Goal: Task Accomplishment & Management: Complete application form

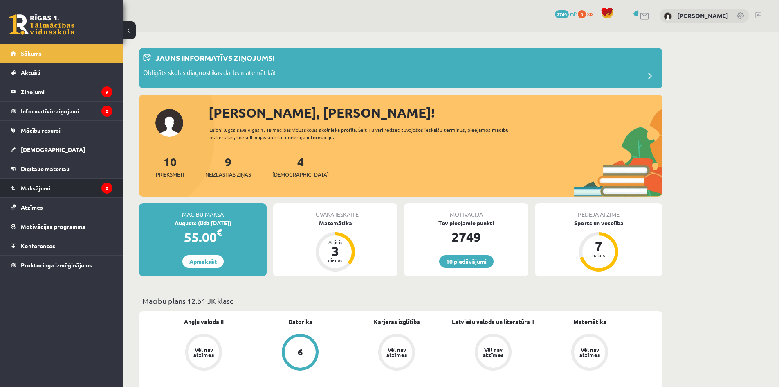
click at [38, 187] on legend "Maksājumi 2" at bounding box center [67, 187] width 92 height 19
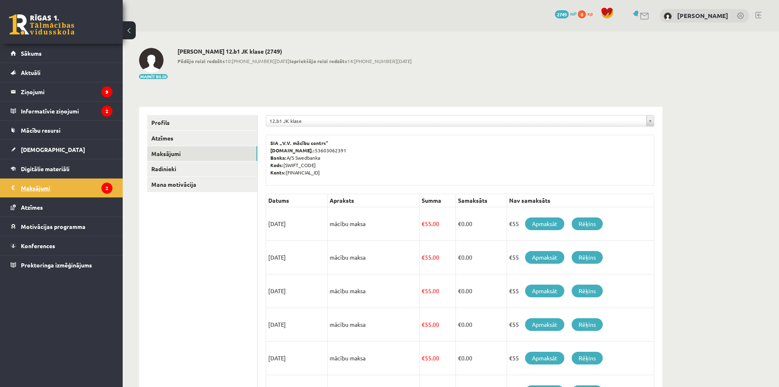
click at [68, 185] on legend "Maksājumi 2" at bounding box center [67, 187] width 92 height 19
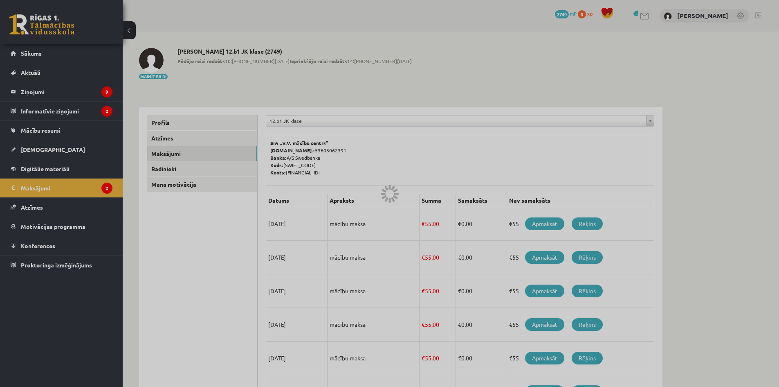
click at [38, 89] on div at bounding box center [389, 193] width 779 height 387
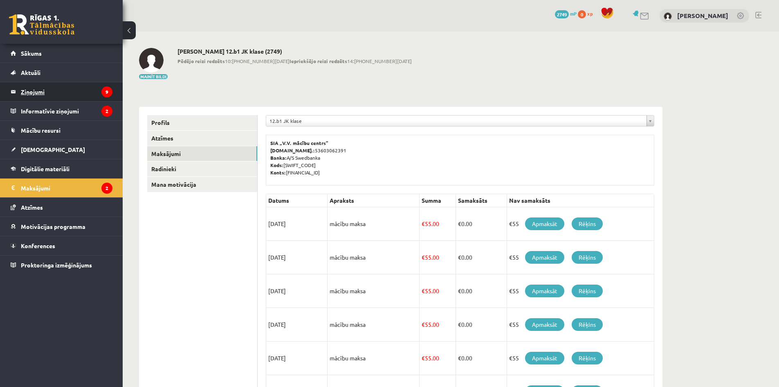
click at [37, 87] on legend "Ziņojumi 9" at bounding box center [67, 91] width 92 height 19
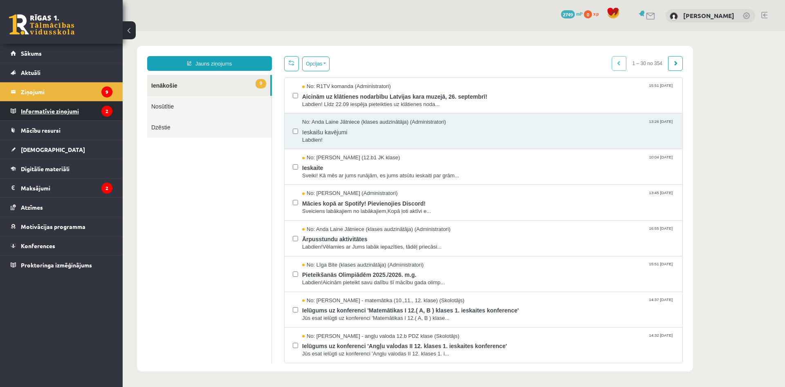
click at [77, 112] on legend "Informatīvie ziņojumi 2" at bounding box center [67, 110] width 92 height 19
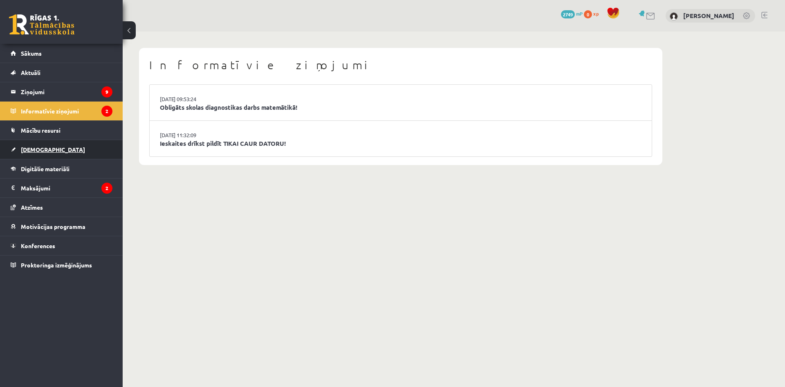
click at [25, 144] on link "[DEMOGRAPHIC_DATA]" at bounding box center [62, 149] width 102 height 19
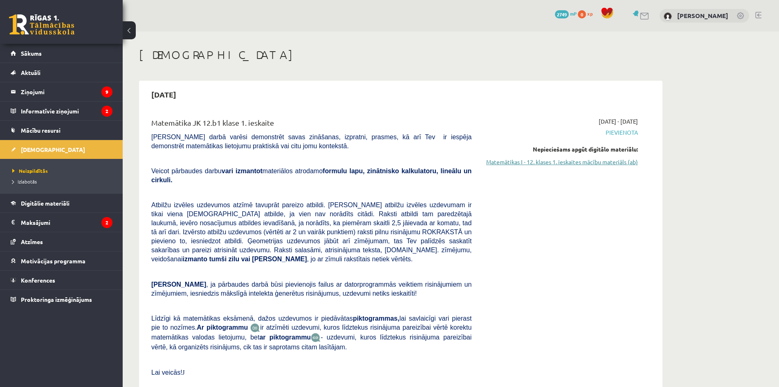
click at [559, 160] on link "Matemātikas I - 12. klases 1. ieskaites mācību materiāls (ab)" at bounding box center [561, 161] width 154 height 9
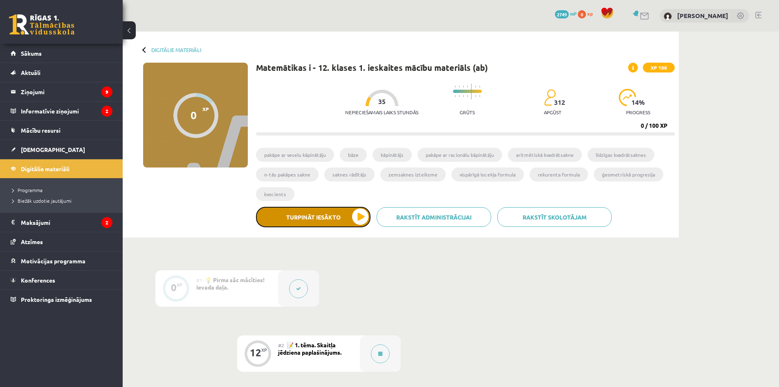
click at [355, 215] on button "Turpināt iesākto" at bounding box center [313, 217] width 115 height 20
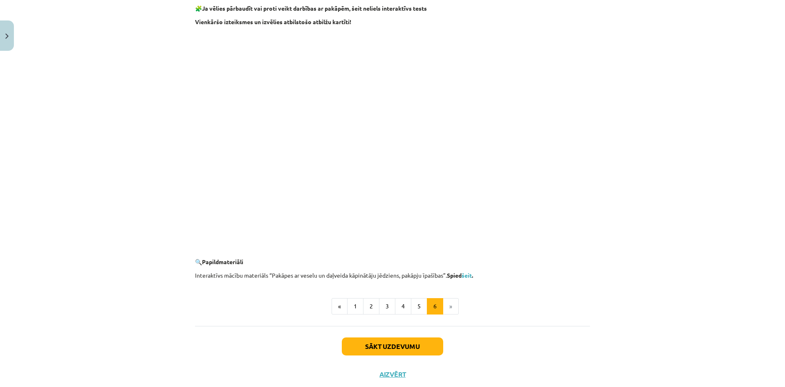
scroll to position [699, 0]
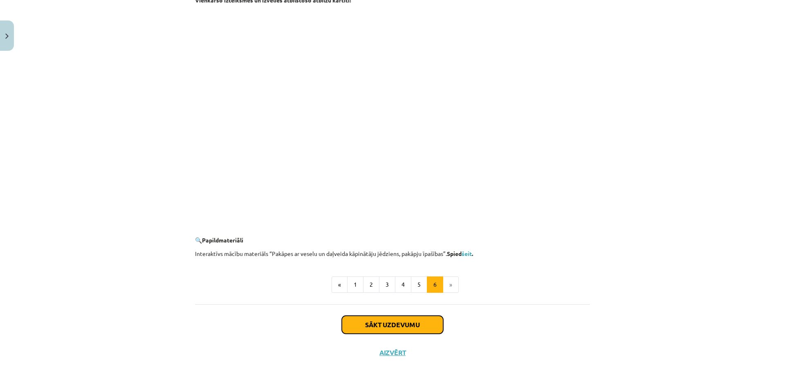
click at [401, 321] on button "Sākt uzdevumu" at bounding box center [392, 324] width 101 height 18
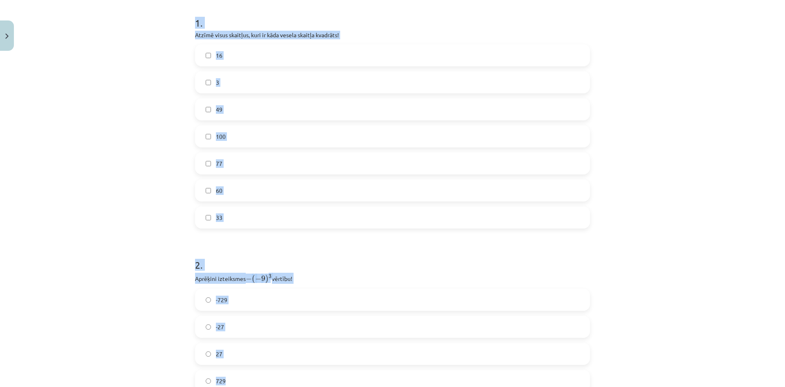
scroll to position [173, 0]
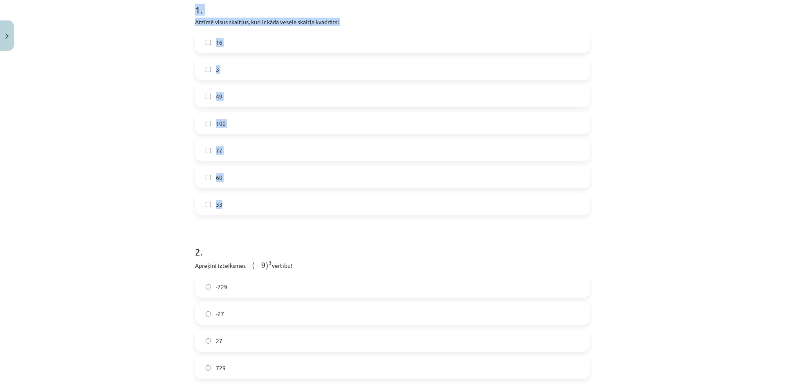
drag, startPoint x: 186, startPoint y: 95, endPoint x: 330, endPoint y: 209, distance: 183.5
click at [330, 209] on div "Mācību tēma: Matemātikas i - 12. klases 1. ieskaites mācību materiāls (ab) #2 📝…" at bounding box center [392, 193] width 785 height 387
copy div "1 . Atzīmē visus skaitļus, kuri ir kāda vesela skaitļa kvadrāts! 16 3 49 100 77…"
click at [139, 25] on div "Mācību tēma: Matemātikas i - 12. klases 1. ieskaites mācību materiāls (ab) #2 📝…" at bounding box center [392, 193] width 785 height 387
click at [225, 43] on label "16" at bounding box center [392, 42] width 393 height 20
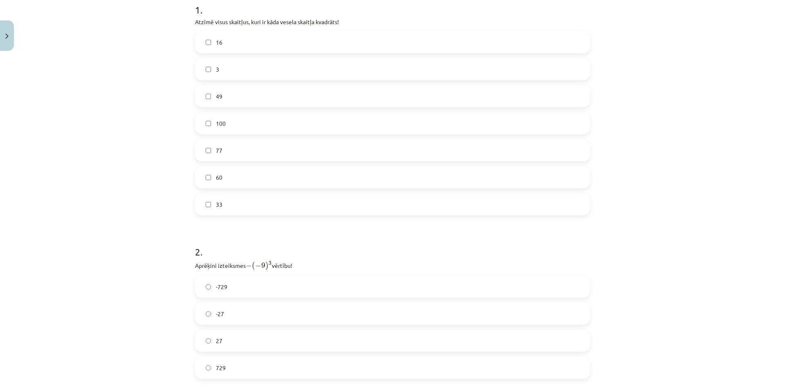
click at [224, 101] on label "49" at bounding box center [392, 96] width 393 height 20
click at [223, 119] on label "100" at bounding box center [392, 123] width 393 height 20
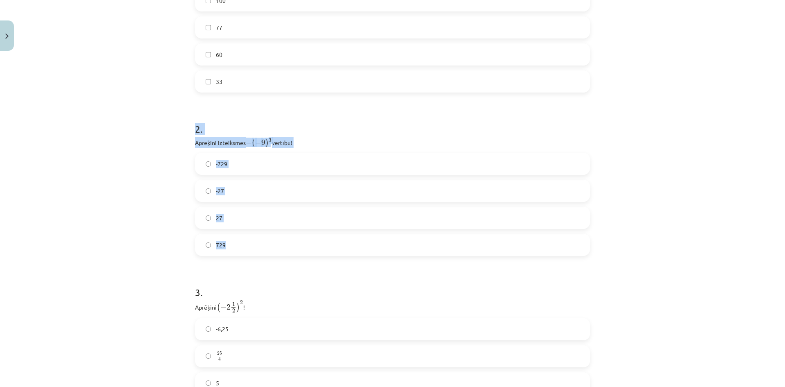
drag, startPoint x: 187, startPoint y: 130, endPoint x: 250, endPoint y: 171, distance: 75.1
click at [298, 250] on div "Mācību tēma: Matemātikas i - 12. klases 1. ieskaites mācību materiāls (ab) #2 📝…" at bounding box center [392, 193] width 785 height 387
copy div "2 . Aprēķini izteiksmes − ( − 9 ) 3 − ( − 9 ) 3 vērtību! -729 -27 27 729"
click at [229, 112] on h1 "2 ." at bounding box center [392, 121] width 395 height 25
click at [241, 248] on label "729" at bounding box center [392, 244] width 393 height 20
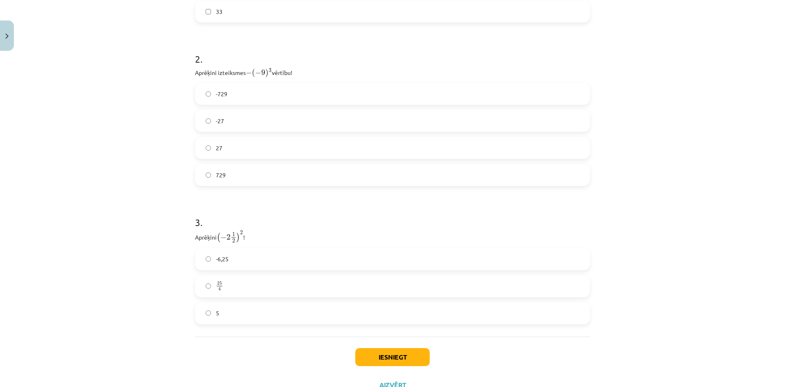
scroll to position [398, 0]
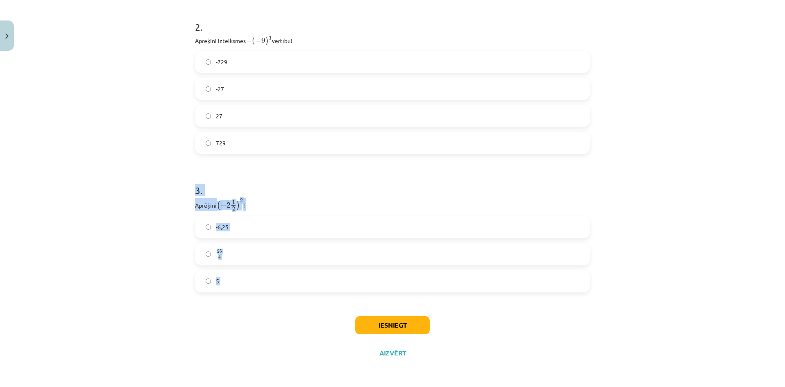
drag, startPoint x: 188, startPoint y: 186, endPoint x: 280, endPoint y: 305, distance: 150.5
click at [280, 305] on div "12 XP Saņemsi Viegls 312 pilda Apraksts Uzdevums Palīdzība 1 . Atzīmē visus ska…" at bounding box center [392, 12] width 405 height 710
click at [213, 200] on p "Aprēķini ( − 2 1 2 ) 2 ( − 2 1 2 ) 2 !" at bounding box center [392, 204] width 395 height 13
drag, startPoint x: 193, startPoint y: 187, endPoint x: 273, endPoint y: 292, distance: 131.9
click at [273, 292] on div "1 . Atzīmē visus skaitļus, kuri ir kāda vesela skaitļa kvadrāts! 16 3 49 100 77…" at bounding box center [392, 22] width 395 height 563
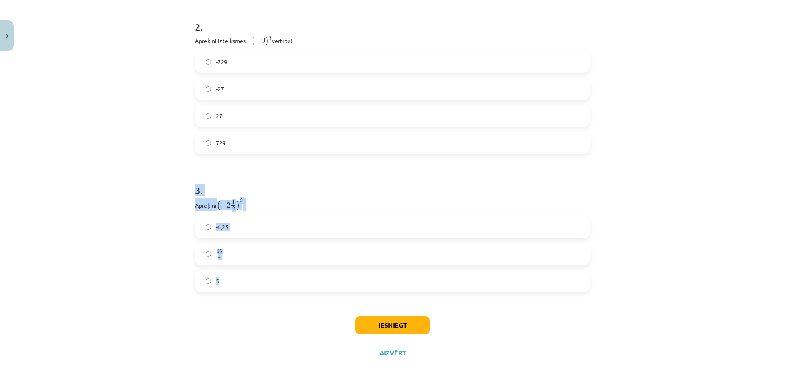
copy div "3 . Aprēķini ( − 2 1 2 ) 2 ( − 2 1 2 ) 2 ! -6,25 25 4 25 4 5"
click at [285, 199] on p "Aprēķini ( − 2 1 2 ) 2 ( − 2 1 2 ) 2 !" at bounding box center [392, 204] width 395 height 13
click at [238, 260] on label "25 4 25 4" at bounding box center [392, 254] width 393 height 20
click at [414, 329] on button "Iesniegt" at bounding box center [392, 325] width 74 height 18
click at [393, 328] on button "Iesniegt" at bounding box center [392, 325] width 74 height 18
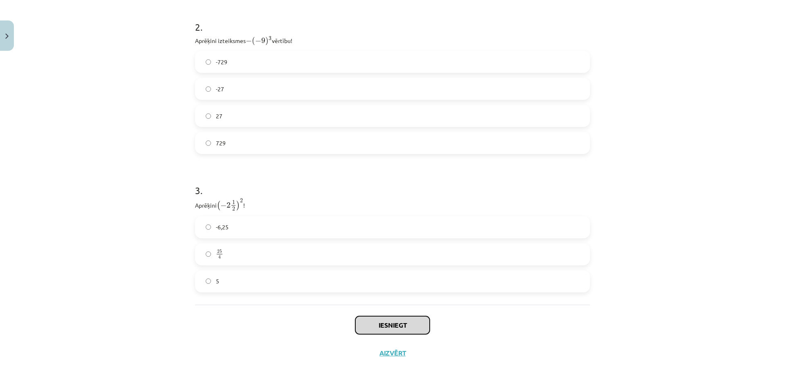
click at [390, 327] on button "Iesniegt" at bounding box center [392, 325] width 74 height 18
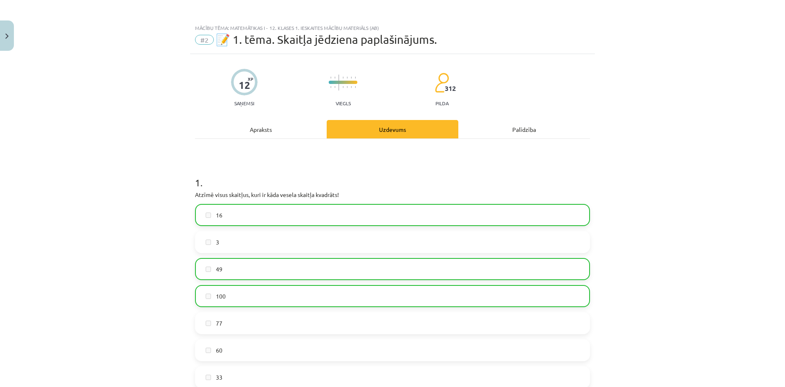
scroll to position [0, 0]
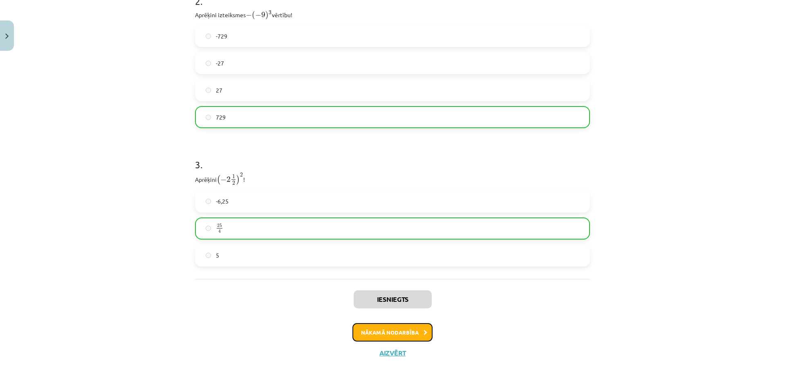
click at [408, 328] on button "Nākamā nodarbība" at bounding box center [393, 332] width 80 height 19
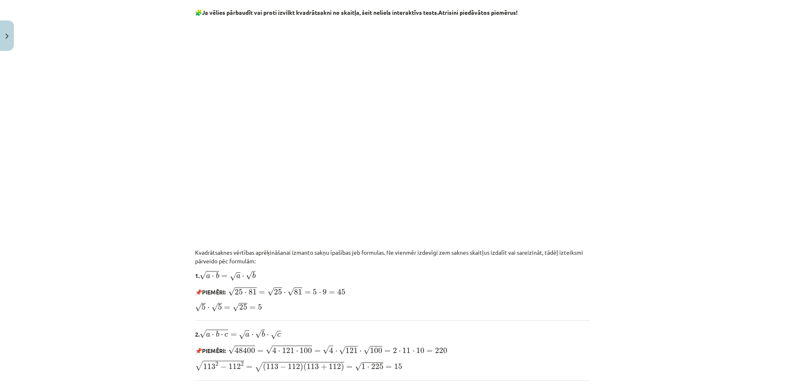
scroll to position [470, 0]
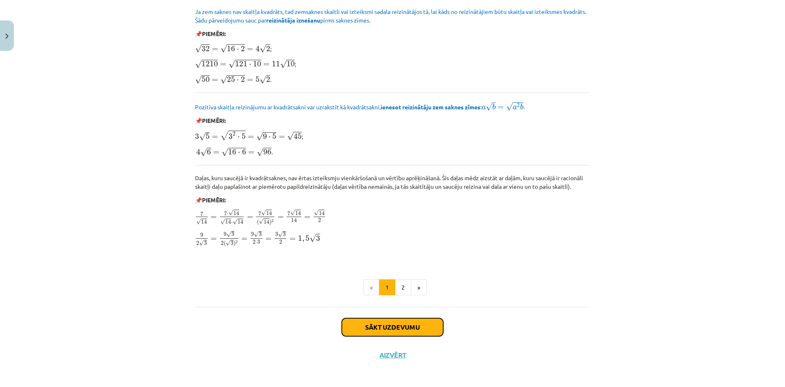
click at [391, 323] on button "Sākt uzdevumu" at bounding box center [392, 327] width 101 height 18
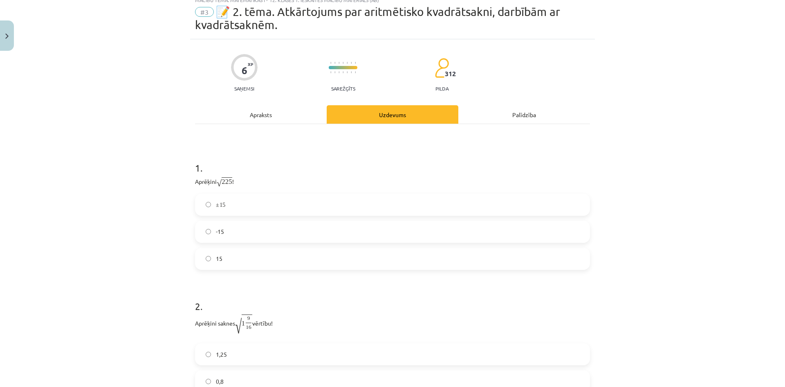
scroll to position [20, 0]
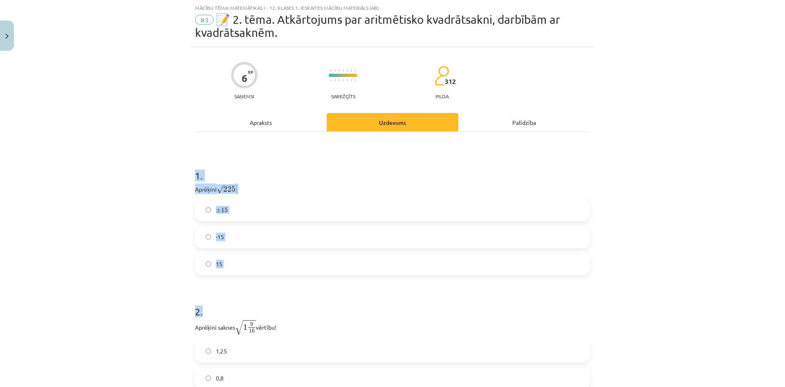
drag, startPoint x: 193, startPoint y: 166, endPoint x: 290, endPoint y: 277, distance: 146.7
click at [290, 277] on form "1 . Aprēķini √ 225 225 ! ± 15 ± 15 -15 15 2 . Aprēķini saknes √ 1 9 16 1 9 16 v…" at bounding box center [392, 272] width 395 height 234
copy form "1 . Aprēķini √ 225 225 ! ± 15 ± 15 -15 15 2 ."
click at [254, 175] on h1 "1 ." at bounding box center [392, 167] width 395 height 25
click at [190, 137] on div "6 XP Saņemsi Sarežģīts 312 pilda Apraksts Uzdevums Palīdzība 1 . Aprēķini √ 225…" at bounding box center [392, 255] width 405 height 416
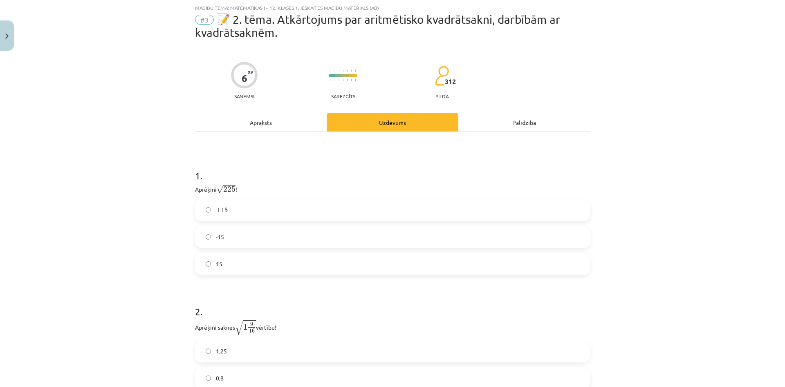
click at [233, 264] on label "15" at bounding box center [392, 264] width 393 height 20
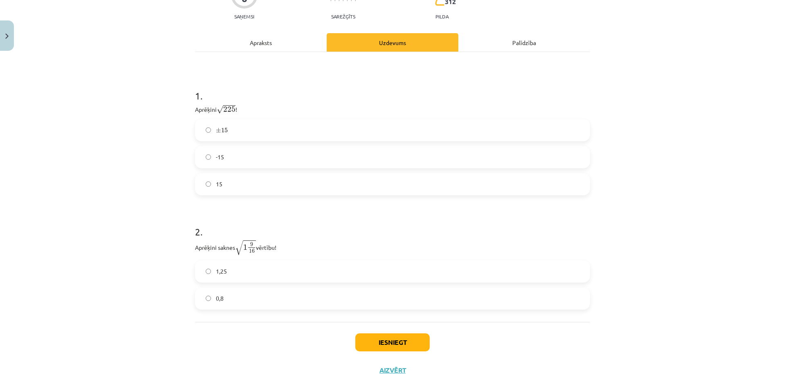
scroll to position [117, 0]
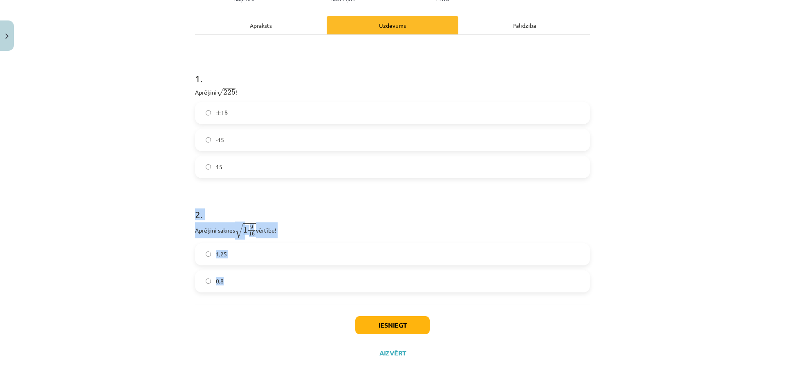
drag, startPoint x: 182, startPoint y: 209, endPoint x: 303, endPoint y: 288, distance: 144.1
click at [303, 288] on div "Mācību tēma: Matemātikas i - 12. klases 1. ieskaites mācību materiāls (ab) #3 📝…" at bounding box center [392, 193] width 785 height 387
copy div "2 . Aprēķini saknes √ 1 9 16 1 9 16 vērtību! 1,25 0,8"
click at [314, 226] on p "Aprēķini saknes √ 1 9 16 1 9 16 vērtību!" at bounding box center [392, 230] width 395 height 16
drag, startPoint x: 241, startPoint y: 256, endPoint x: 331, endPoint y: 299, distance: 100.1
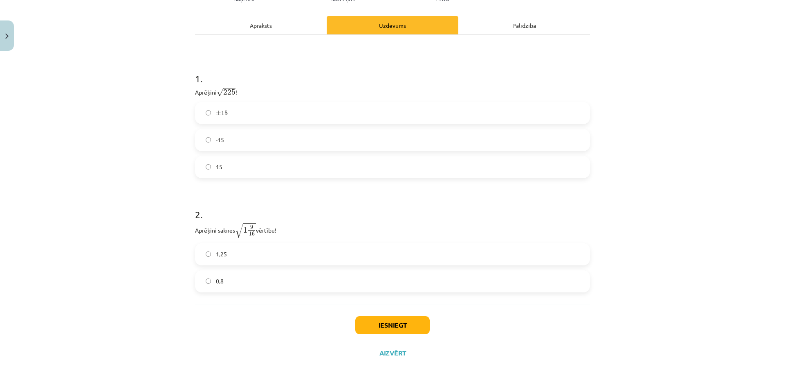
click at [242, 257] on label "1,25" at bounding box center [392, 254] width 393 height 20
click at [400, 322] on button "Iesniegt" at bounding box center [392, 325] width 74 height 18
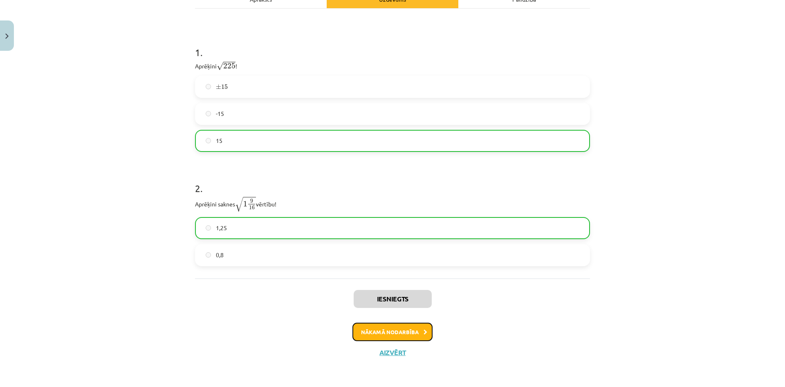
click at [414, 333] on button "Nākamā nodarbība" at bounding box center [393, 331] width 80 height 19
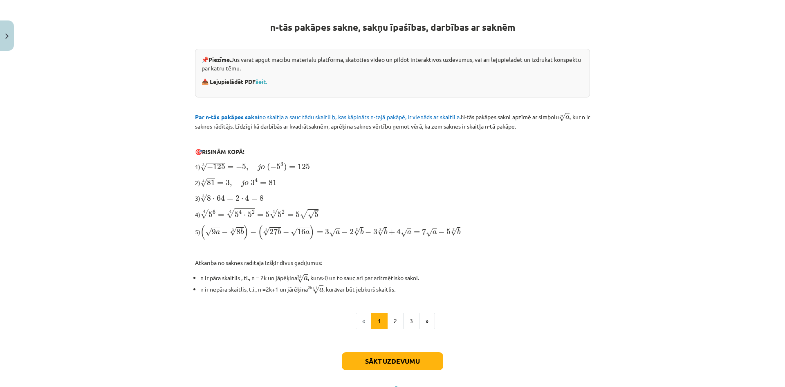
scroll to position [173, 0]
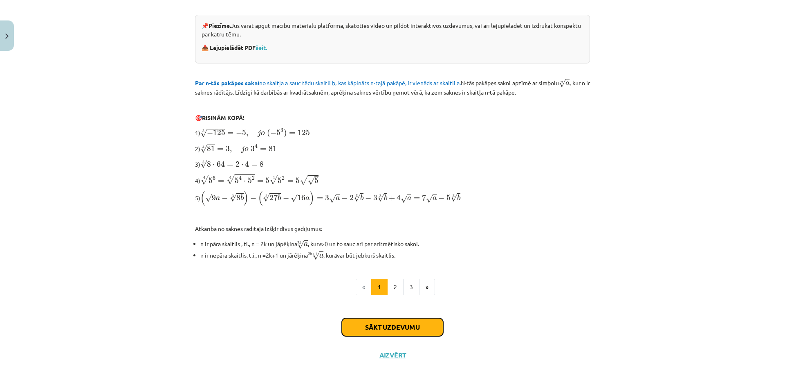
click at [391, 324] on button "Sākt uzdevumu" at bounding box center [392, 327] width 101 height 18
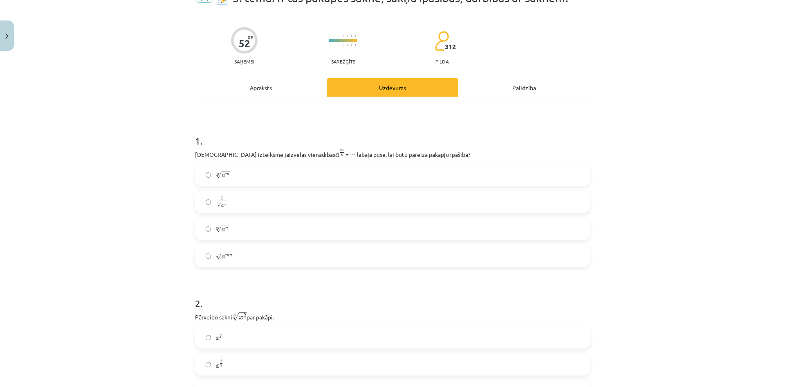
scroll to position [20, 0]
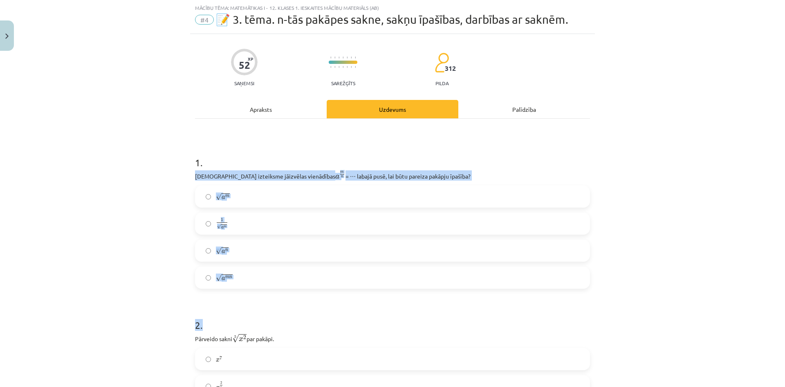
drag, startPoint x: 189, startPoint y: 171, endPoint x: 417, endPoint y: 292, distance: 258.0
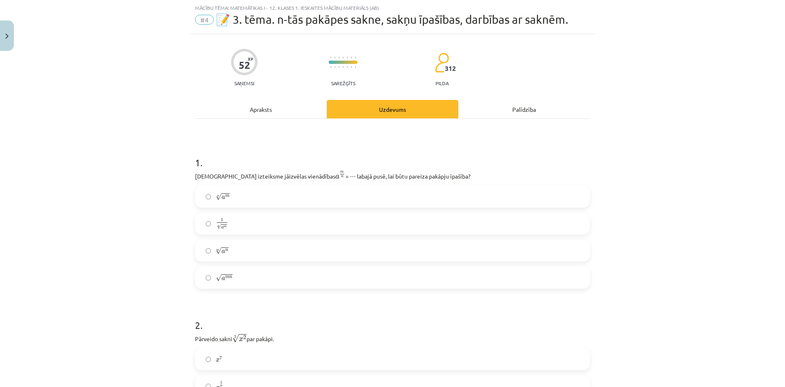
drag, startPoint x: 286, startPoint y: 163, endPoint x: 214, endPoint y: 155, distance: 72.8
click at [214, 155] on h1 "1 ." at bounding box center [392, 154] width 395 height 25
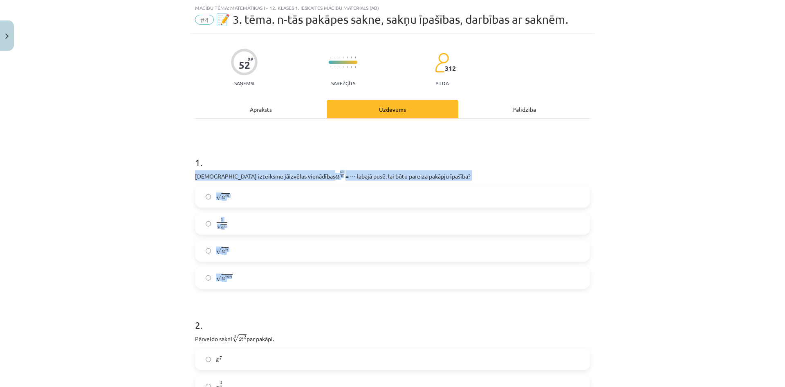
drag, startPoint x: 185, startPoint y: 169, endPoint x: 324, endPoint y: 282, distance: 178.2
click at [323, 282] on div "Mācību tēma: Matemātikas i - 12. klases 1. ieskaites mācību materiāls (ab) #4 📝…" at bounding box center [392, 193] width 785 height 387
copy div "Kura izteiksme jāizvēlas vienādības a m n a m n = ⋯ labajā pusē, lai būtu parei…"
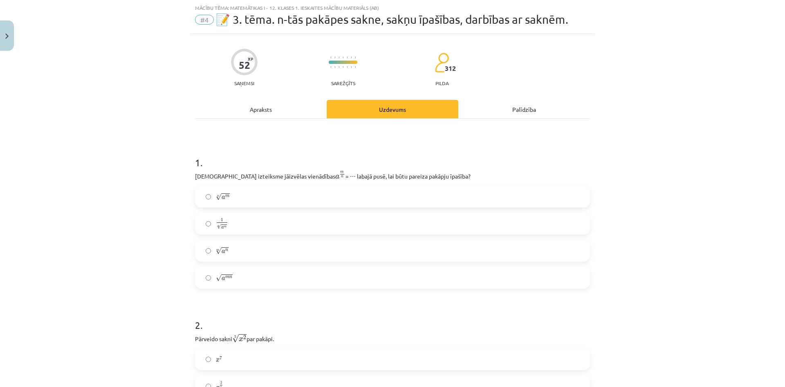
click at [290, 148] on h1 "1 ." at bounding box center [392, 154] width 395 height 25
click at [232, 193] on label "n √ a m a m n" at bounding box center [392, 196] width 393 height 20
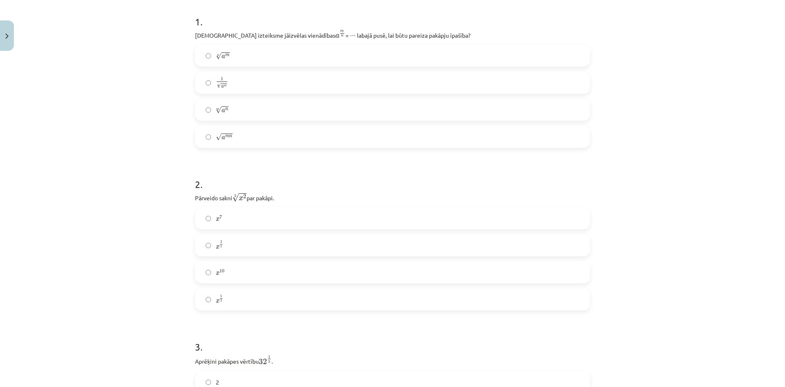
scroll to position [225, 0]
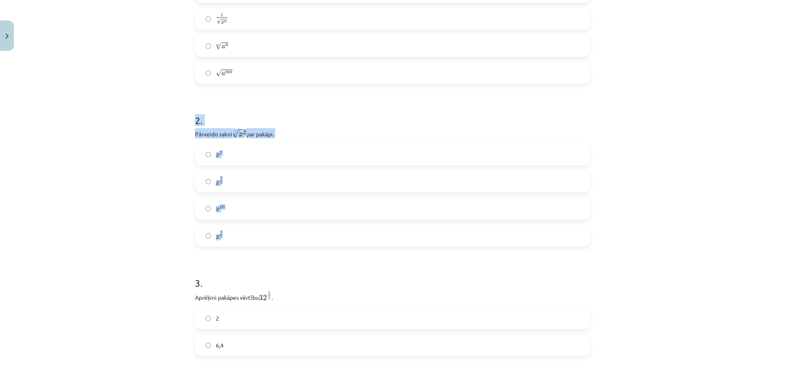
drag, startPoint x: 180, startPoint y: 121, endPoint x: 311, endPoint y: 236, distance: 173.9
click at [312, 238] on div "Mācību tēma: Matemātikas i - 12. klases 1. ieskaites mācību materiāls (ab) #4 📝…" at bounding box center [392, 193] width 785 height 387
copy div "2 . Pārveido sakni 5 √ x 2 x 2 5 par pakāpi. x 7 x 7 x 2 5 x 2 5 x 10 x 10 x 5 2"
drag, startPoint x: 265, startPoint y: 99, endPoint x: 203, endPoint y: 13, distance: 105.4
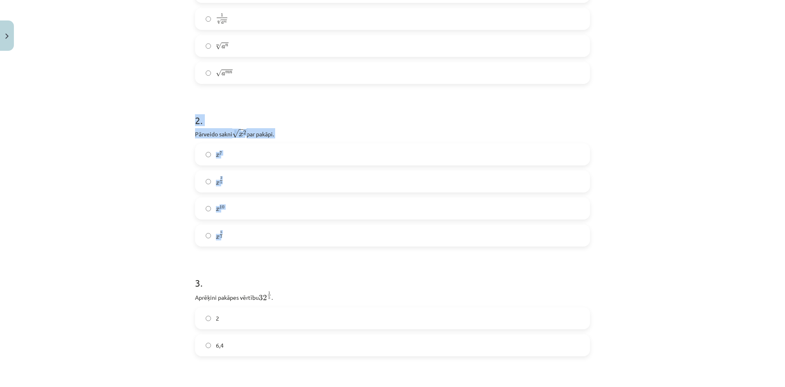
click at [170, 168] on div "Mācību tēma: Matemātikas i - 12. klases 1. ieskaites mācību materiāls (ab) #4 📝…" at bounding box center [392, 193] width 785 height 387
click at [166, 166] on div "Mācību tēma: Matemātikas i - 12. klases 1. ieskaites mācību materiāls (ab) #4 📝…" at bounding box center [392, 193] width 785 height 387
click at [285, 119] on h1 "2 ." at bounding box center [392, 112] width 395 height 25
click at [243, 179] on label "x 2 5 x 2 5" at bounding box center [392, 181] width 393 height 20
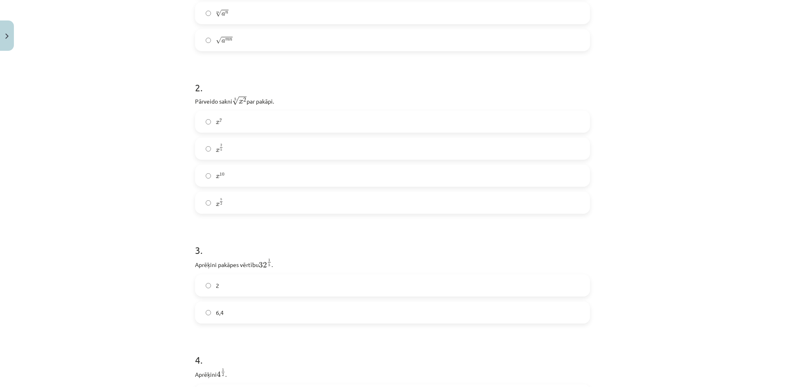
scroll to position [389, 0]
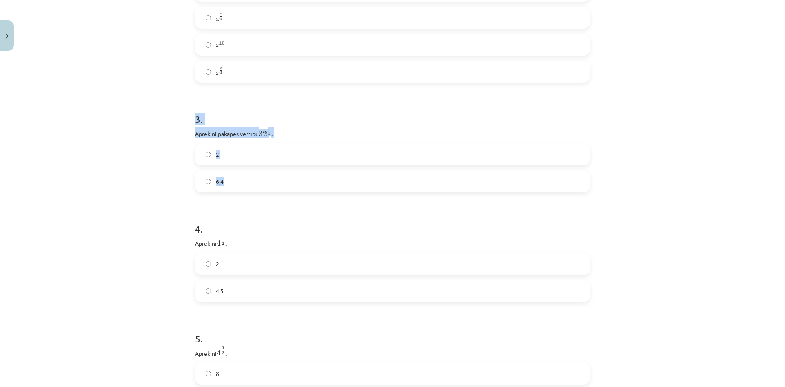
drag, startPoint x: 186, startPoint y: 121, endPoint x: 293, endPoint y: 185, distance: 124.7
click at [299, 189] on div "Mācību tēma: Matemātikas i - 12. klases 1. ieskaites mācību materiāls (ab) #4 📝…" at bounding box center [392, 193] width 785 height 387
copy div "3 . Aprēķini pakāpes vērtību 32 1 5 32 1 5 . 2 6,4"
click at [288, 110] on h1 "3 ." at bounding box center [392, 111] width 395 height 25
click at [258, 152] on label "2" at bounding box center [392, 154] width 393 height 20
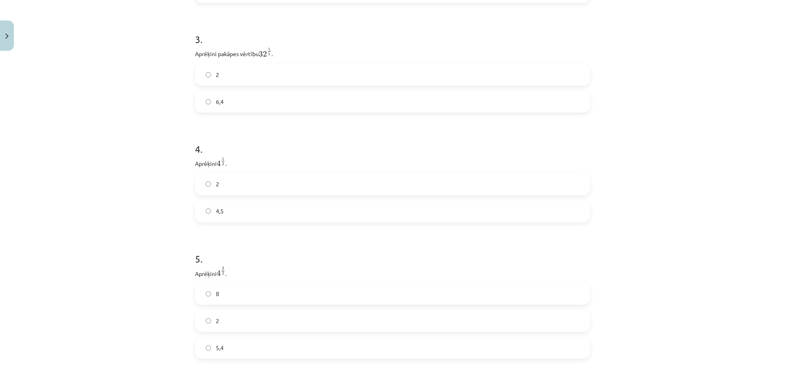
scroll to position [470, 0]
drag, startPoint x: 189, startPoint y: 142, endPoint x: 266, endPoint y: 209, distance: 102.1
drag, startPoint x: 223, startPoint y: 156, endPoint x: 229, endPoint y: 153, distance: 6.2
copy div "4 . Aprēķini 4 1 2 4 1 2 . 2 4,5"
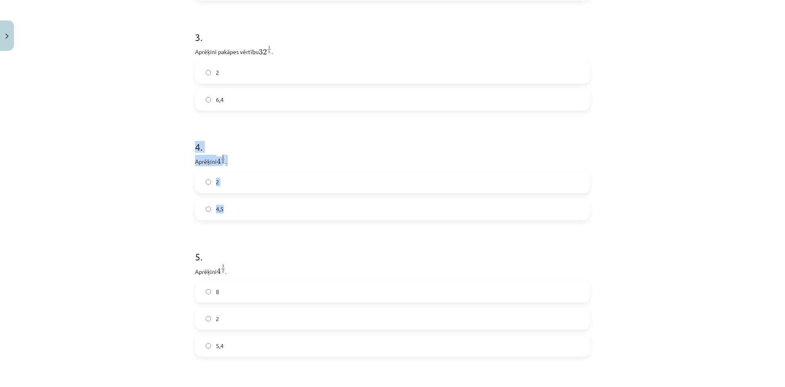
click at [257, 150] on h1 "4 ." at bounding box center [392, 139] width 395 height 25
drag, startPoint x: 257, startPoint y: 150, endPoint x: 265, endPoint y: 150, distance: 8.2
click at [263, 150] on h1 "4 ." at bounding box center [392, 139] width 395 height 25
click at [154, 127] on div "Mācību tēma: Matemātikas i - 12. klases 1. ieskaites mācību materiāls (ab) #4 📝…" at bounding box center [392, 193] width 785 height 387
click at [124, 93] on div "Mācību tēma: Matemātikas i - 12. klases 1. ieskaites mācību materiāls (ab) #4 📝…" at bounding box center [392, 193] width 785 height 387
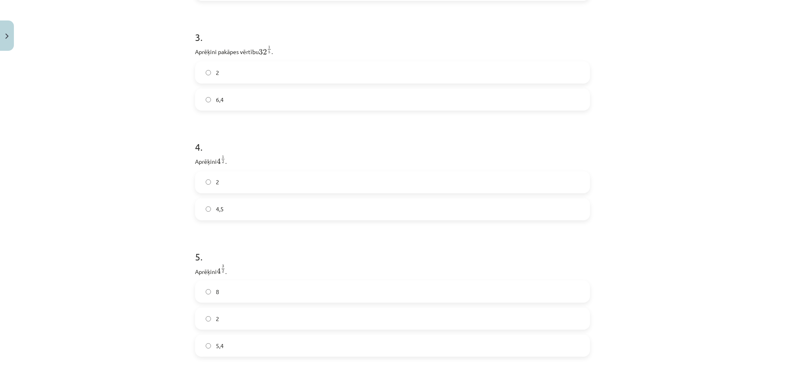
click at [238, 189] on label "2" at bounding box center [392, 182] width 393 height 20
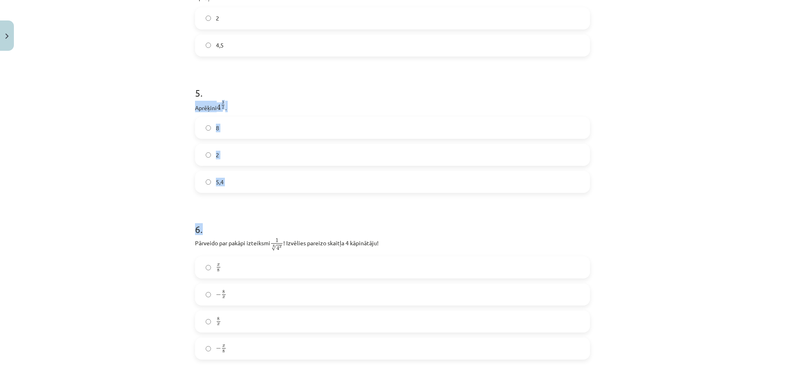
drag, startPoint x: 184, startPoint y: 102, endPoint x: 258, endPoint y: 211, distance: 131.4
click at [259, 214] on div "Mācību tēma: Matemātikas i - 12. klases 1. ieskaites mācību materiāls (ab) #4 📝…" at bounding box center [392, 193] width 785 height 387
drag, startPoint x: 226, startPoint y: 109, endPoint x: 180, endPoint y: 129, distance: 50.2
click at [159, 162] on div "Mācību tēma: Matemātikas i - 12. klases 1. ieskaites mācību materiāls (ab) #4 📝…" at bounding box center [392, 193] width 785 height 387
click at [180, 95] on div "Mācību tēma: Matemātikas i - 12. klases 1. ieskaites mācību materiāls (ab) #4 📝…" at bounding box center [392, 193] width 785 height 387
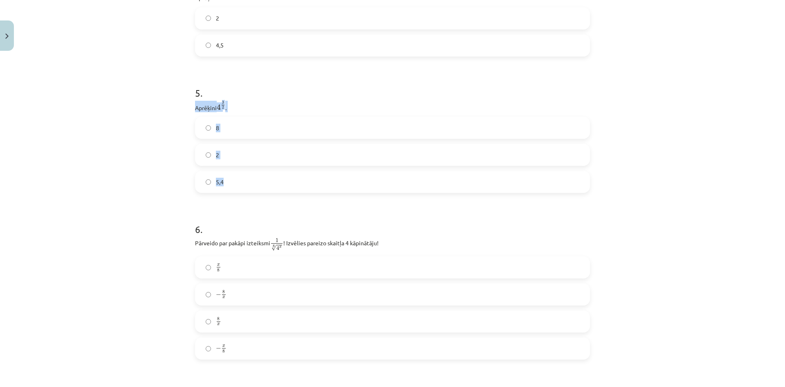
drag, startPoint x: 209, startPoint y: 111, endPoint x: 262, endPoint y: 191, distance: 95.6
copy div "Aprēķini 4 3 2 4 3 2 . 8 2 5,4"
click at [294, 112] on p "Aprēķini 4 3 2 4 3 2 ." at bounding box center [392, 106] width 395 height 11
click at [232, 125] on label "8" at bounding box center [392, 127] width 393 height 20
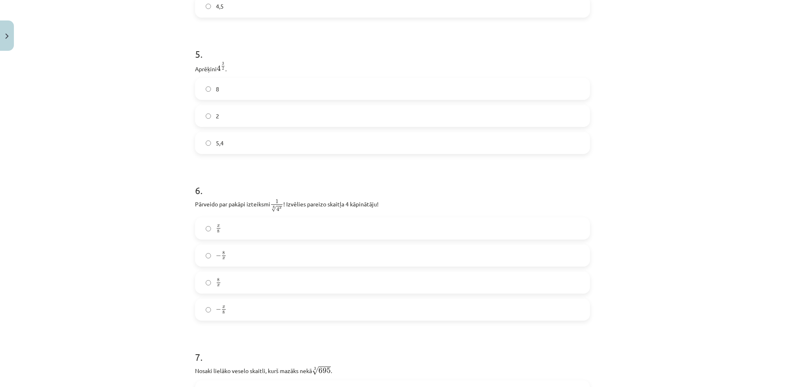
scroll to position [675, 0]
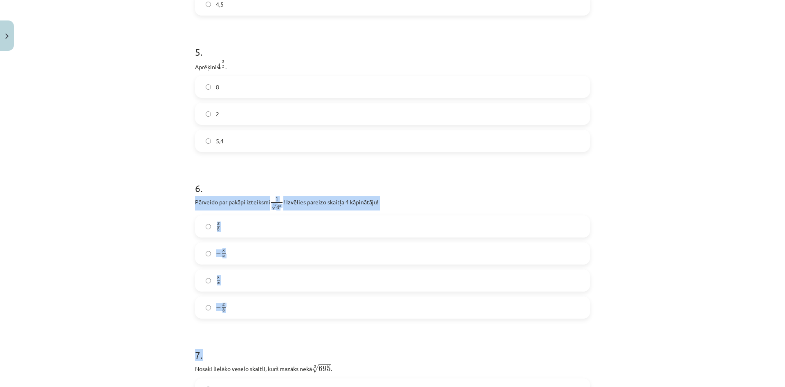
drag, startPoint x: 187, startPoint y: 200, endPoint x: 345, endPoint y: 325, distance: 201.0
click at [184, 234] on div "Mācību tēma: Matemātikas i - 12. klases 1. ieskaites mācību materiāls (ab) #4 📝…" at bounding box center [392, 193] width 785 height 387
drag, startPoint x: 190, startPoint y: 184, endPoint x: 298, endPoint y: 314, distance: 168.5
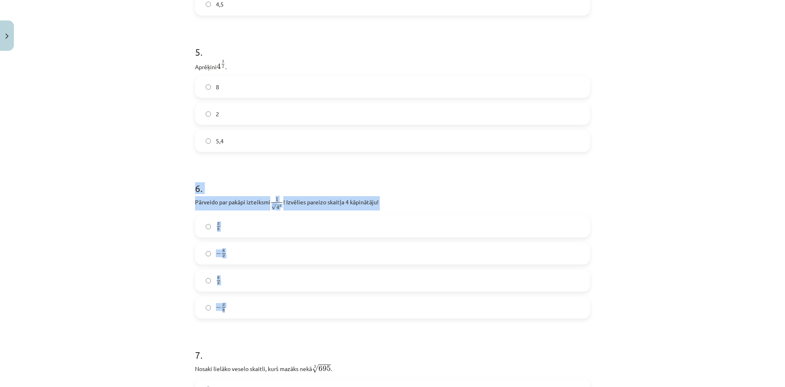
click at [272, 175] on h1 "6 ." at bounding box center [392, 180] width 395 height 25
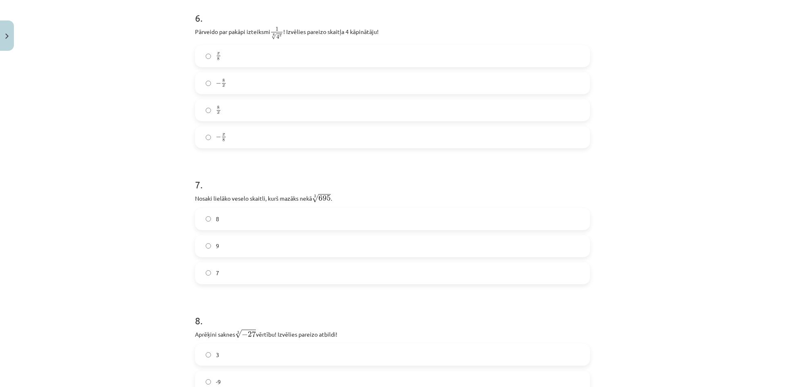
scroll to position [839, 0]
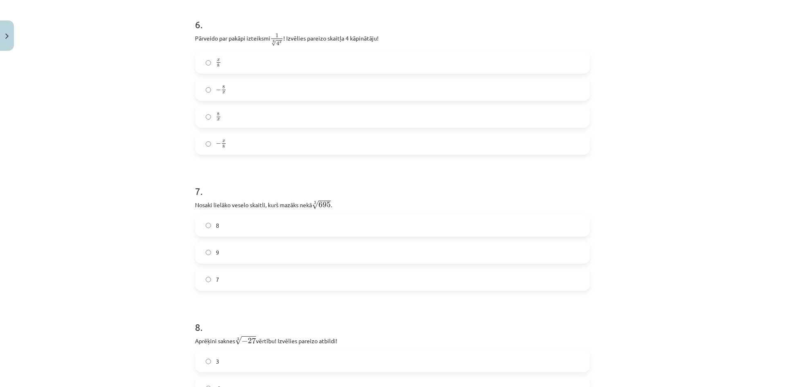
click at [245, 142] on label "− x 8 − x 8" at bounding box center [392, 143] width 393 height 20
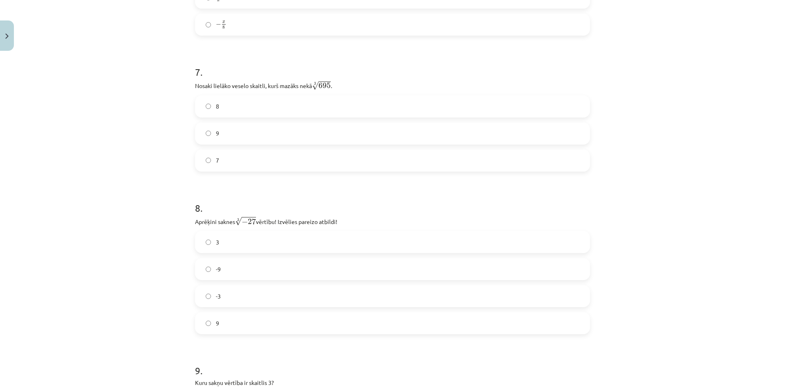
scroll to position [961, 0]
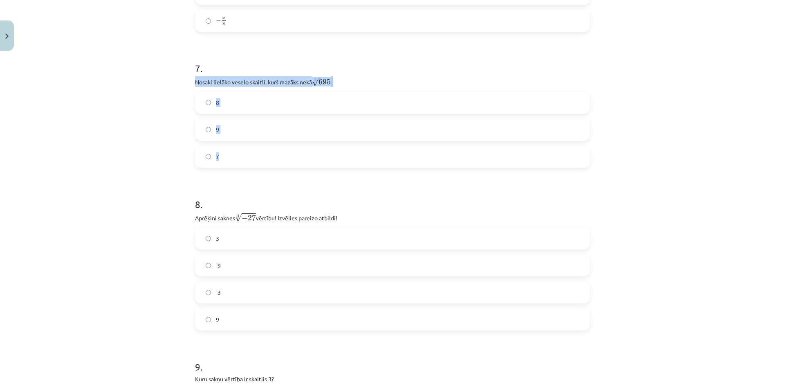
drag, startPoint x: 188, startPoint y: 81, endPoint x: 325, endPoint y: 161, distance: 158.6
click at [325, 161] on div "52 XP Saņemsi Sarežģīts 312 pilda Apraksts Uzdevums Palīdzība 1 . Kura izteiksm…" at bounding box center [392, 119] width 405 height 2053
drag, startPoint x: 291, startPoint y: 58, endPoint x: 267, endPoint y: 25, distance: 41.0
click at [292, 60] on h1 "7 ." at bounding box center [392, 60] width 395 height 25
click at [226, 113] on label "8" at bounding box center [392, 102] width 393 height 20
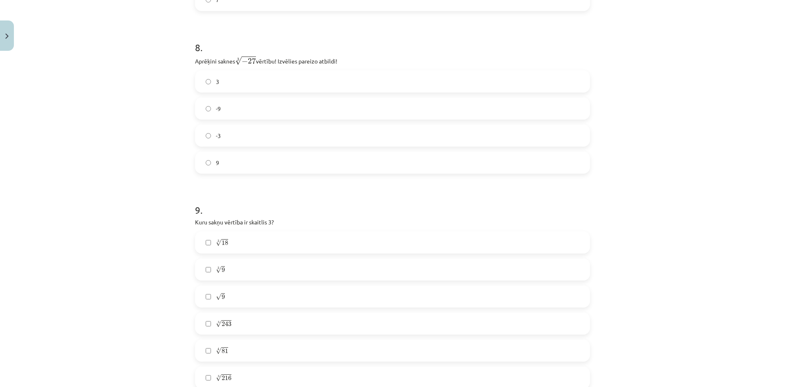
scroll to position [1125, 0]
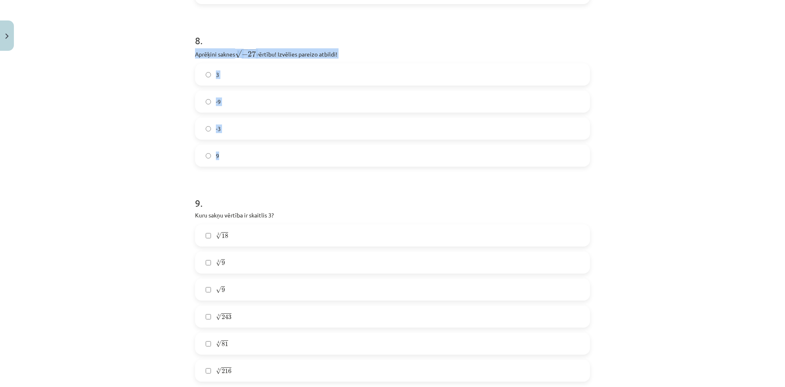
drag, startPoint x: 187, startPoint y: 49, endPoint x: 337, endPoint y: 157, distance: 185.2
click at [337, 157] on div "Mācību tēma: Matemātikas i - 12. klases 1. ieskaites mācību materiāls (ab) #4 📝…" at bounding box center [392, 193] width 785 height 387
click at [281, 29] on h1 "8 ." at bounding box center [392, 32] width 395 height 25
click at [249, 124] on label "-3" at bounding box center [392, 128] width 393 height 20
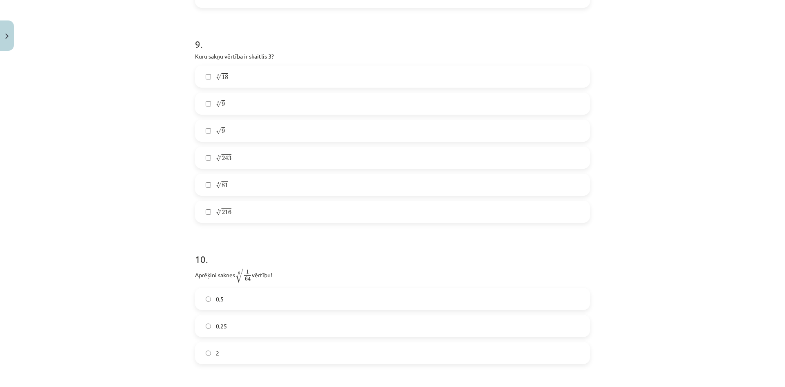
scroll to position [1288, 0]
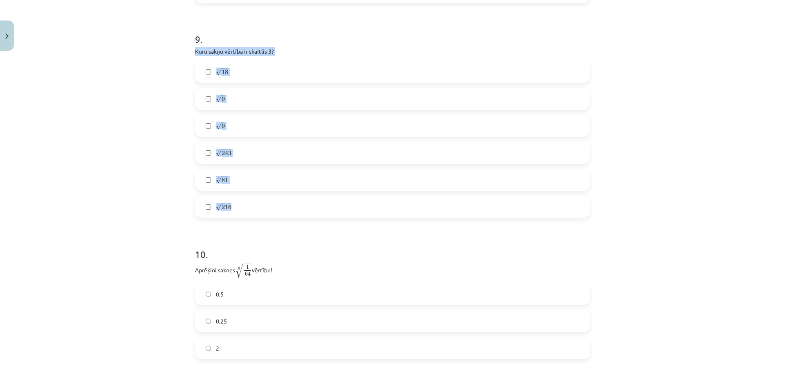
drag, startPoint x: 176, startPoint y: 48, endPoint x: 312, endPoint y: 216, distance: 216.0
click at [312, 216] on div "Mācību tēma: Matemātikas i - 12. klases 1. ieskaites mācību materiāls (ab) #4 📝…" at bounding box center [392, 193] width 785 height 387
click at [277, 20] on h1 "9 ." at bounding box center [392, 31] width 395 height 25
click at [238, 124] on label "√ 9 9" at bounding box center [392, 125] width 393 height 20
click at [222, 154] on span "243" at bounding box center [227, 153] width 10 height 5
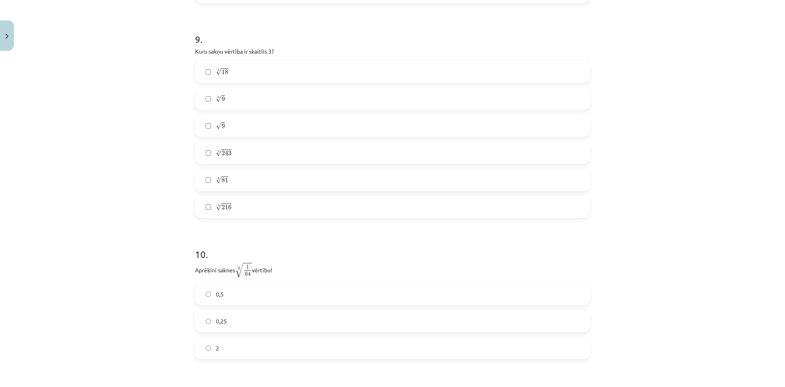
click at [235, 173] on label "4 √ 81 81 4" at bounding box center [392, 179] width 393 height 20
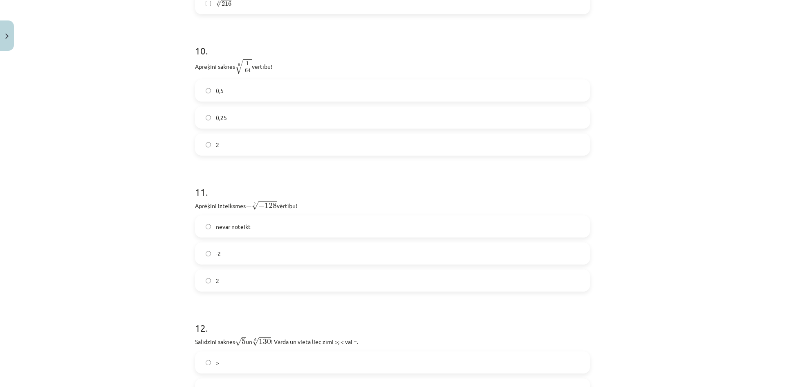
scroll to position [1493, 0]
drag, startPoint x: 182, startPoint y: 63, endPoint x: 326, endPoint y: 162, distance: 174.5
click at [329, 166] on div "Mācību tēma: Matemātikas i - 12. klases 1. ieskaites mācību materiāls (ab) #4 📝…" at bounding box center [392, 193] width 785 height 387
click at [320, 56] on div "10 . Aprēķini saknes 6 √ 1 64 1 64 6 vērtību! 0,5 0,25 2" at bounding box center [392, 91] width 395 height 125
drag, startPoint x: 187, startPoint y: 43, endPoint x: 320, endPoint y: 138, distance: 163.7
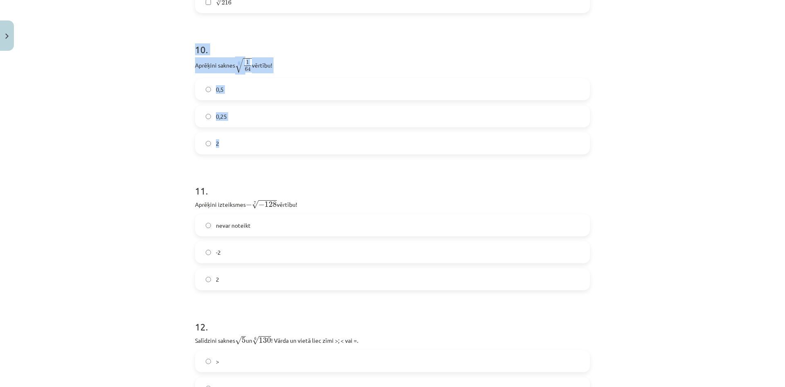
click at [305, 60] on p "Aprēķini saknes 6 √ 1 64 1 64 6 vērtību!" at bounding box center [392, 65] width 395 height 16
click at [247, 92] on label "0,5" at bounding box center [392, 89] width 393 height 20
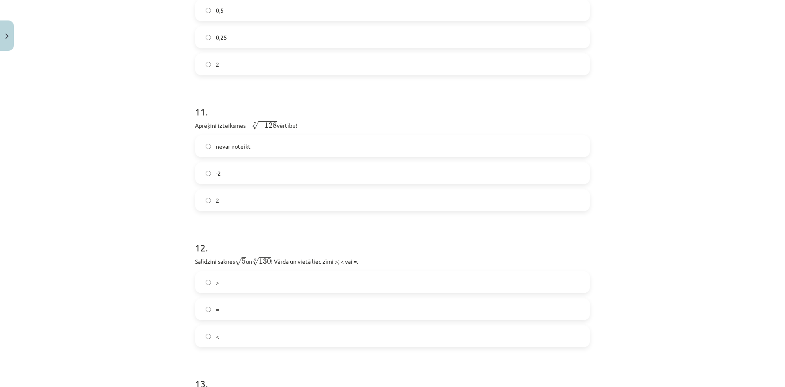
scroll to position [1616, 0]
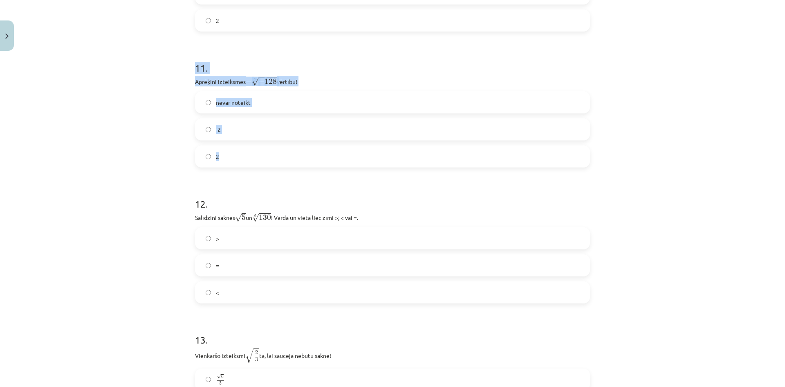
drag, startPoint x: 181, startPoint y: 71, endPoint x: 297, endPoint y: 161, distance: 146.3
click at [297, 161] on div "Mācību tēma: Matemātikas i - 12. klases 1. ieskaites mācību materiāls (ab) #4 📝…" at bounding box center [392, 193] width 785 height 387
click at [289, 66] on h1 "11 ." at bounding box center [392, 60] width 395 height 25
drag, startPoint x: 175, startPoint y: 86, endPoint x: 195, endPoint y: 72, distance: 23.5
click at [176, 86] on div "Mācību tēma: Matemātikas i - 12. klases 1. ieskaites mācību materiāls (ab) #4 📝…" at bounding box center [392, 193] width 785 height 387
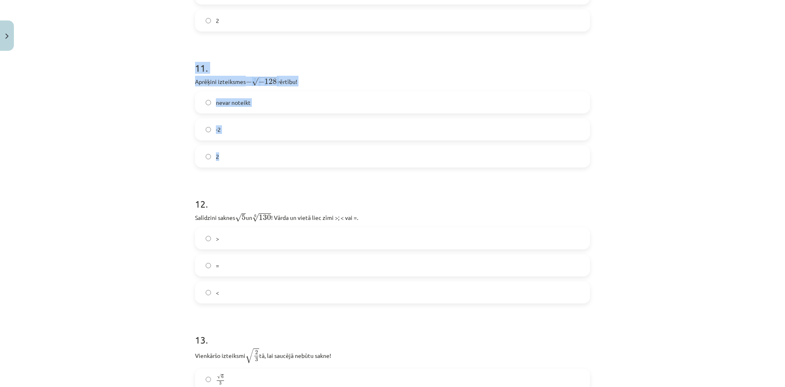
click at [242, 154] on label "2" at bounding box center [392, 156] width 393 height 20
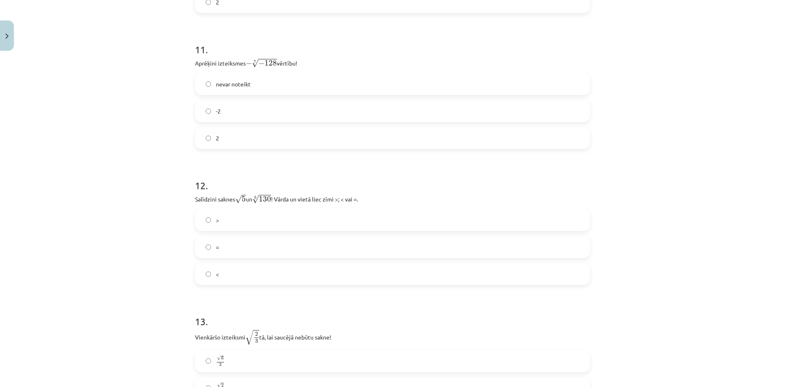
scroll to position [1697, 0]
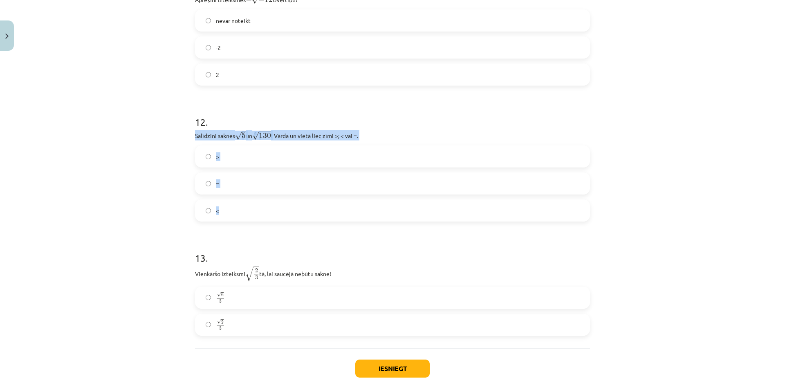
drag, startPoint x: 190, startPoint y: 130, endPoint x: 319, endPoint y: 214, distance: 153.8
drag, startPoint x: 267, startPoint y: 116, endPoint x: 183, endPoint y: 129, distance: 84.9
click at [183, 129] on div "Mācību tēma: Matemātikas i - 12. klases 1. ieskaites mācību materiāls (ab) #4 📝…" at bounding box center [392, 193] width 785 height 387
drag, startPoint x: 216, startPoint y: 133, endPoint x: 278, endPoint y: 213, distance: 102.0
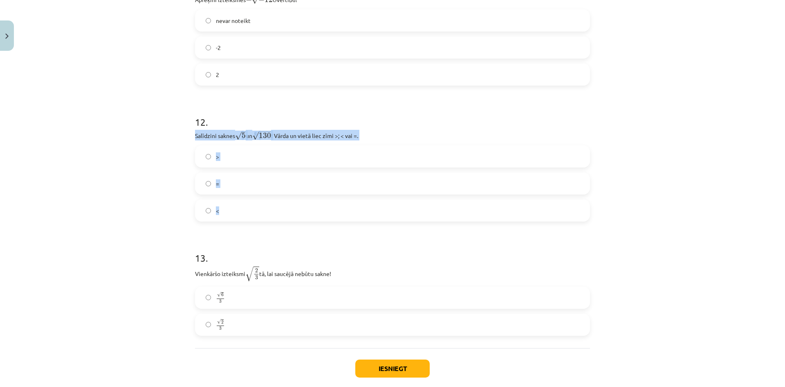
click at [278, 213] on div "Mācību tēma: Matemātikas i - 12. klases 1. ieskaites mācību materiāls (ab) #4 📝…" at bounding box center [392, 193] width 785 height 387
click at [306, 116] on h1 "12 ." at bounding box center [392, 114] width 395 height 25
click at [238, 154] on label ">" at bounding box center [392, 156] width 393 height 20
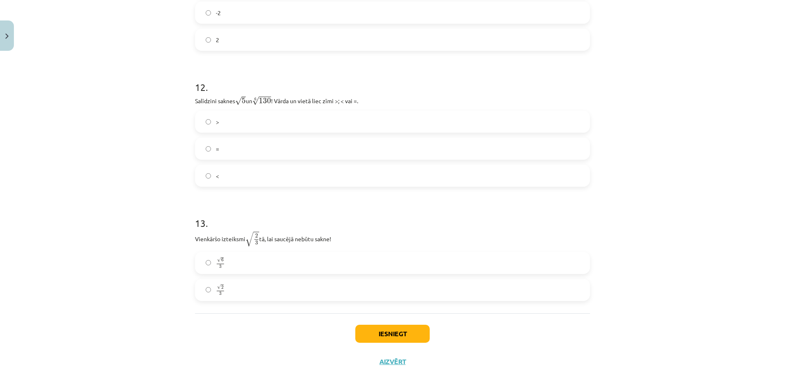
scroll to position [1741, 0]
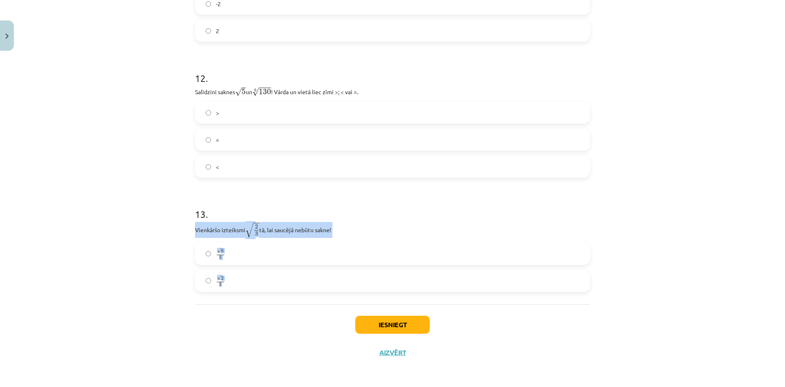
drag, startPoint x: 187, startPoint y: 224, endPoint x: 302, endPoint y: 286, distance: 130.5
click at [326, 194] on h1 "13 ." at bounding box center [392, 206] width 395 height 25
click at [230, 253] on label "√ 6 3 6 3" at bounding box center [392, 253] width 393 height 20
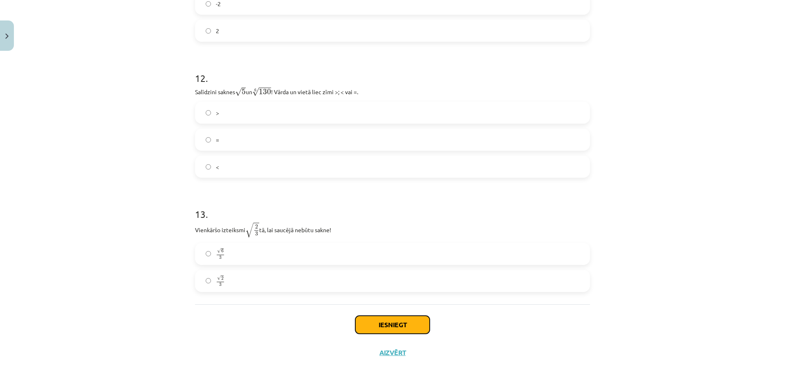
click at [372, 324] on button "Iesniegt" at bounding box center [392, 324] width 74 height 18
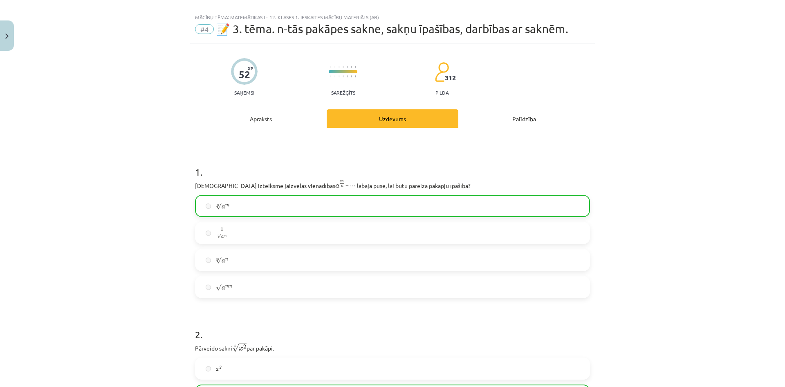
scroll to position [0, 0]
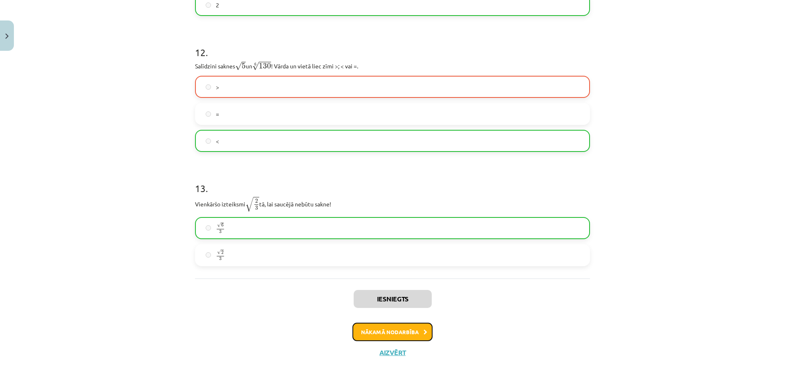
click at [383, 333] on button "Nākamā nodarbība" at bounding box center [393, 331] width 80 height 19
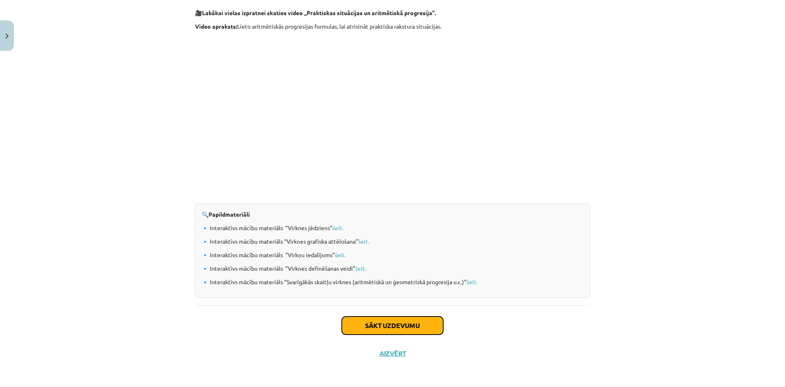
click at [358, 324] on button "Sākt uzdevumu" at bounding box center [392, 325] width 101 height 18
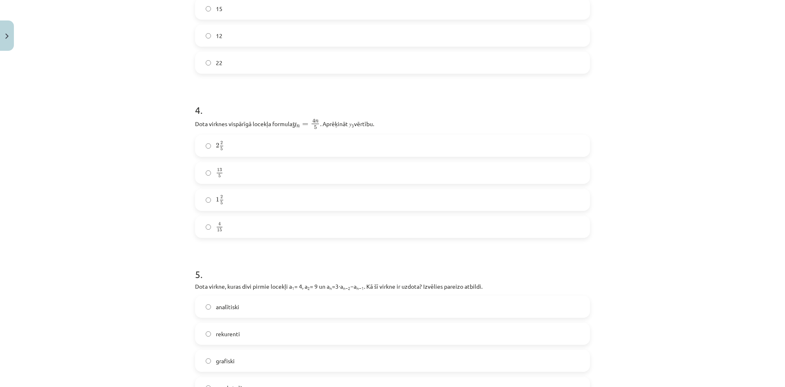
scroll to position [823, 0]
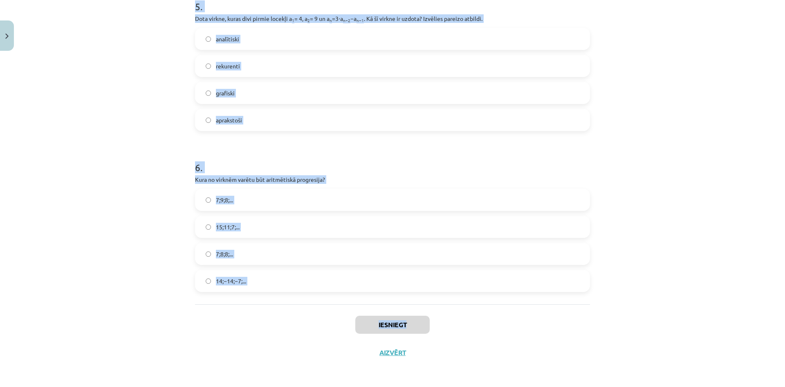
drag, startPoint x: 187, startPoint y: 170, endPoint x: 465, endPoint y: 306, distance: 309.5
click at [144, 182] on div "Mācību tēma: Matemātikas i - 12. klases 1. ieskaites mācību materiāls (ab) #5 📝…" at bounding box center [392, 193] width 785 height 387
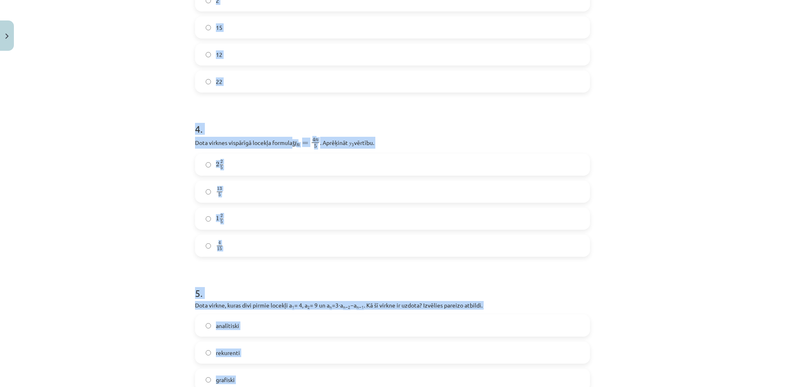
click at [162, 247] on div "Mācību tēma: Matemātikas i - 12. klases 1. ieskaites mācību materiāls (ab) #5 📝…" at bounding box center [392, 193] width 785 height 387
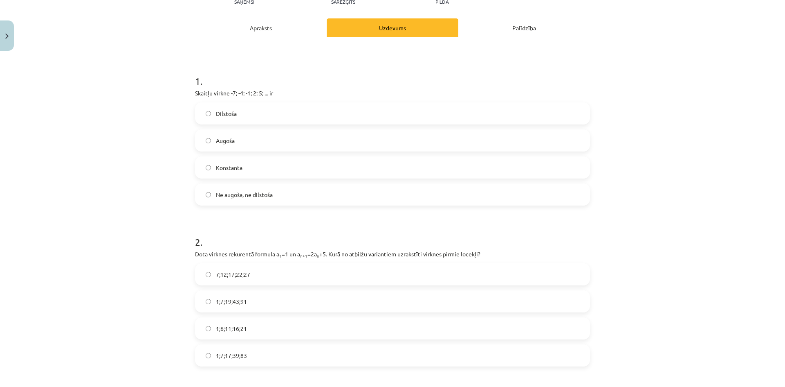
scroll to position [123, 0]
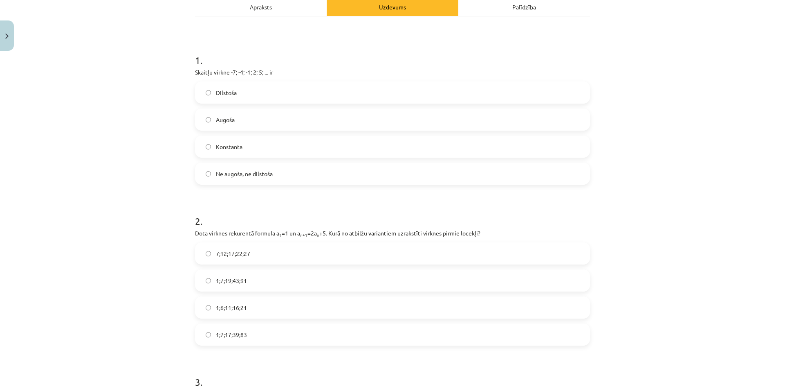
drag, startPoint x: 243, startPoint y: 114, endPoint x: 244, endPoint y: 119, distance: 5.0
click at [244, 119] on label "Augoša" at bounding box center [392, 119] width 393 height 20
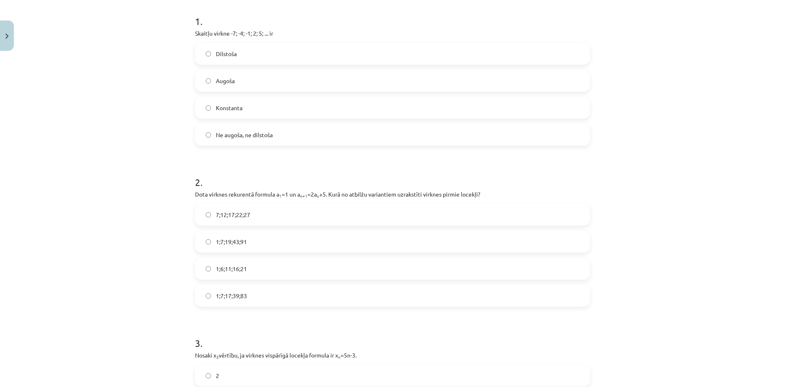
scroll to position [205, 0]
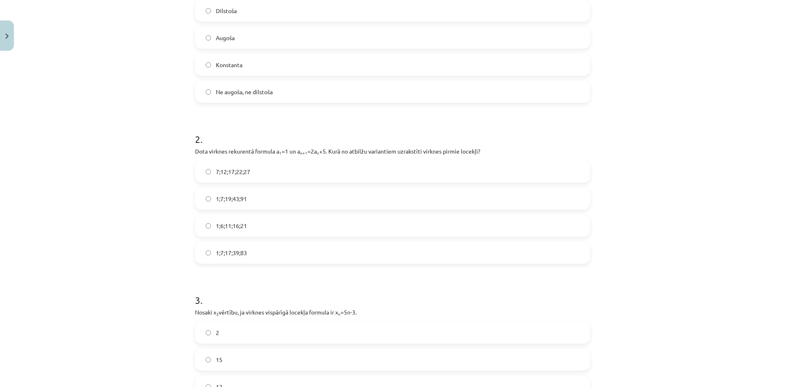
click at [242, 192] on label "1;7;19;43;91" at bounding box center [392, 198] width 393 height 20
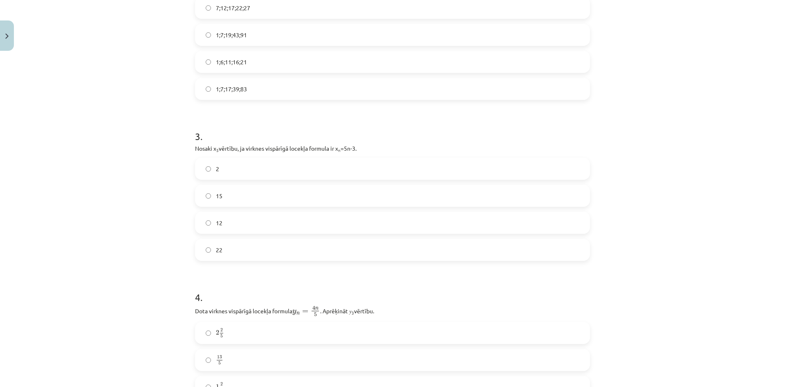
drag, startPoint x: 236, startPoint y: 216, endPoint x: 233, endPoint y: 207, distance: 9.0
click at [236, 216] on label "12" at bounding box center [392, 222] width 393 height 20
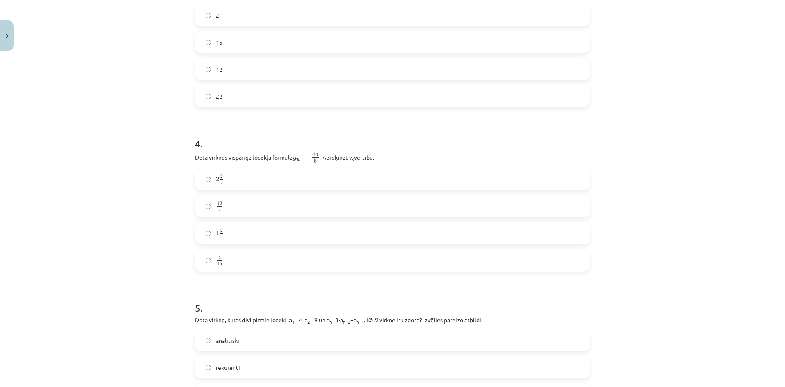
scroll to position [532, 0]
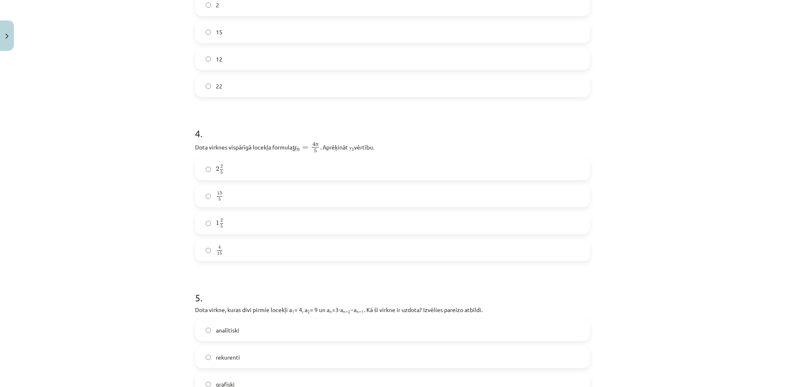
click at [261, 172] on label "2 2 5 2 2 5" at bounding box center [392, 169] width 393 height 20
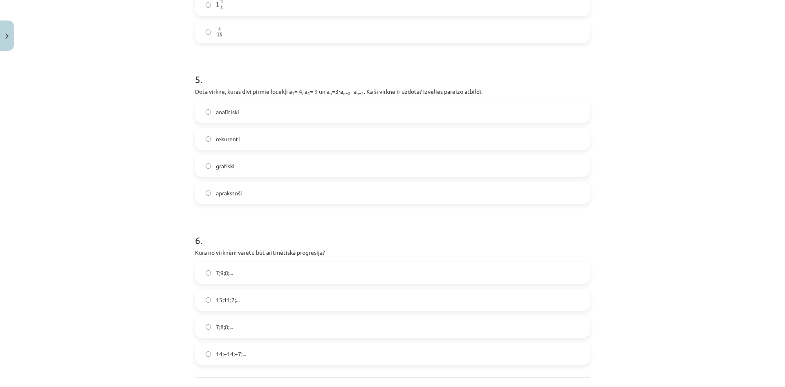
scroll to position [777, 0]
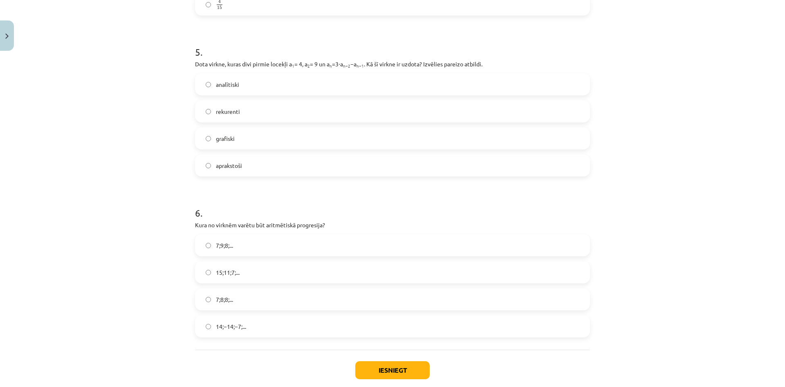
click at [258, 102] on label "rekurenti" at bounding box center [392, 111] width 393 height 20
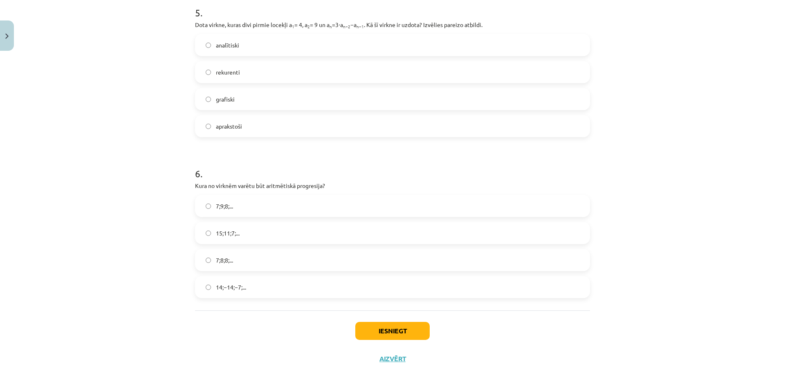
scroll to position [823, 0]
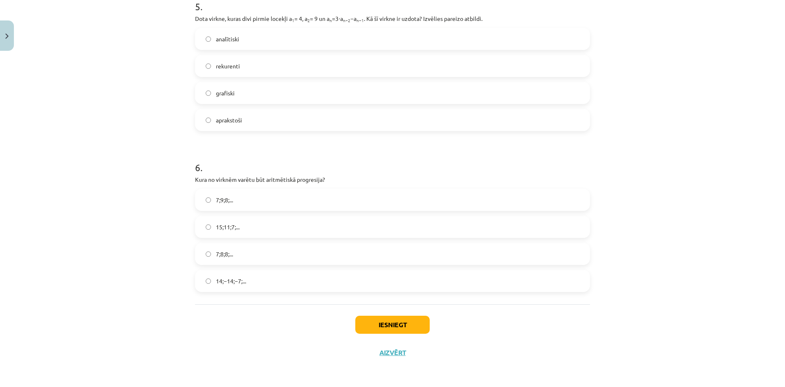
click at [250, 228] on label "15;11;7;..." at bounding box center [392, 226] width 393 height 20
click at [404, 328] on button "Iesniegt" at bounding box center [392, 324] width 74 height 18
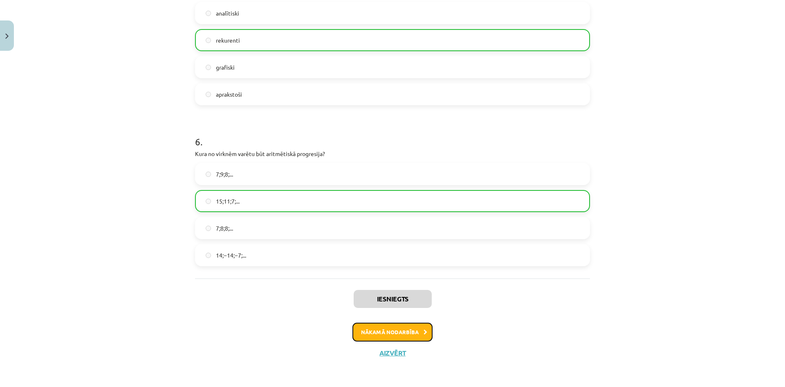
click at [387, 330] on button "Nākamā nodarbība" at bounding box center [393, 331] width 80 height 19
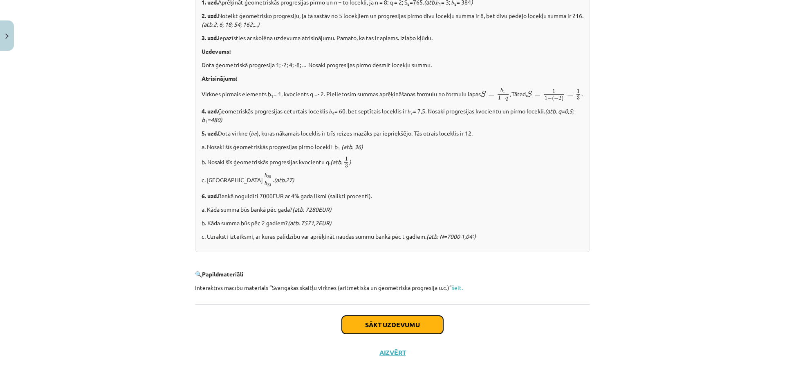
click at [384, 324] on button "Sākt uzdevumu" at bounding box center [392, 324] width 101 height 18
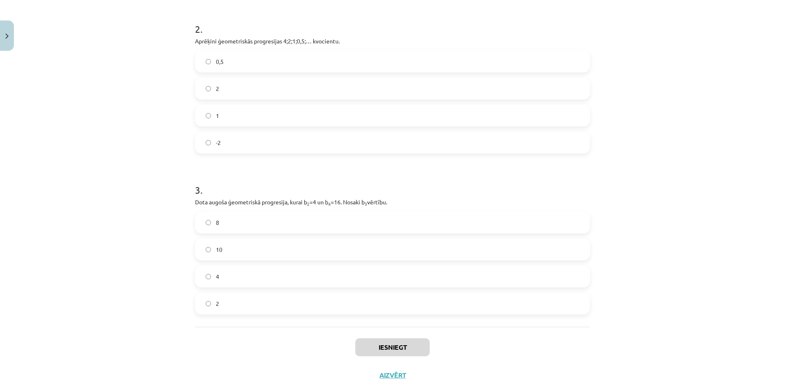
scroll to position [283, 0]
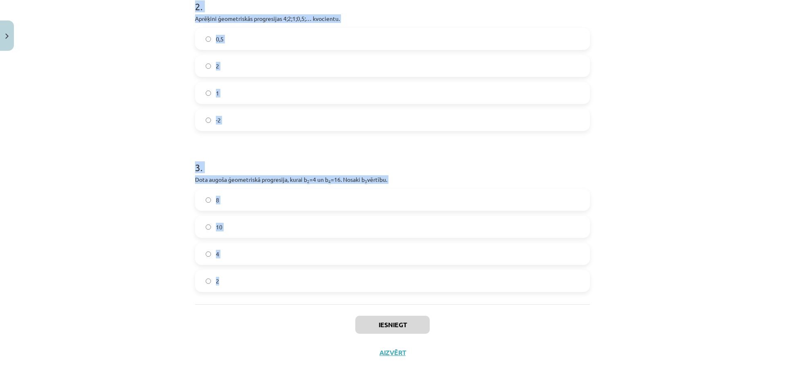
drag, startPoint x: 185, startPoint y: 160, endPoint x: 440, endPoint y: 271, distance: 277.9
click at [440, 288] on div "Mācību tēma: Matemātikas i - 12. klases 1. ieskaites mācību materiāls (ab) #6 📝…" at bounding box center [392, 193] width 785 height 387
click at [290, 133] on form "1 . Aprēķini ģeometriskās progresijas nākamo locekli, ja b 1 = 7 un q=5. 12 35 …" at bounding box center [392, 86] width 395 height 412
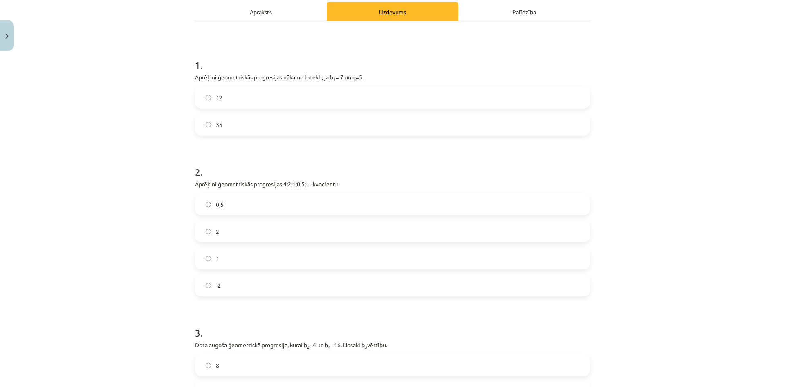
scroll to position [79, 0]
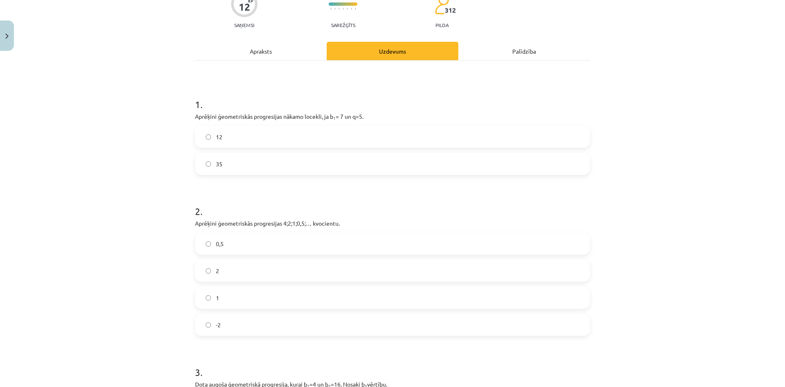
click at [264, 166] on label "35" at bounding box center [392, 163] width 393 height 20
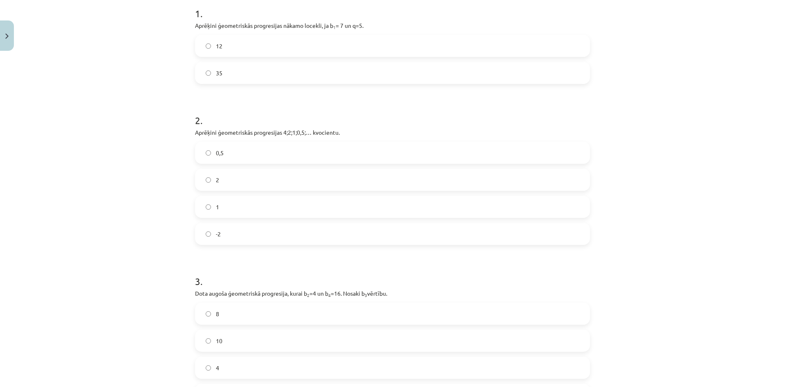
scroll to position [201, 0]
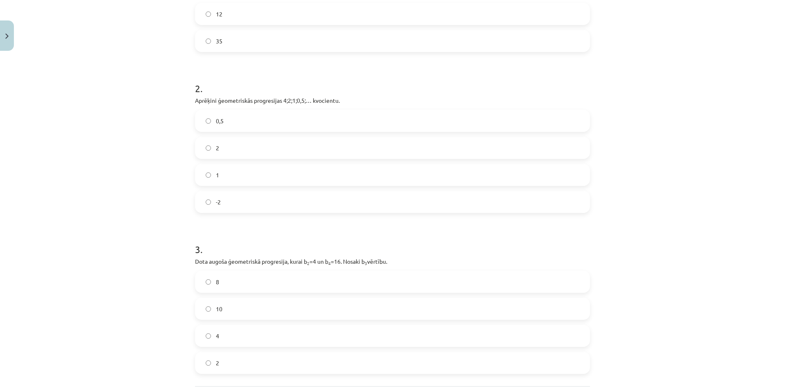
click at [239, 111] on label "0,5" at bounding box center [392, 120] width 393 height 20
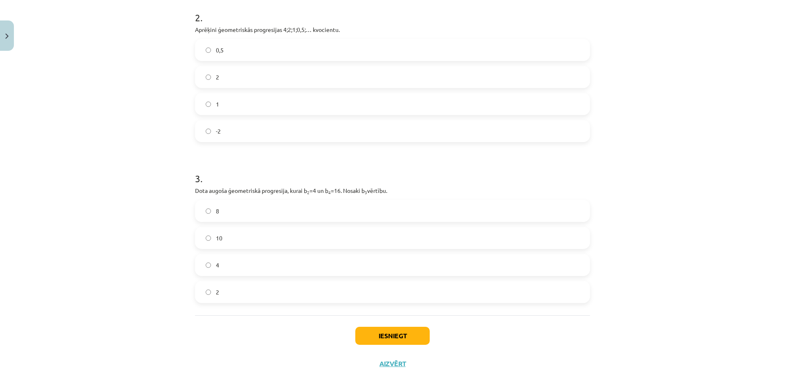
scroll to position [283, 0]
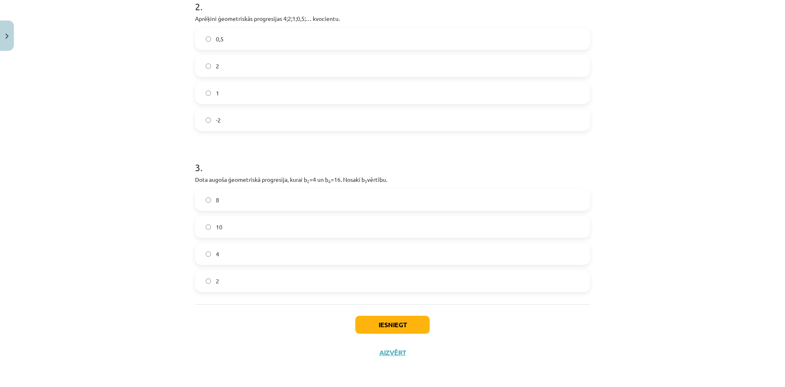
click at [237, 196] on label "8" at bounding box center [392, 199] width 393 height 20
click at [401, 321] on button "Iesniegt" at bounding box center [392, 324] width 74 height 18
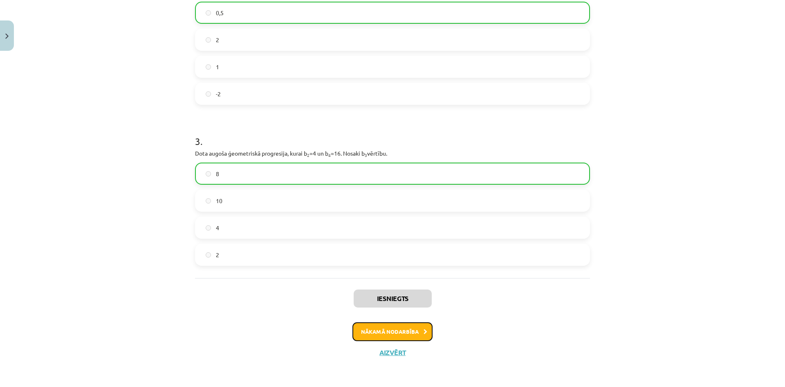
click at [407, 340] on button "Nākamā nodarbība" at bounding box center [393, 331] width 80 height 19
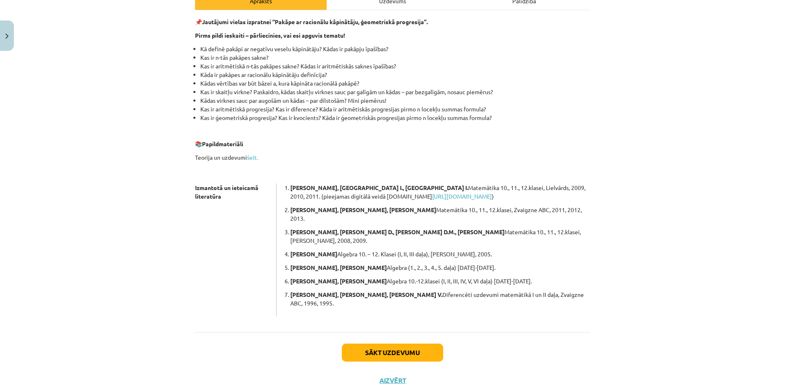
scroll to position [131, 0]
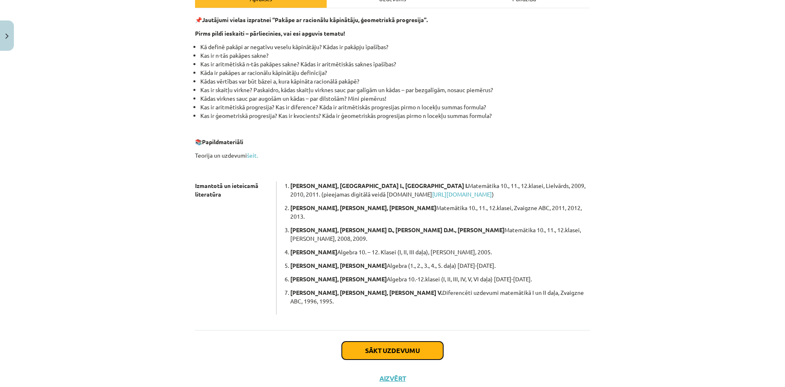
click at [418, 341] on button "Sākt uzdevumu" at bounding box center [392, 350] width 101 height 18
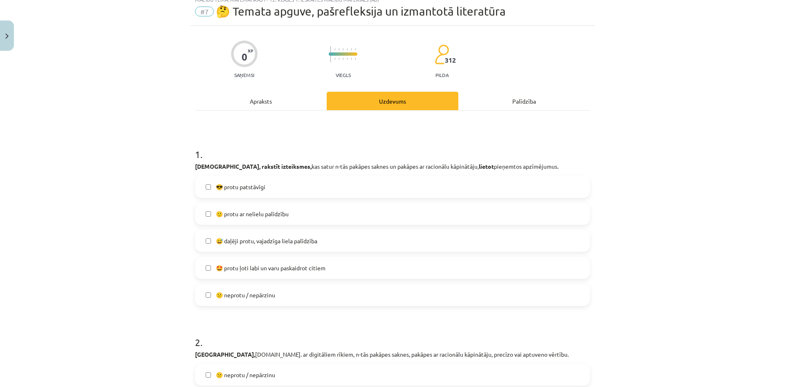
scroll to position [20, 0]
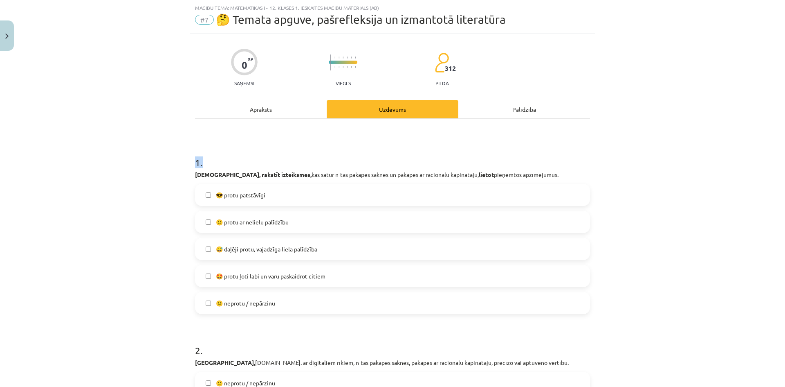
drag, startPoint x: 188, startPoint y: 161, endPoint x: 219, endPoint y: 120, distance: 51.1
click at [227, 250] on span "😅 daļēji protu, vajadzīga liela palīdzība" at bounding box center [266, 249] width 101 height 9
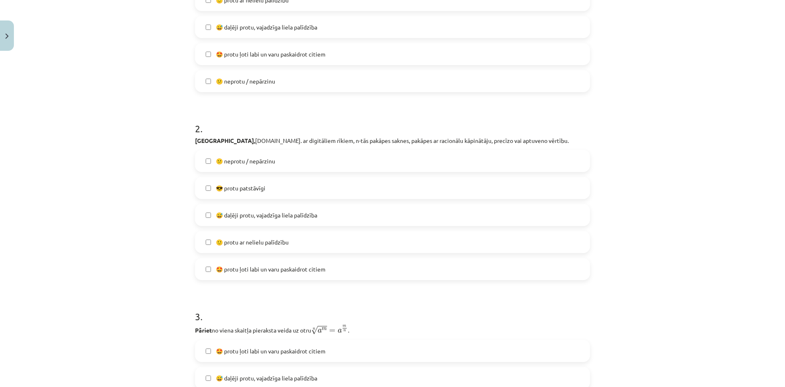
scroll to position [266, 0]
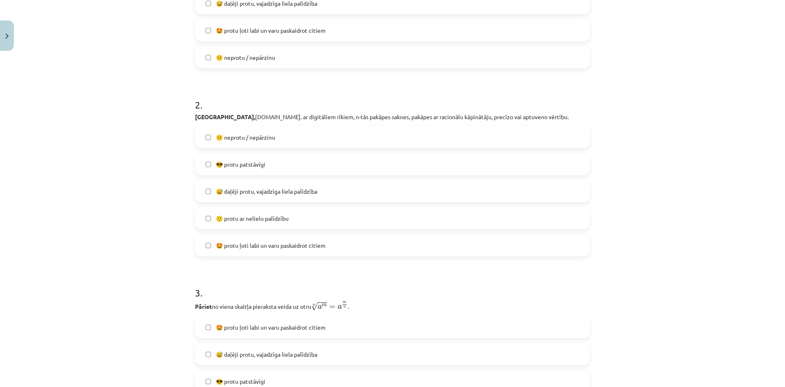
click at [267, 220] on span "🙂 protu ar nelielu palīdzību" at bounding box center [252, 218] width 73 height 9
click at [269, 187] on span "😅 daļēji protu, vajadzīga liela palīdzība" at bounding box center [266, 191] width 101 height 9
click at [264, 216] on span "🙂 protu ar nelielu palīdzību" at bounding box center [252, 218] width 73 height 9
click at [261, 196] on label "😅 daļēji protu, vajadzīga liela palīdzība" at bounding box center [392, 191] width 393 height 20
click at [260, 216] on span "🙂 protu ar nelielu palīdzību" at bounding box center [252, 218] width 73 height 9
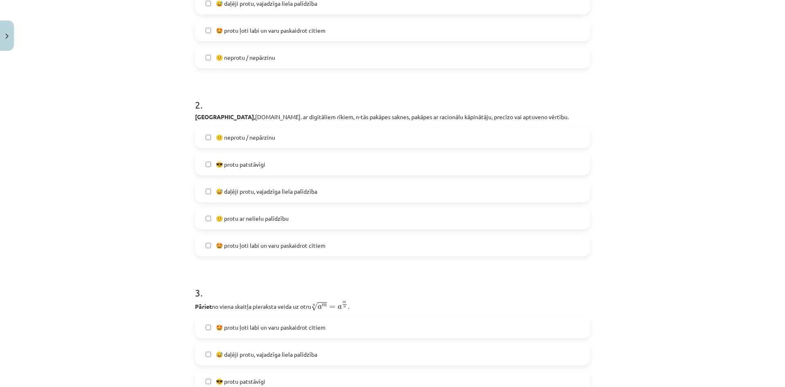
click at [277, 196] on label "😅 daļēji protu, vajadzīga liela palīdzība" at bounding box center [392, 191] width 393 height 20
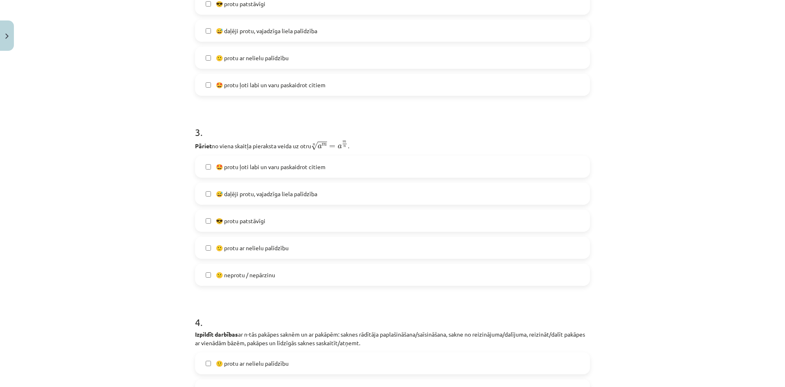
scroll to position [429, 0]
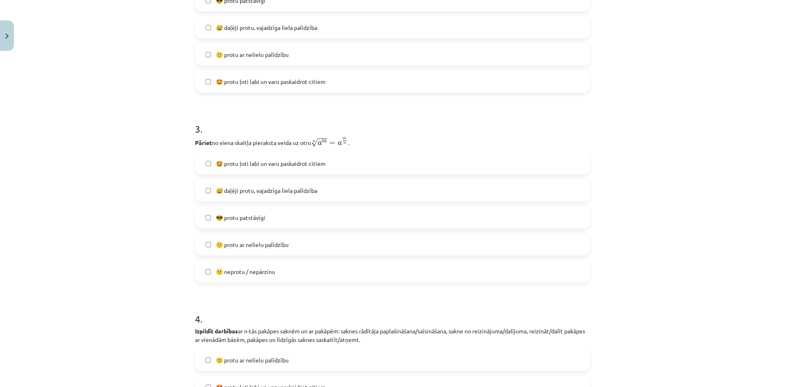
click at [274, 274] on span "😕 neprotu / nepārzinu" at bounding box center [245, 271] width 59 height 9
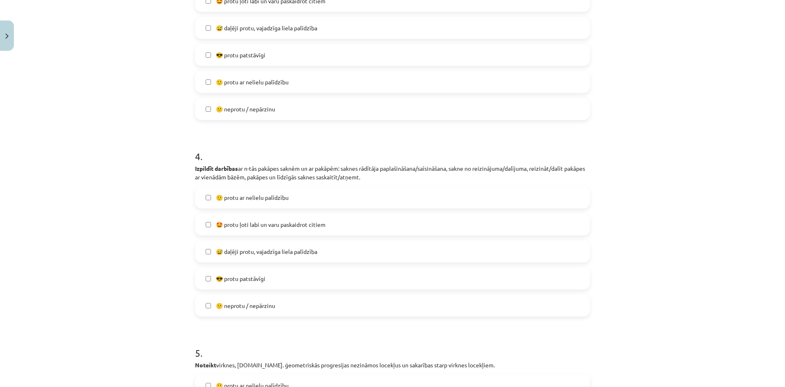
scroll to position [593, 0]
click at [256, 240] on label "😅 daļēji protu, vajadzīga liela palīdzība" at bounding box center [392, 250] width 393 height 20
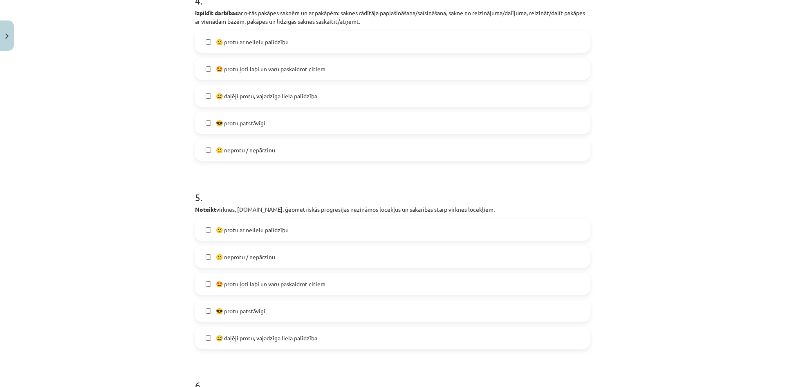
scroll to position [798, 0]
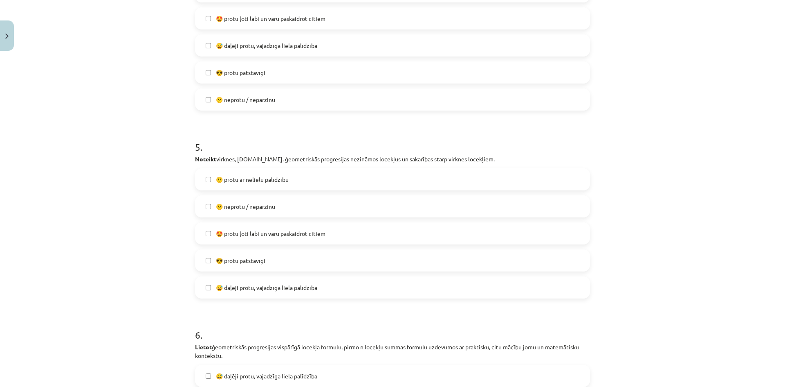
click at [252, 180] on span "🙂 protu ar nelielu palīdzību" at bounding box center [252, 179] width 73 height 9
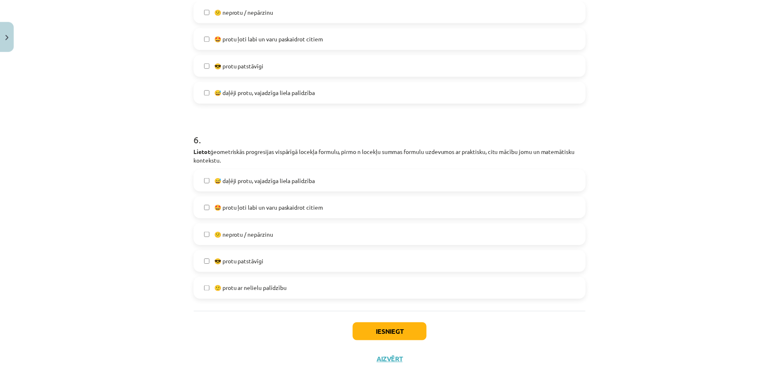
scroll to position [1000, 0]
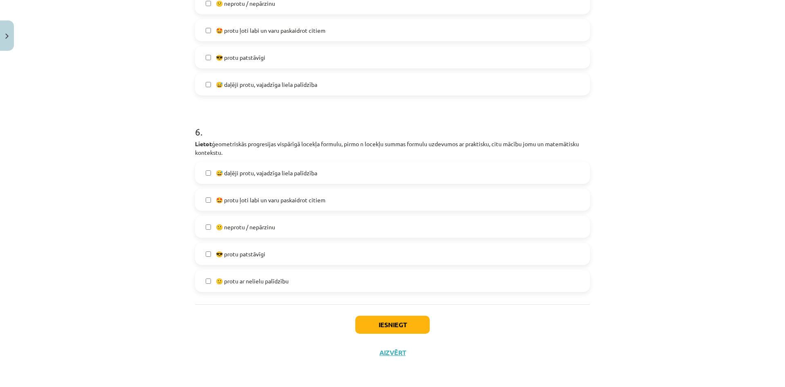
click at [275, 252] on label "😎 protu patstāvīgi" at bounding box center [392, 253] width 393 height 20
click at [377, 323] on button "Iesniegt" at bounding box center [392, 324] width 74 height 18
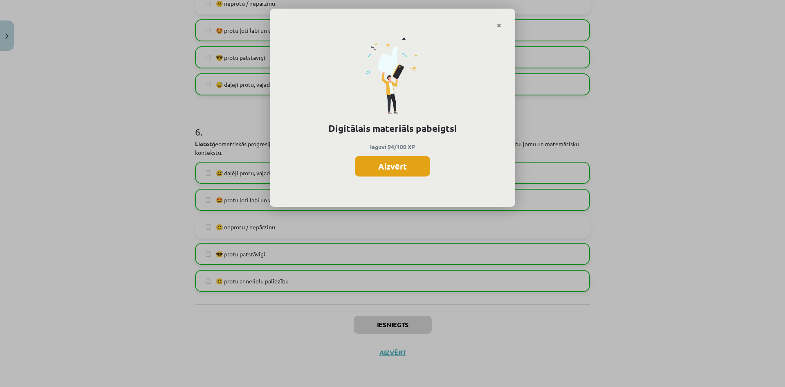
click at [391, 172] on button "Aizvērt" at bounding box center [392, 166] width 75 height 20
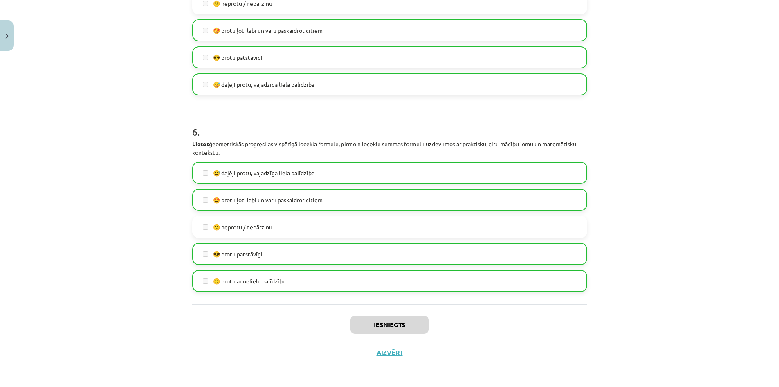
scroll to position [463, 0]
click at [380, 353] on button "Aizvērt" at bounding box center [389, 352] width 31 height 8
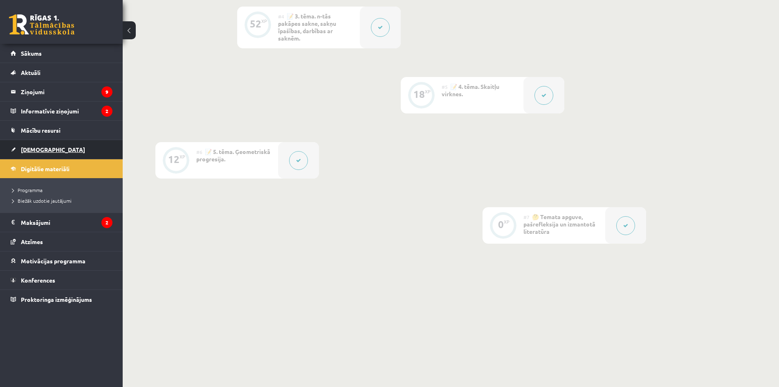
click at [34, 148] on span "[DEMOGRAPHIC_DATA]" at bounding box center [53, 149] width 64 height 7
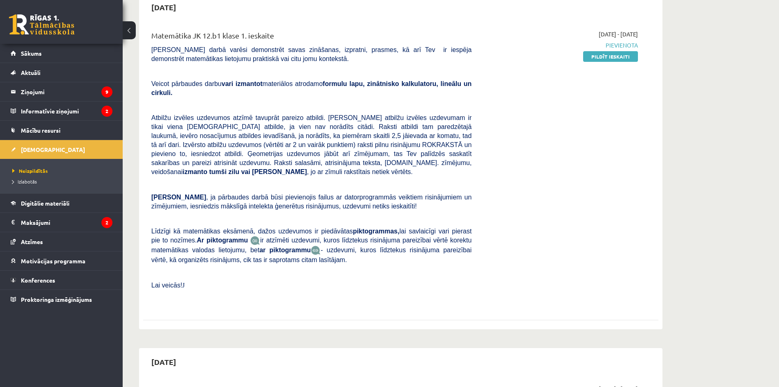
scroll to position [41, 0]
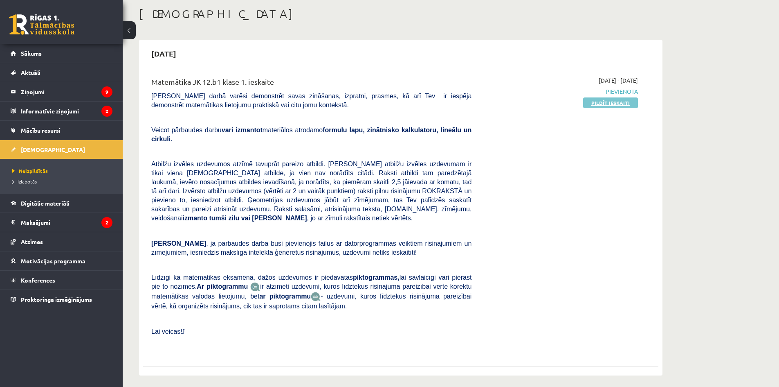
click at [605, 104] on link "Pildīt ieskaiti" at bounding box center [610, 102] width 55 height 11
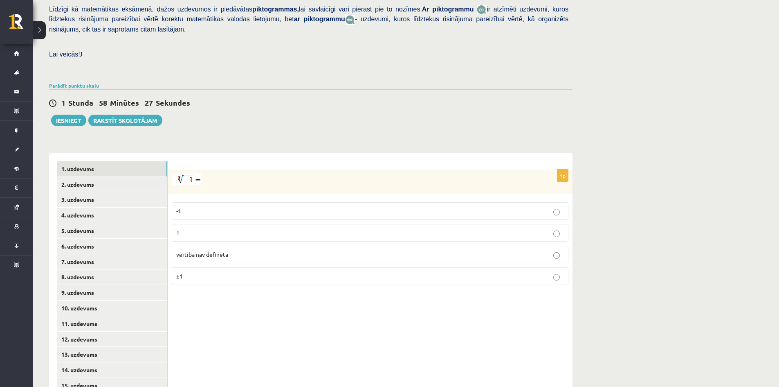
scroll to position [215, 0]
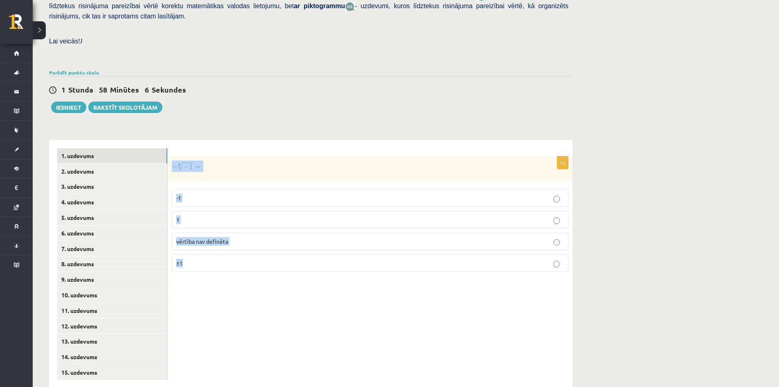
drag, startPoint x: 175, startPoint y: 135, endPoint x: 245, endPoint y: 253, distance: 137.4
click at [245, 253] on div "1p -1 1 vērtība nav definēta ±1" at bounding box center [370, 264] width 405 height 248
click at [254, 140] on div "1p -1 1 vērtība nav definēta ±1" at bounding box center [370, 264] width 405 height 248
drag, startPoint x: 171, startPoint y: 148, endPoint x: 196, endPoint y: 151, distance: 25.8
click at [196, 156] on div at bounding box center [370, 168] width 405 height 25
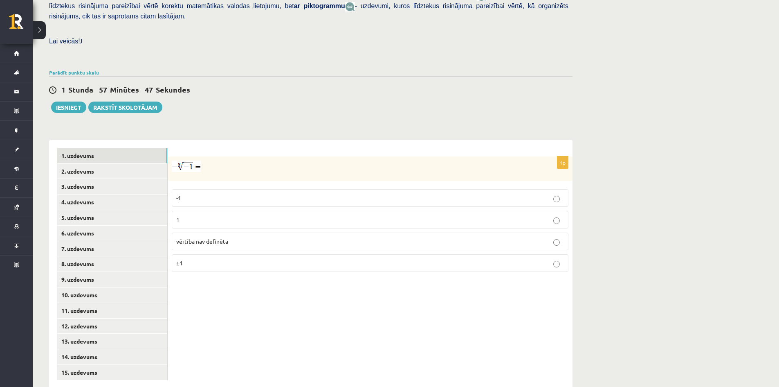
drag, startPoint x: 189, startPoint y: 150, endPoint x: 247, endPoint y: 111, distance: 69.9
click at [247, 111] on div "Matemātika JK 12.b1 klase 1. ieskaite , Džellija Audere (12.b1 JK klase) Pārbau…" at bounding box center [311, 110] width 556 height 588
click at [240, 237] on p "vērtība nav definēta" at bounding box center [370, 241] width 388 height 9
click at [91, 148] on link "1. uzdevums" at bounding box center [112, 155] width 110 height 15
click at [89, 164] on link "2. uzdevums" at bounding box center [112, 171] width 110 height 15
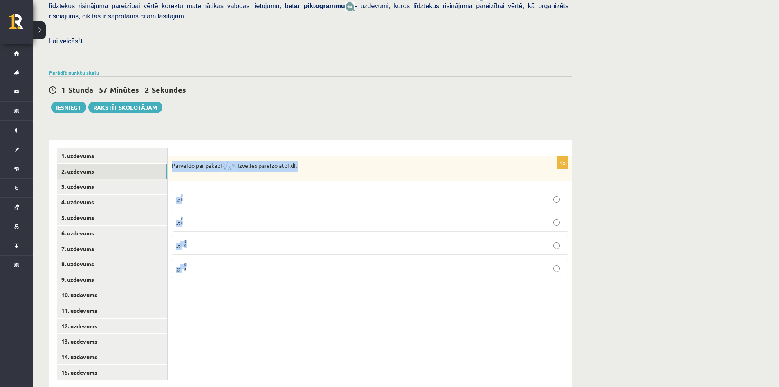
drag, startPoint x: 171, startPoint y: 147, endPoint x: 330, endPoint y: 233, distance: 180.1
click at [340, 257] on div "1p Pārveido par pakāpi . Izvēlies pareizo atbildi. x 4 9 x 4 9 x 9 4 x 9 4 x − …" at bounding box center [370, 220] width 405 height 128
copy div "Pārveido par pakāpi . Izvēlies pareizo atbildi. x 4 9 x 4 9 x 9 4 x 9 4 x − 4 9…"
click at [322, 160] on p "Pārveido par pakāpi . Izvēlies pareizo atbildi." at bounding box center [350, 166] width 356 height 12
click at [210, 217] on p "x 9 4 x 9 4" at bounding box center [370, 222] width 388 height 10
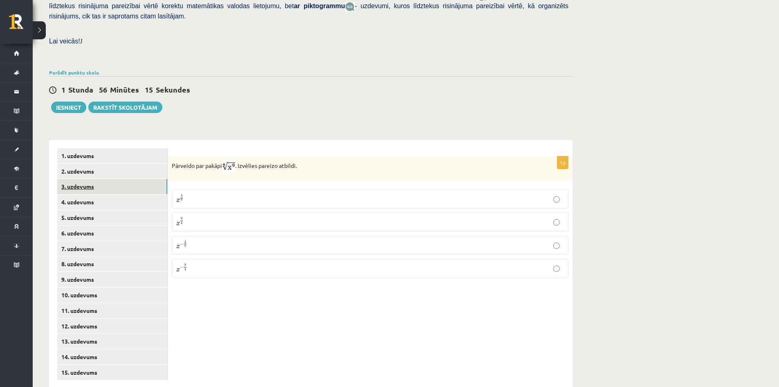
click at [80, 179] on link "3. uzdevums" at bounding box center [112, 186] width 110 height 15
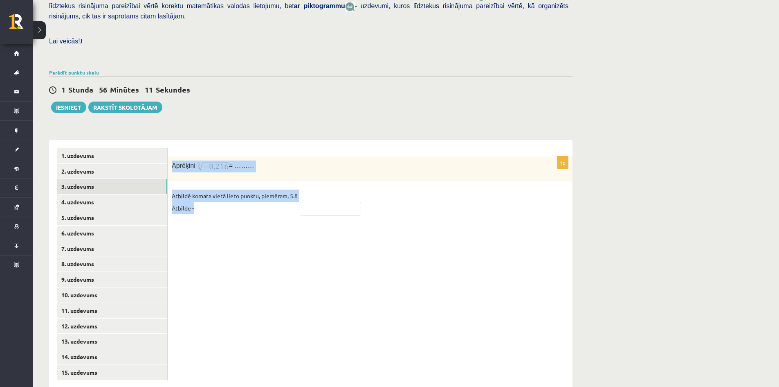
drag, startPoint x: 173, startPoint y: 145, endPoint x: 317, endPoint y: 173, distance: 147.4
click at [317, 173] on div "1p Aprēķini = ……… Atbildē komata vietā lieto punktu, piemēram, 5.8 Atbilde -" at bounding box center [370, 189] width 405 height 67
copy div "Aprēķini = ……… Atbildē komata vietā lieto punktu, piemēram, 5.8 Atbilde -"
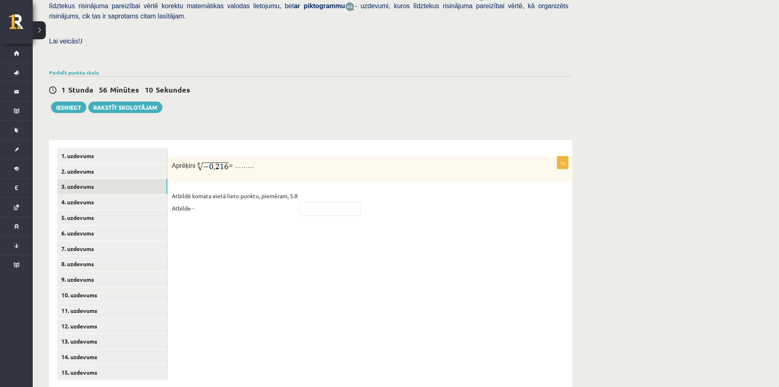
click at [259, 227] on div "1p Aprēķini = ……… Atbildē komata vietā lieto punktu, piemēram, 5.8 Atbilde -" at bounding box center [370, 264] width 405 height 248
click at [307, 202] on input "text" at bounding box center [330, 209] width 61 height 14
type input "****"
click at [79, 194] on link "4. uzdevums" at bounding box center [112, 201] width 110 height 15
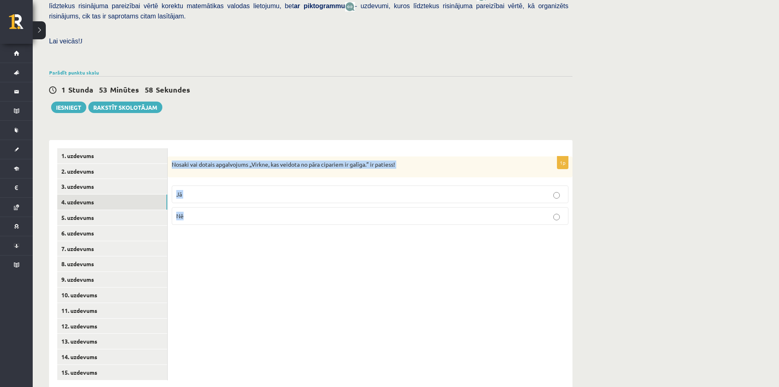
drag, startPoint x: 169, startPoint y: 144, endPoint x: 333, endPoint y: 205, distance: 174.2
click at [333, 205] on div "1p Nosaki vai dotais apgalvojums „Virkne, kas veidota no pāra cipariem ir galīg…" at bounding box center [370, 193] width 405 height 75
copy div "Nosaki vai dotais apgalvojums „Virkne, kas veidota no pāra cipariem ir galīga.”…"
click at [272, 227] on div "1p Nosaki vai dotais apgalvojums „Virkne, kas veidota no pāra cipariem ir galīg…" at bounding box center [370, 264] width 405 height 248
click at [229, 207] on label "Nē" at bounding box center [370, 216] width 397 height 18
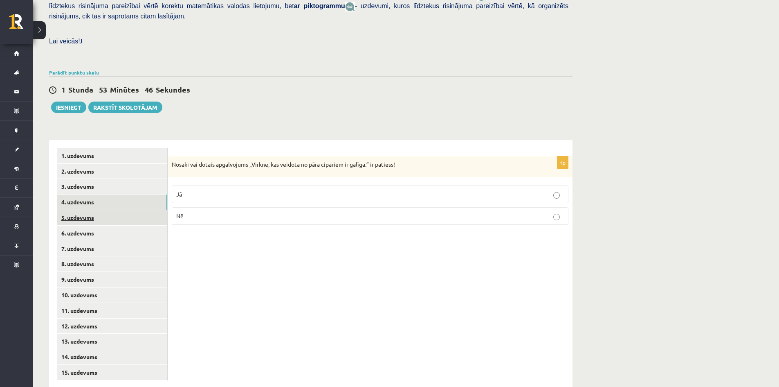
click at [140, 210] on link "5. uzdevums" at bounding box center [112, 217] width 110 height 15
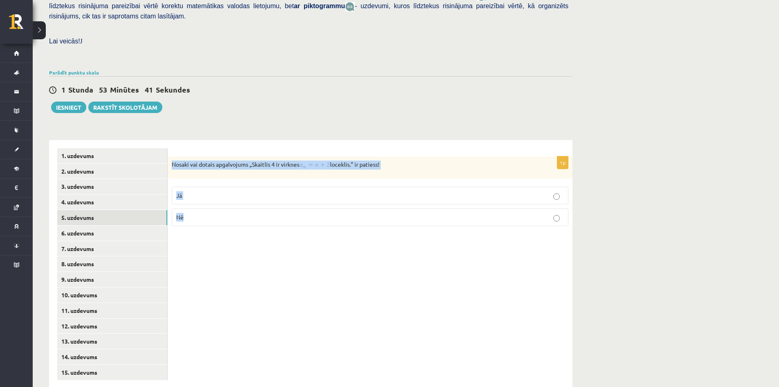
drag, startPoint x: 170, startPoint y: 146, endPoint x: 281, endPoint y: 203, distance: 125.7
click at [282, 206] on div "1p Nosaki vai dotais apgalvojums „Skaitlis 4 ir virknes loceklis.” ir patiess! …" at bounding box center [370, 194] width 405 height 76
copy div "Nosaki vai dotais apgalvojums „Skaitlis 4 ir virknes loceklis.” ir patiess! Jā …"
click at [263, 236] on div "1p Nosaki vai dotais apgalvojums „Skaitlis 4 ir virknes loceklis.” ir patiess! …" at bounding box center [370, 264] width 405 height 248
click at [198, 191] on p "Jā" at bounding box center [370, 195] width 388 height 9
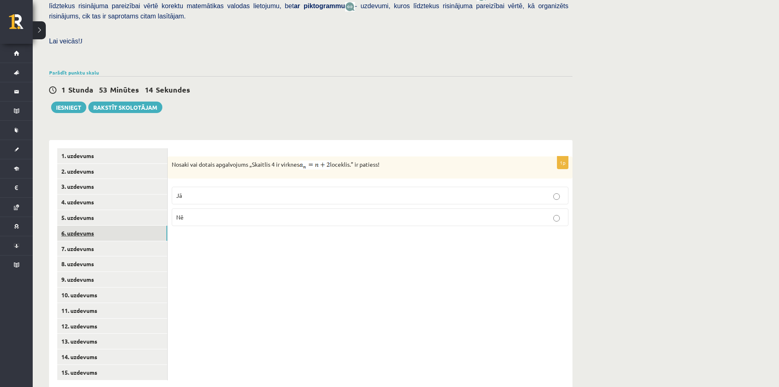
click at [109, 225] on link "6. uzdevums" at bounding box center [112, 232] width 110 height 15
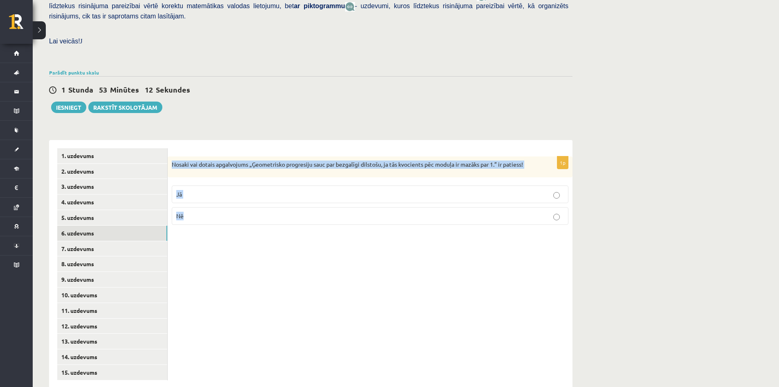
drag, startPoint x: 169, startPoint y: 145, endPoint x: 267, endPoint y: 190, distance: 107.6
click at [267, 190] on div "1p Nosaki vai dotais apgalvojums „Ģeometrisko progresiju sauc par bezgalīgi dil…" at bounding box center [370, 193] width 405 height 75
copy div "Nosaki vai dotais apgalvojums „Ģeometrisko progresiju sauc par bezgalīgi dilsto…"
click at [225, 230] on div "1p Nosaki vai dotais apgalvojums „Ģeometrisko progresiju sauc par bezgalīgi dil…" at bounding box center [370, 264] width 405 height 248
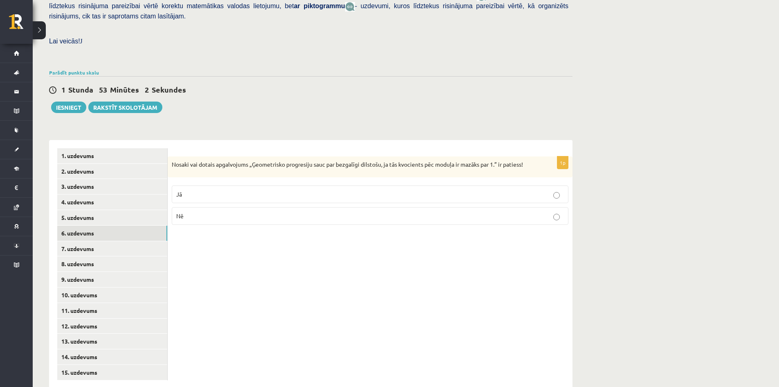
click at [202, 190] on p "Jā" at bounding box center [370, 194] width 388 height 9
click at [98, 241] on link "7. uzdevums" at bounding box center [112, 248] width 110 height 15
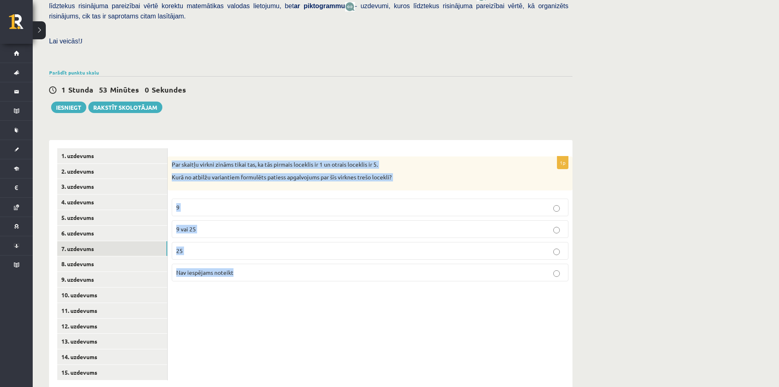
drag, startPoint x: 171, startPoint y: 144, endPoint x: 414, endPoint y: 266, distance: 272.7
click at [414, 266] on div "1p Par skaitļu virkni zināms tikai tas, ka tās pirmais loceklis ir 1 un otrais …" at bounding box center [370, 221] width 405 height 131
copy div "Par skaitļu virkni zināms tikai tas, ka tās pirmais loceklis ir 1 un otrais loc…"
drag, startPoint x: 243, startPoint y: 173, endPoint x: 234, endPoint y: 139, distance: 36.0
click at [245, 173] on div "1p Par skaitļu virkni zināms tikai tas, ka tās pirmais loceklis ir 1 un otrais …" at bounding box center [370, 221] width 405 height 131
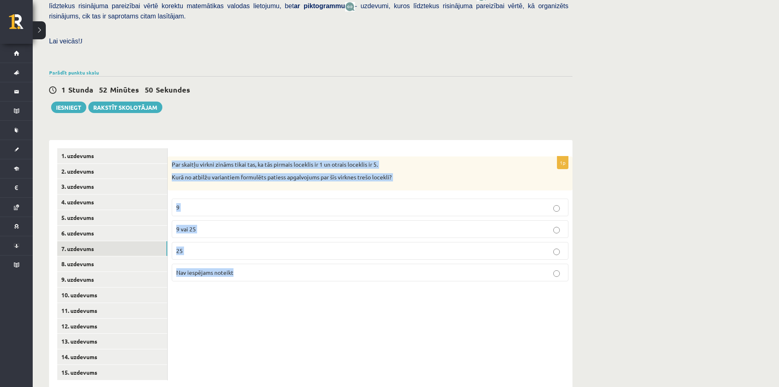
click at [215, 293] on div "1p Par skaitļu virkni zināms tikai tas, ka tās pirmais loceklis ir 1 un otrais …" at bounding box center [370, 264] width 405 height 248
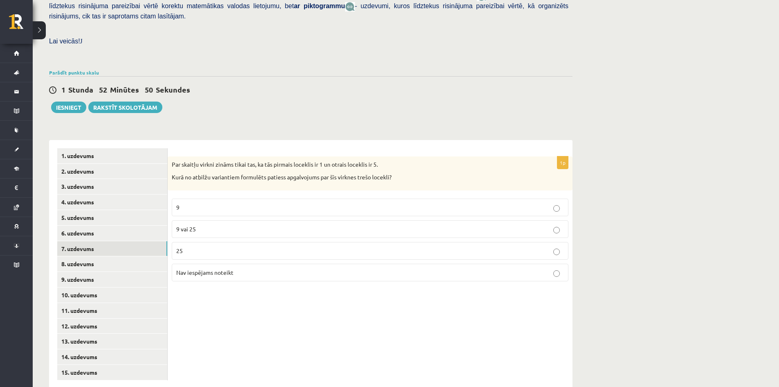
click at [217, 268] on span "Nav iespējams noteikt" at bounding box center [204, 271] width 57 height 7
click at [85, 256] on link "8. uzdevums" at bounding box center [112, 263] width 110 height 15
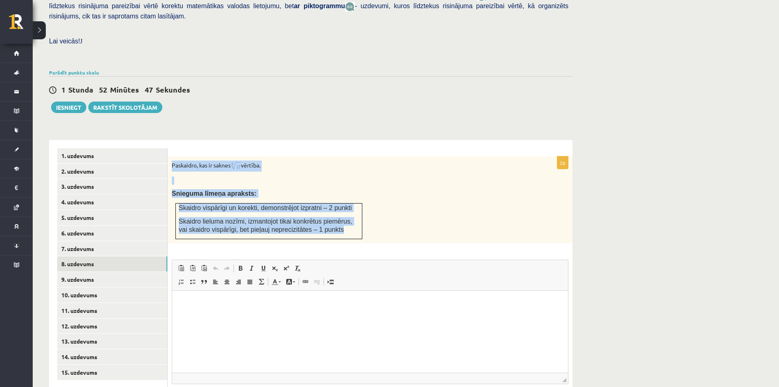
scroll to position [0, 0]
drag, startPoint x: 169, startPoint y: 146, endPoint x: 368, endPoint y: 227, distance: 214.8
click at [368, 227] on div "2p Paskaidro, kas ir saknes vērtība. Snieguma līmeņa apraksts: Skaidro vispārīg…" at bounding box center [370, 292] width 405 height 273
copy div "Paskaidro, kas ir saknes vērtība. Snieguma līmeņa apraksts: Skaidro vispārīgi u…"
click at [318, 169] on div "Paskaidro, kas ir saknes vērtība. Snieguma līmeņa apraksts: Skaidro vispārīgi u…" at bounding box center [370, 199] width 405 height 87
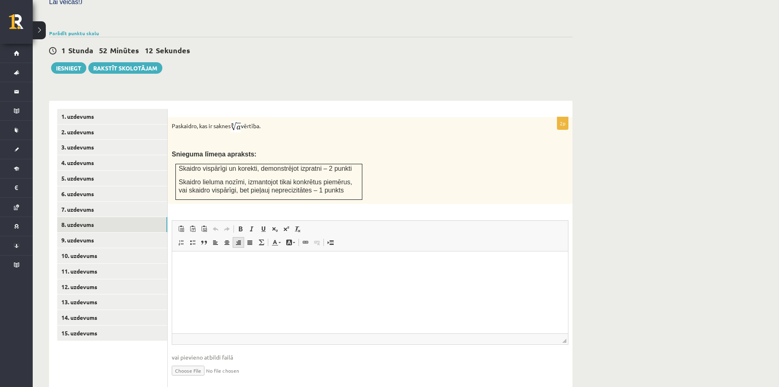
scroll to position [256, 0]
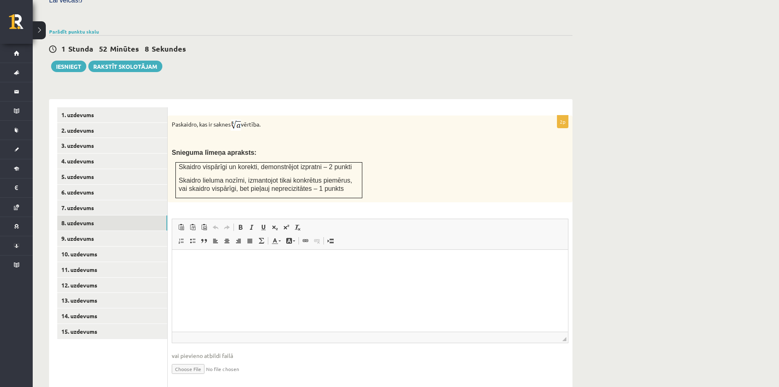
click at [198, 254] on html at bounding box center [370, 261] width 396 height 25
paste body "Editor, wiswyg-editor-user-answer-47024938190220"
click at [183, 263] on p "**********" at bounding box center [370, 261] width 380 height 9
click at [241, 264] on p "**********" at bounding box center [370, 261] width 380 height 9
click at [251, 264] on p "**********" at bounding box center [370, 261] width 380 height 9
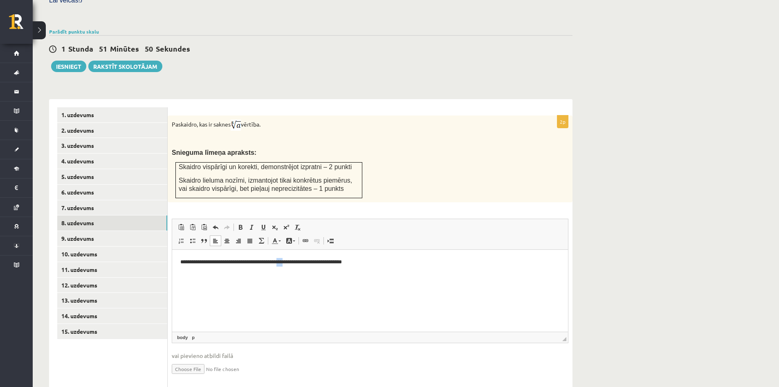
drag, startPoint x: 297, startPoint y: 263, endPoint x: 289, endPoint y: 263, distance: 8.2
click at [289, 263] on p "**********" at bounding box center [370, 261] width 380 height 9
click at [358, 263] on p "**********" at bounding box center [370, 261] width 380 height 9
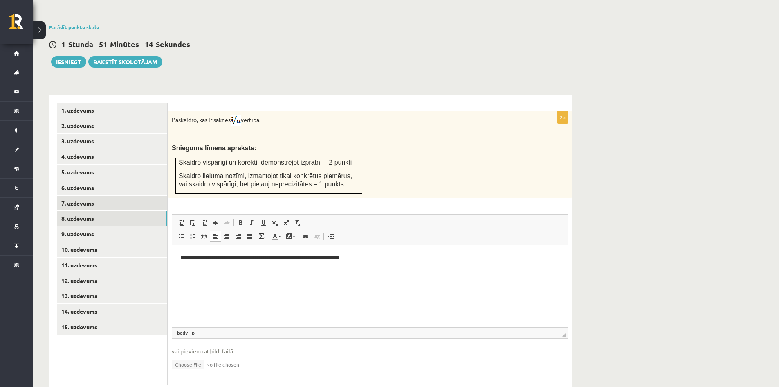
scroll to position [265, 0]
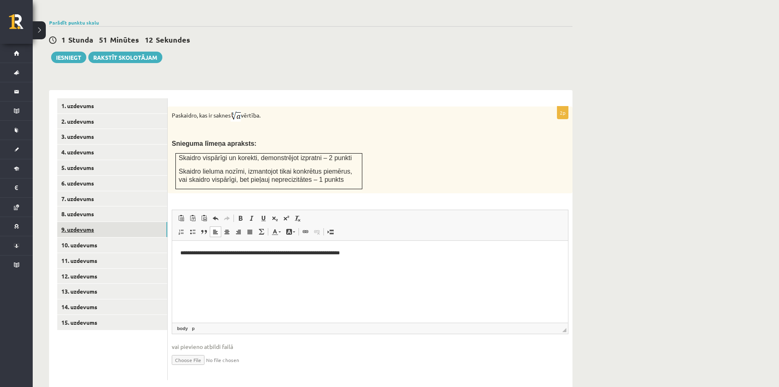
click at [90, 222] on link "9. uzdevums" at bounding box center [112, 229] width 110 height 15
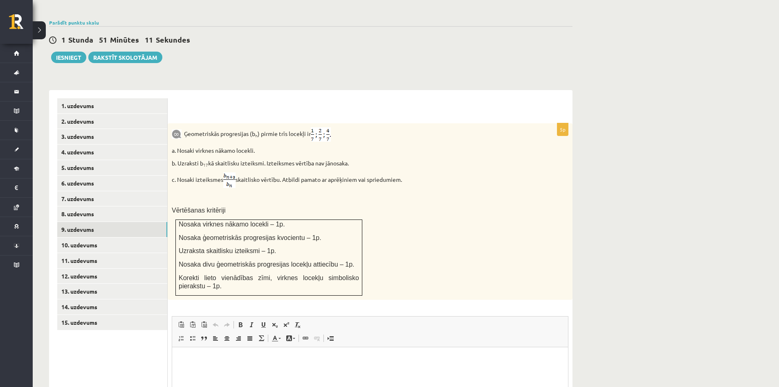
scroll to position [0, 0]
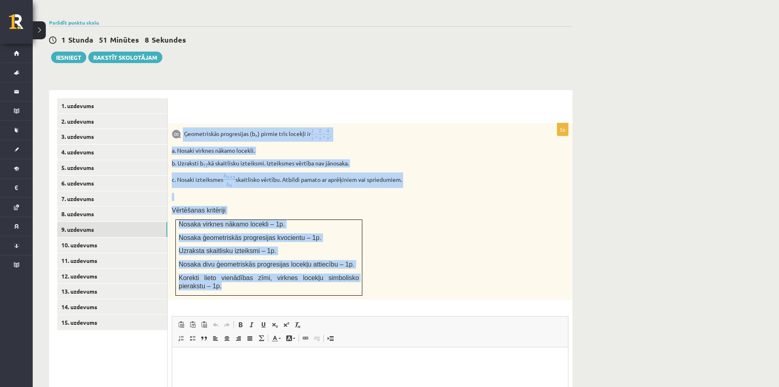
drag, startPoint x: 183, startPoint y: 116, endPoint x: 357, endPoint y: 274, distance: 235.4
click at [357, 274] on div "Ģeometriskās progresijas (b n ) pirmie trīs locekļi ir a. Nosaki virknes nākamo…" at bounding box center [370, 211] width 405 height 176
copy div "Ģeometriskās progresijas (b n ) pirmie trīs locekļi ir a. Nosaki virknes nākamo…"
click at [396, 139] on div "Ģeometriskās progresijas (b n ) pirmie trīs locekļi ir a. Nosaki virknes nākamo…" at bounding box center [370, 211] width 405 height 176
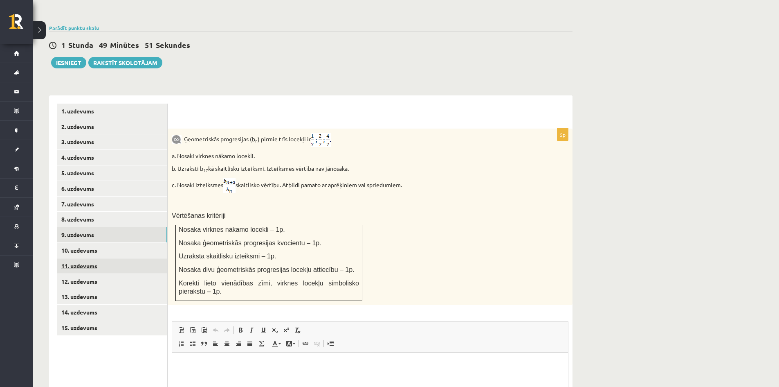
scroll to position [290, 0]
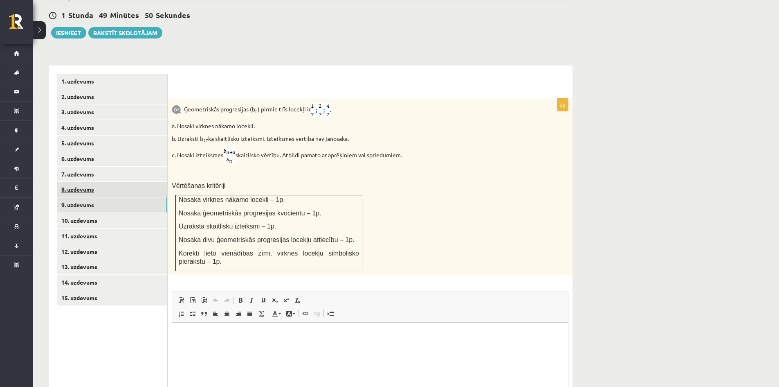
click at [73, 182] on link "8. uzdevums" at bounding box center [112, 189] width 110 height 15
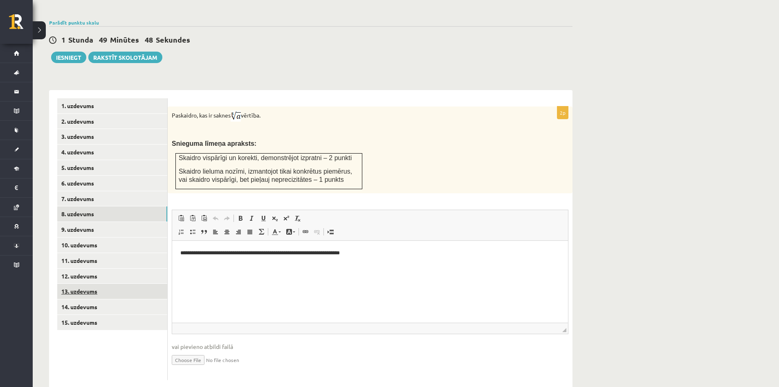
scroll to position [0, 0]
click at [89, 222] on link "9. uzdevums" at bounding box center [112, 229] width 110 height 15
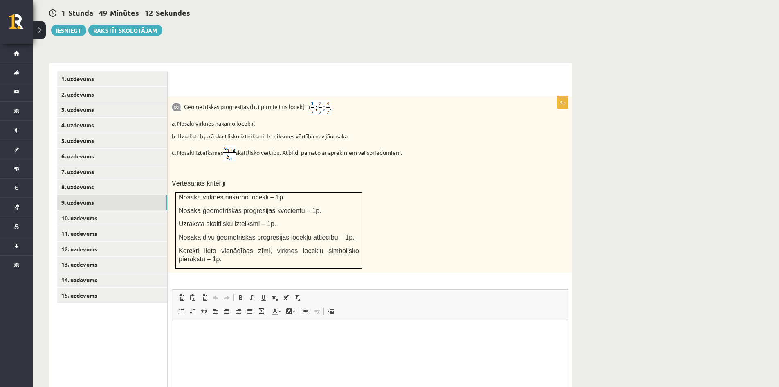
scroll to position [290, 0]
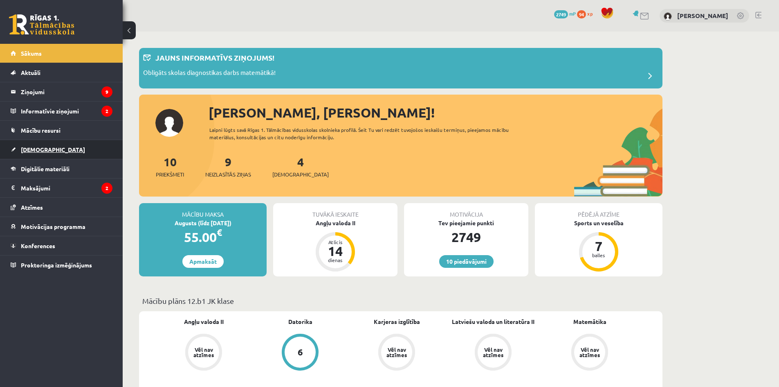
click at [43, 150] on span "[DEMOGRAPHIC_DATA]" at bounding box center [53, 149] width 64 height 7
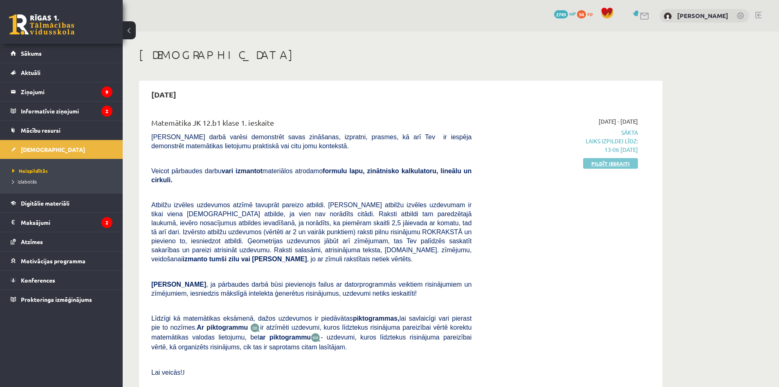
click at [597, 161] on link "Pildīt ieskaiti" at bounding box center [610, 163] width 55 height 11
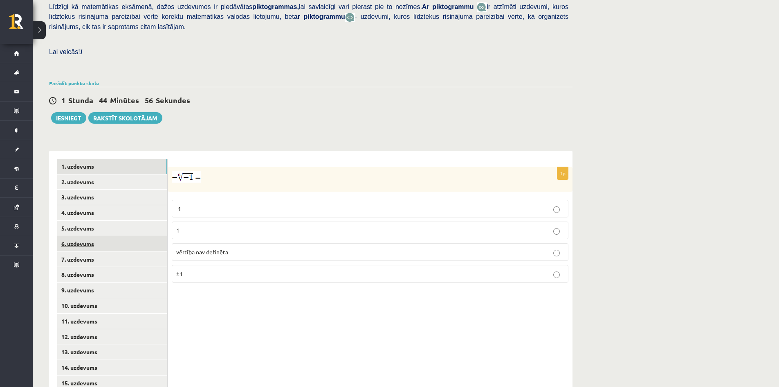
scroll to position [215, 0]
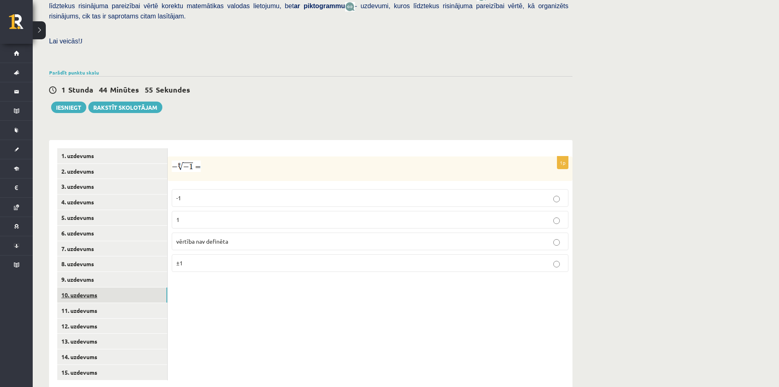
click at [82, 287] on link "10. uzdevums" at bounding box center [112, 294] width 110 height 15
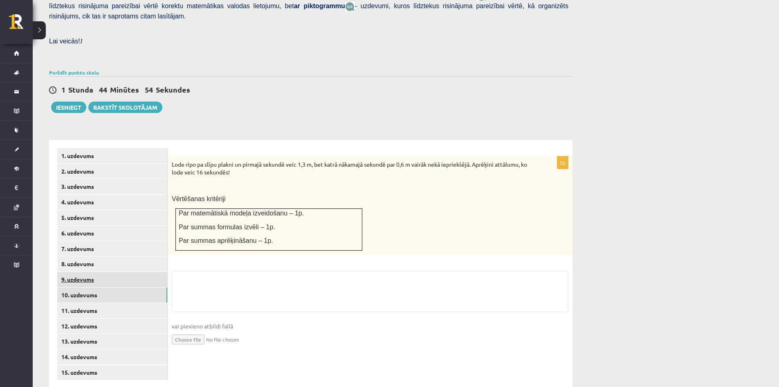
click at [85, 272] on link "9. uzdevums" at bounding box center [112, 279] width 110 height 15
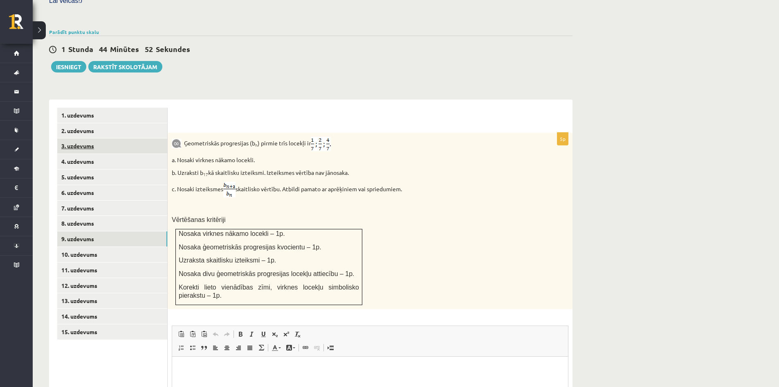
scroll to position [256, 0]
click at [89, 246] on link "10. uzdevums" at bounding box center [112, 253] width 110 height 15
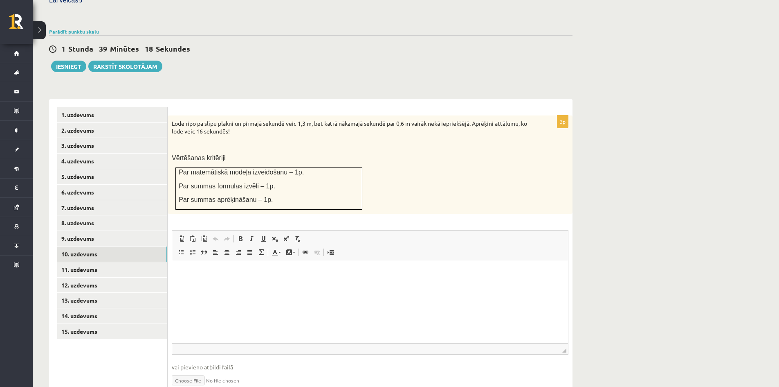
scroll to position [0, 0]
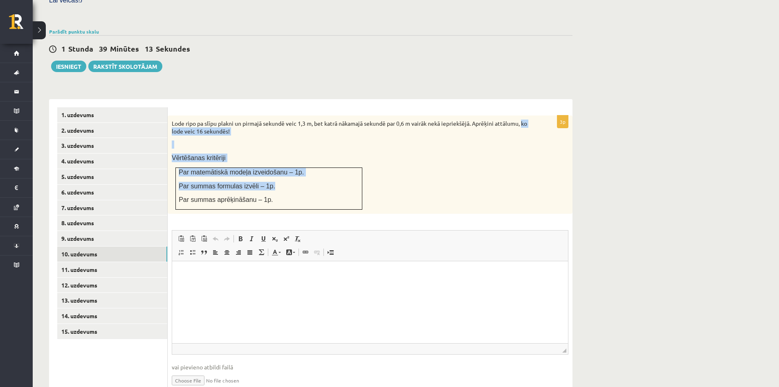
drag, startPoint x: 172, startPoint y: 110, endPoint x: 244, endPoint y: 137, distance: 77.6
click at [290, 172] on div "Lode ripo pa slīpu plakni un pirmajā sekundē veic 1,3 m, bet katrā nākamajā sek…" at bounding box center [370, 164] width 405 height 98
drag, startPoint x: 221, startPoint y: 122, endPoint x: 198, endPoint y: 119, distance: 23.1
click at [223, 140] on p at bounding box center [350, 144] width 356 height 8
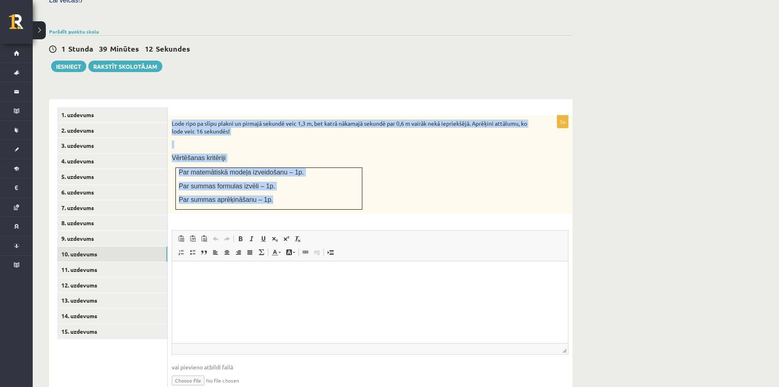
drag, startPoint x: 169, startPoint y: 106, endPoint x: 292, endPoint y: 181, distance: 144.0
click at [292, 181] on div "Lode ripo pa slīpu plakni un pirmajā sekundē veic 1,3 m, bet katrā nākamajā sek…" at bounding box center [370, 164] width 405 height 98
drag, startPoint x: 256, startPoint y: 131, endPoint x: 286, endPoint y: 136, distance: 30.3
click at [286, 153] on p "Vērtēšanas kritēriji" at bounding box center [350, 157] width 356 height 9
copy div "Lode ripo pa slīpu plakni un pirmajā sekundē veic 1,3 m, bet katrā nākamajā sek…"
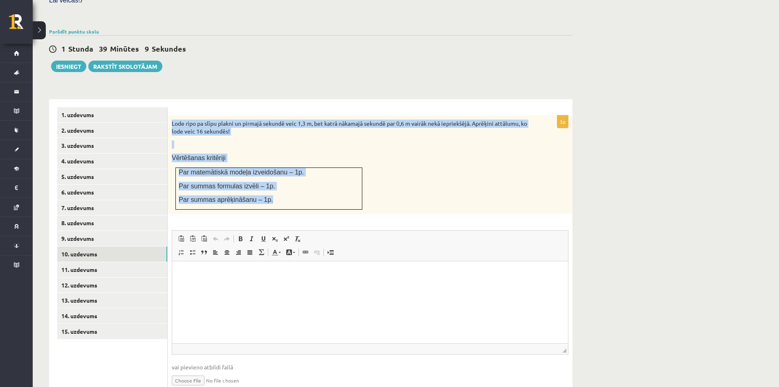
click at [281, 153] on p "Vērtēšanas kritēriji" at bounding box center [350, 157] width 356 height 9
click at [284, 130] on div "Lode ripo pa slīpu plakni un pirmajā sekundē veic 1,3 m, bet katrā nākamajā sek…" at bounding box center [370, 164] width 405 height 98
click at [247, 119] on p "Lode ripo pa slīpu plakni un pirmajā sekundē veic 1,3 m, bet katrā nākamajā sek…" at bounding box center [350, 127] width 356 height 16
click at [244, 99] on div "3p Lode ripo pa slīpu plakni un pirmajā sekundē veic 1,3 m, bet katrā nākamajā …" at bounding box center [370, 253] width 405 height 309
click at [250, 140] on p at bounding box center [350, 144] width 356 height 8
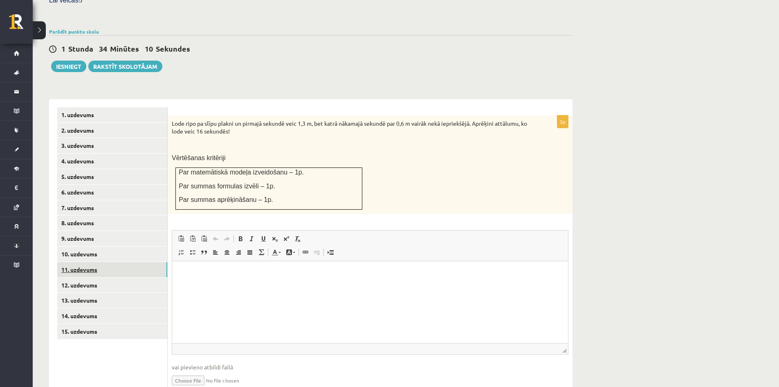
click at [83, 262] on link "11. uzdevums" at bounding box center [112, 269] width 110 height 15
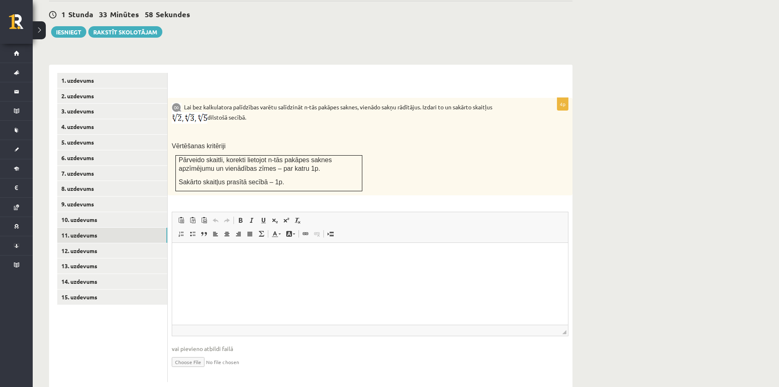
scroll to position [292, 0]
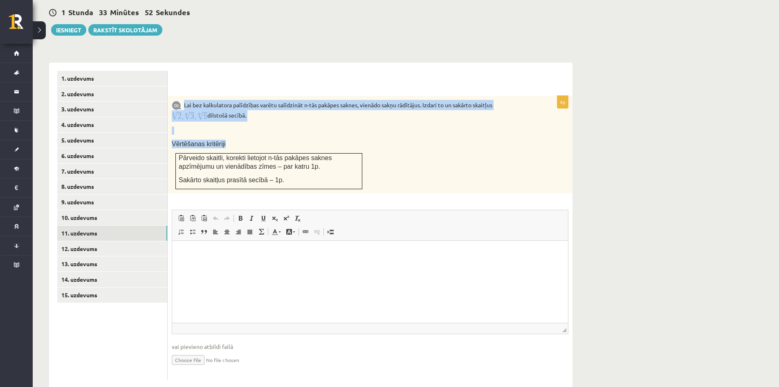
drag, startPoint x: 184, startPoint y: 85, endPoint x: 341, endPoint y: 159, distance: 173.1
click at [365, 161] on div "Lai bez kalkulatora palīdzības varētu salīdzināt n-tās pakāpes saknes, vienādo …" at bounding box center [370, 144] width 405 height 97
click at [251, 118] on div "Lai bez kalkulatora palīdzības varētu salīdzināt n-tās pakāpes saknes, vienādo …" at bounding box center [370, 144] width 405 height 97
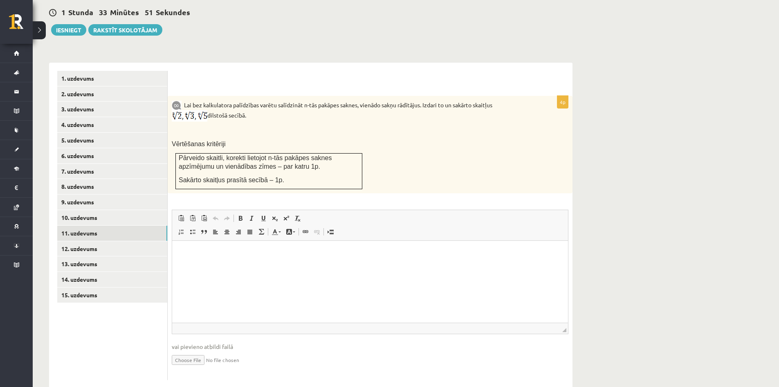
click at [183, 96] on div "Lai bez kalkulatora palīdzības varētu salīdzināt n-tās pakāpes saknes, vienādo …" at bounding box center [370, 144] width 405 height 97
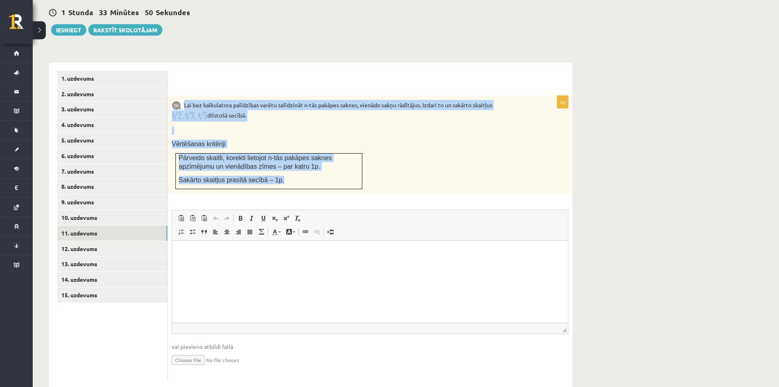
drag, startPoint x: 184, startPoint y: 85, endPoint x: 305, endPoint y: 170, distance: 147.6
click at [305, 170] on div "Lai bez kalkulatora palīdzības varētu salīdzināt n-tās pakāpes saknes, vienādo …" at bounding box center [370, 144] width 405 height 97
copy div "Lai bez kalkulatora palīdzības varētu salīdzināt n-tās pakāpes saknes, vienādo …"
click at [285, 119] on div "Lai bez kalkulatora palīdzības varētu salīdzināt n-tās pakāpes saknes, vienādo …" at bounding box center [370, 144] width 405 height 97
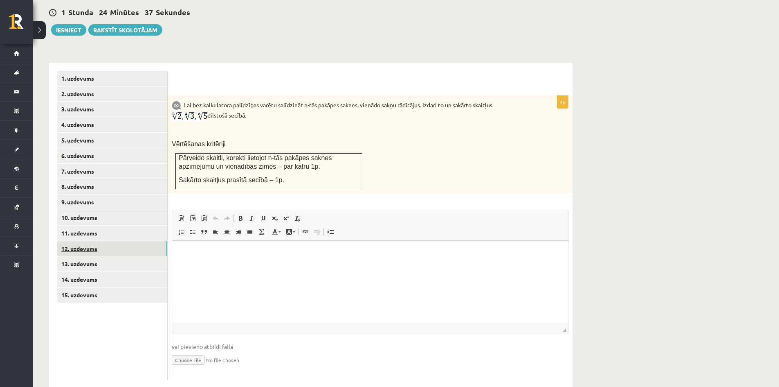
click at [84, 241] on link "12. uzdevums" at bounding box center [112, 248] width 110 height 15
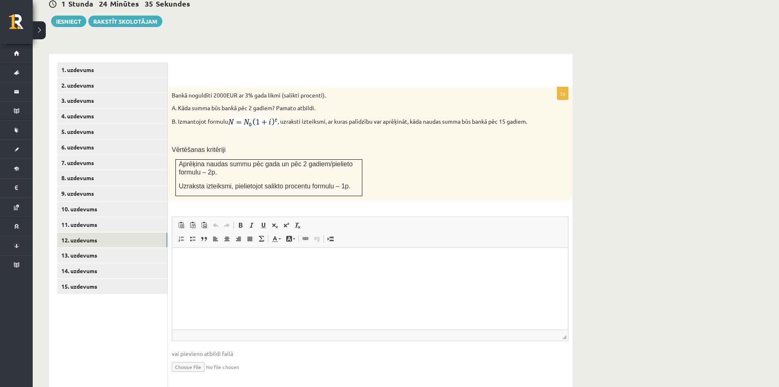
scroll to position [316, 0]
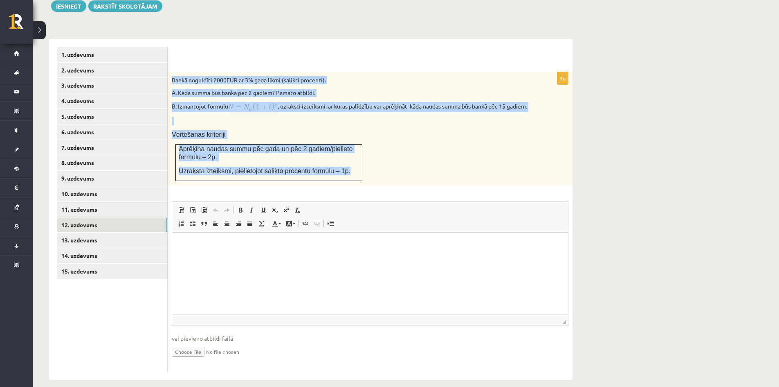
drag, startPoint x: 170, startPoint y: 61, endPoint x: 344, endPoint y: 164, distance: 201.9
click at [344, 164] on div "Bankā noguldīti 2000EUR ar 3% gada likmi (salikti procenti). A. Kāda summa būs …" at bounding box center [370, 128] width 405 height 113
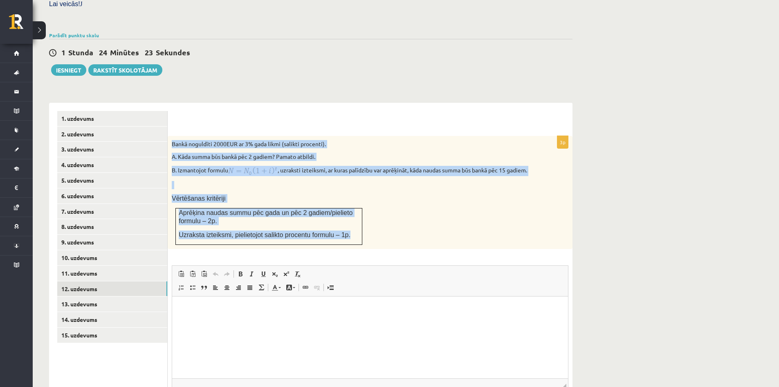
scroll to position [234, 0]
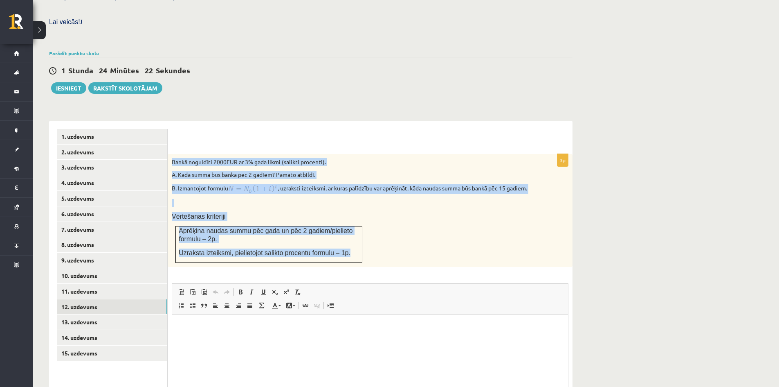
copy div "Bankā noguldīti 2000EUR ar 3% gada likmi (salikti procenti). A. Kāda summa būs …"
click at [277, 199] on p at bounding box center [350, 203] width 356 height 8
click at [273, 199] on p at bounding box center [350, 203] width 356 height 8
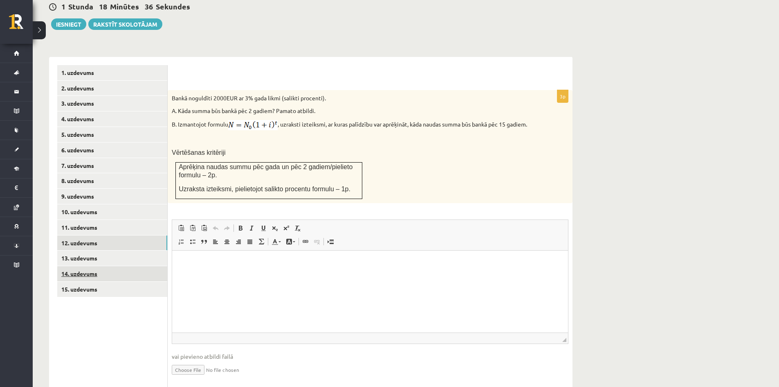
scroll to position [316, 0]
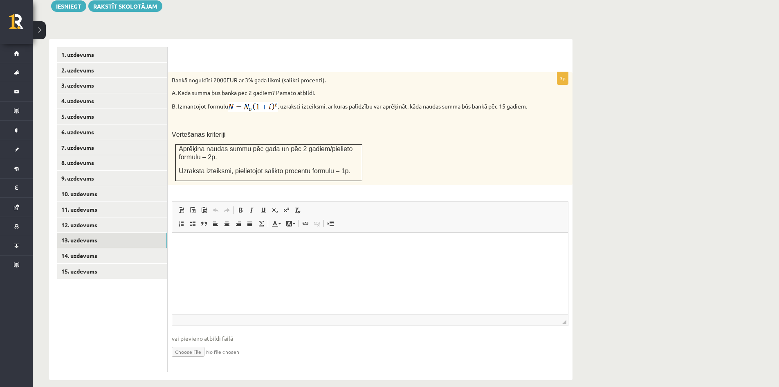
click at [84, 232] on link "13. uzdevums" at bounding box center [112, 239] width 110 height 15
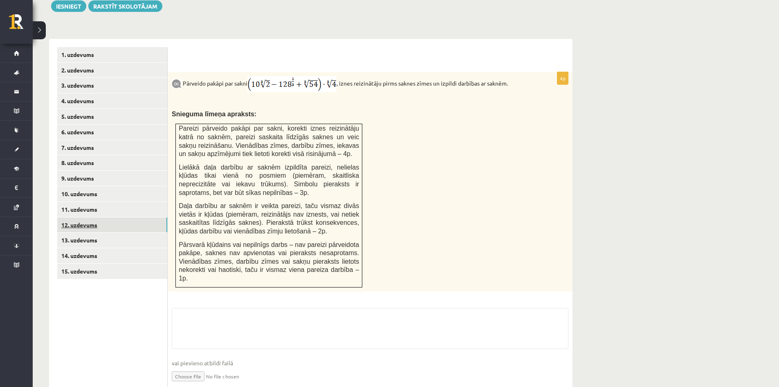
click at [78, 217] on link "12. uzdevums" at bounding box center [112, 224] width 110 height 15
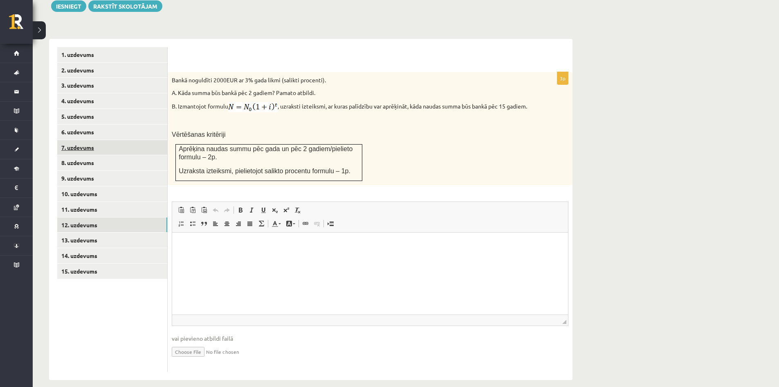
scroll to position [0, 0]
click at [92, 232] on link "13. uzdevums" at bounding box center [112, 239] width 110 height 15
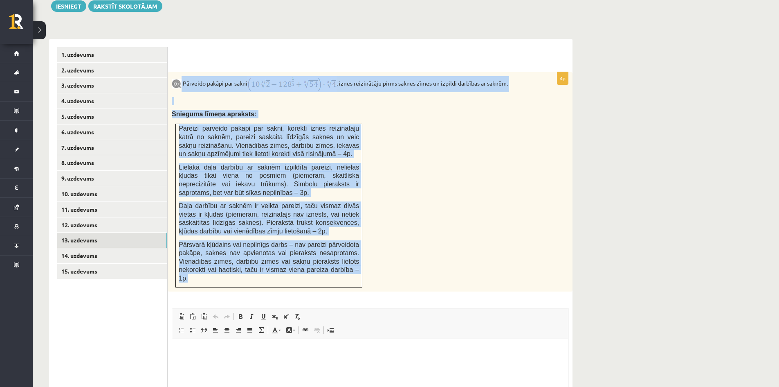
drag, startPoint x: 182, startPoint y: 69, endPoint x: 358, endPoint y: 254, distance: 255.5
click at [358, 254] on div "Pārveido pakāpi par sakni , iznes reizinātāju pirms saknes zīmes un izpildi dar…" at bounding box center [370, 182] width 405 height 220
copy div "Loremips dolors ame conse , adipi elitseddoei tempo incidi utlab et dolorem ali…"
click at [384, 174] on div "Pārveido pakāpi par sakni , iznes reizinātāju pirms saknes zīmes un izpildi dar…" at bounding box center [370, 182] width 405 height 220
click at [373, 153] on div "Pārveido pakāpi par sakni , iznes reizinātāju pirms saknes zīmes un izpildi dar…" at bounding box center [370, 182] width 405 height 220
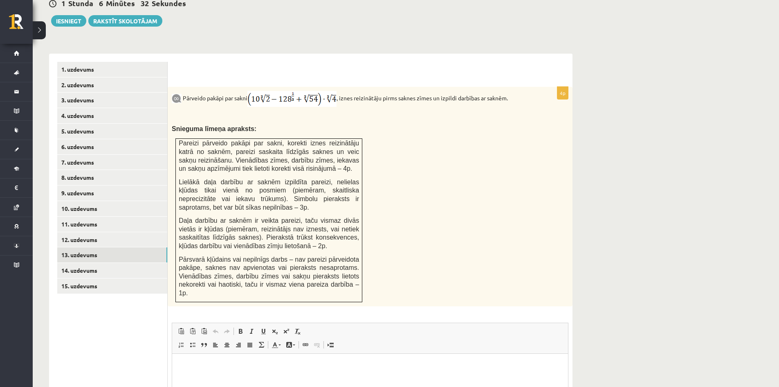
scroll to position [275, 0]
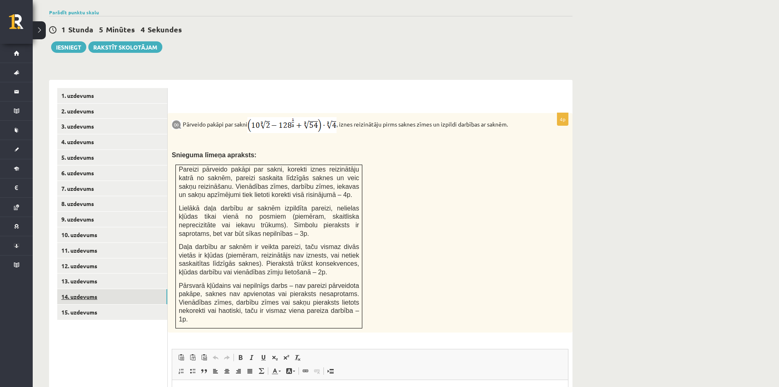
click at [85, 289] on link "14. uzdevums" at bounding box center [112, 296] width 110 height 15
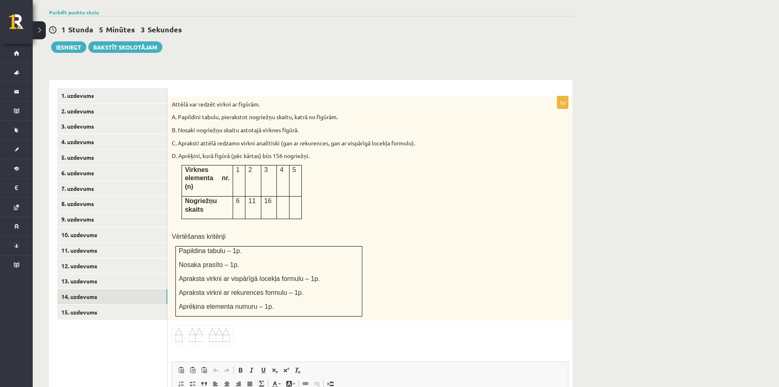
scroll to position [0, 0]
drag, startPoint x: 172, startPoint y: 83, endPoint x: 269, endPoint y: 67, distance: 98.3
click at [270, 88] on form "5p Attēlā var redzēt virkni ar figūrām. A. Papildini tabulu, pierakstot nogriež…" at bounding box center [370, 310] width 389 height 444
click at [352, 207] on div "Attēlā var redzēt virkni ar figūrām. A. Papildini tabulu, pierakstot nogriežņu …" at bounding box center [370, 208] width 405 height 224
click at [191, 324] on img at bounding box center [202, 334] width 61 height 21
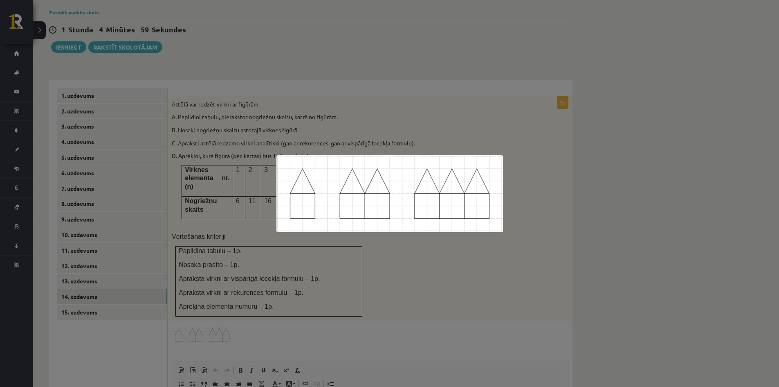
click at [418, 94] on div at bounding box center [389, 193] width 779 height 387
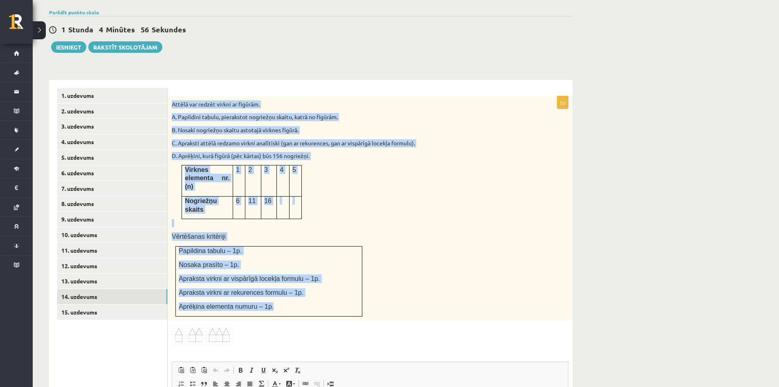
drag, startPoint x: 170, startPoint y: 86, endPoint x: 335, endPoint y: 269, distance: 246.5
click at [338, 270] on div "Attēlā var redzēt virkni ar figūrām. A. Papildini tabulu, pierakstot nogriežņu …" at bounding box center [370, 208] width 405 height 224
copy div "Attēlā var redzēt virkni ar figūrām. A. Papildini tabulu, pierakstot nogriežņu …"
click at [351, 170] on div "Attēlā var redzēt virkni ar figūrām. A. Papildini tabulu, pierakstot nogriežņu …" at bounding box center [370, 208] width 405 height 224
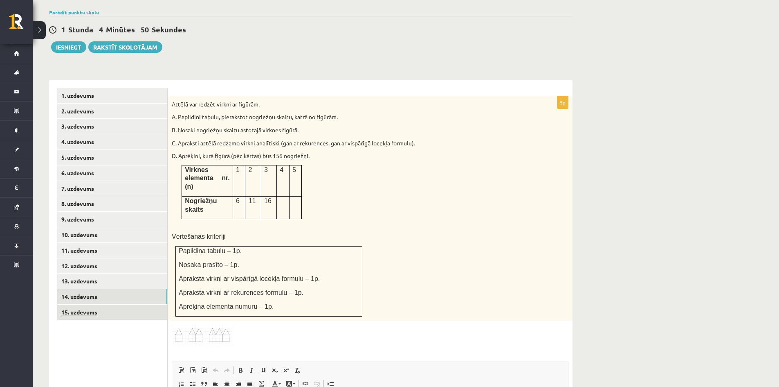
click at [78, 304] on link "15. uzdevums" at bounding box center [112, 311] width 110 height 15
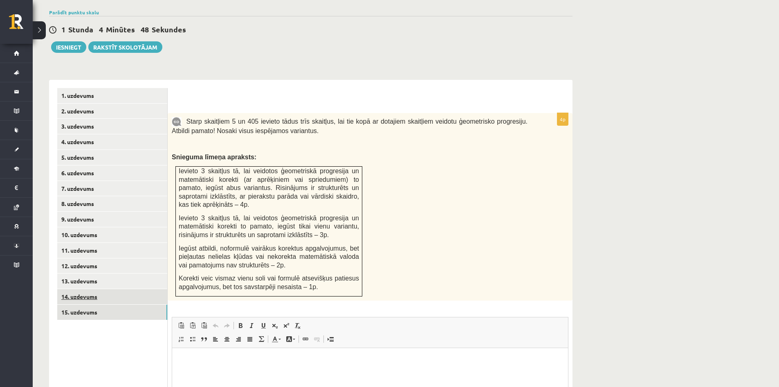
click at [76, 289] on link "14. uzdevums" at bounding box center [112, 296] width 110 height 15
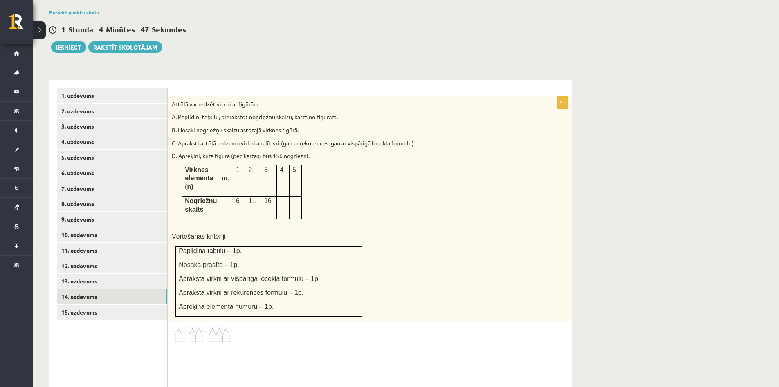
click at [208, 324] on img at bounding box center [202, 334] width 61 height 21
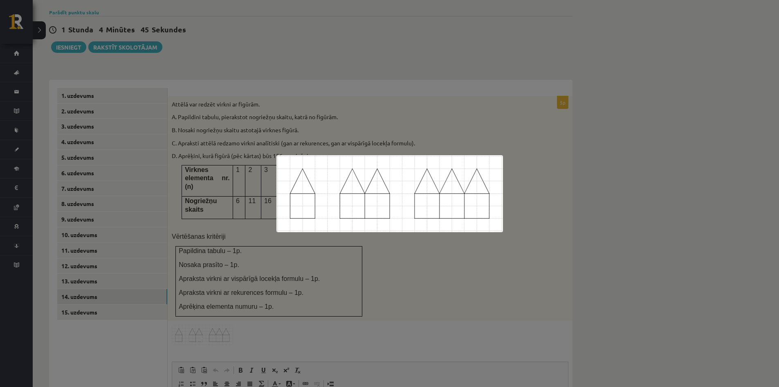
drag, startPoint x: 208, startPoint y: 299, endPoint x: 189, endPoint y: 297, distance: 18.6
click at [189, 297] on div at bounding box center [389, 193] width 779 height 387
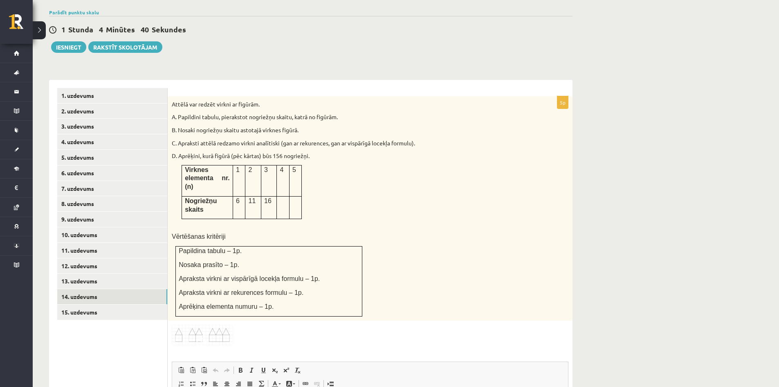
drag, startPoint x: 202, startPoint y: 306, endPoint x: 184, endPoint y: 294, distance: 21.8
click at [184, 324] on img at bounding box center [202, 334] width 61 height 21
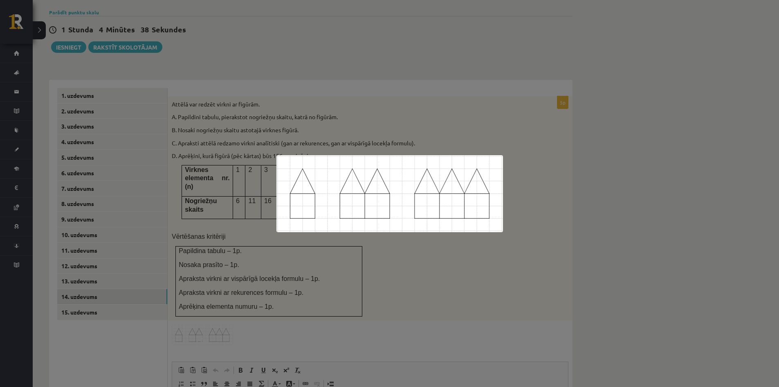
drag, startPoint x: 191, startPoint y: 297, endPoint x: 315, endPoint y: 311, distance: 125.5
click at [315, 311] on div at bounding box center [389, 193] width 779 height 387
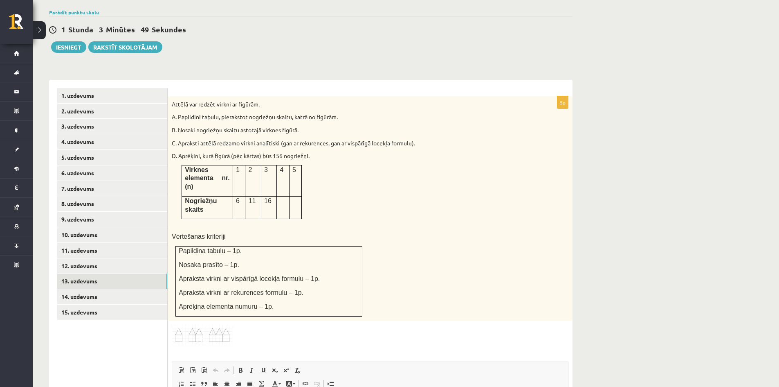
click at [80, 273] on link "13. uzdevums" at bounding box center [112, 280] width 110 height 15
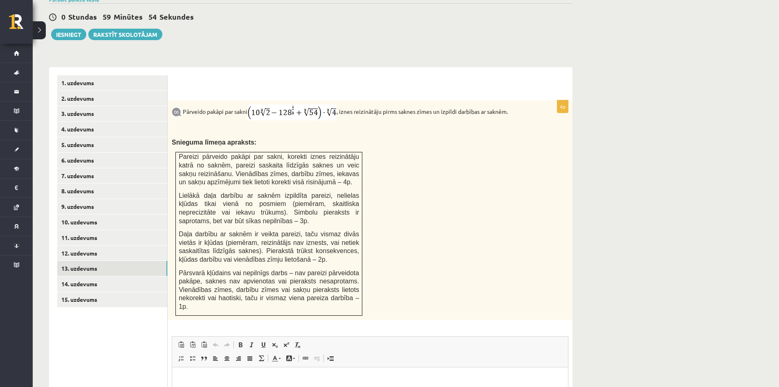
scroll to position [316, 0]
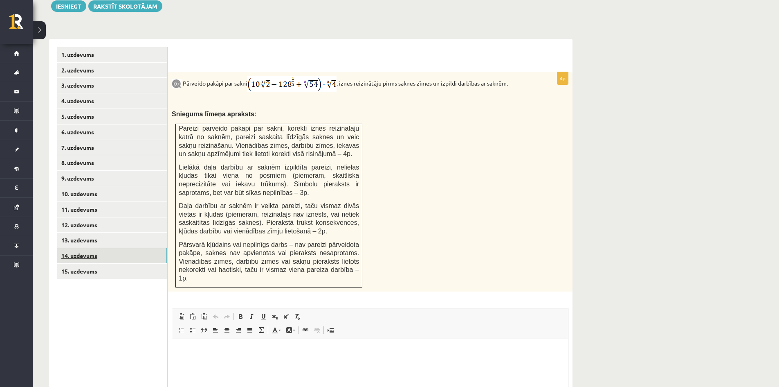
click at [70, 248] on link "14. uzdevums" at bounding box center [112, 255] width 110 height 15
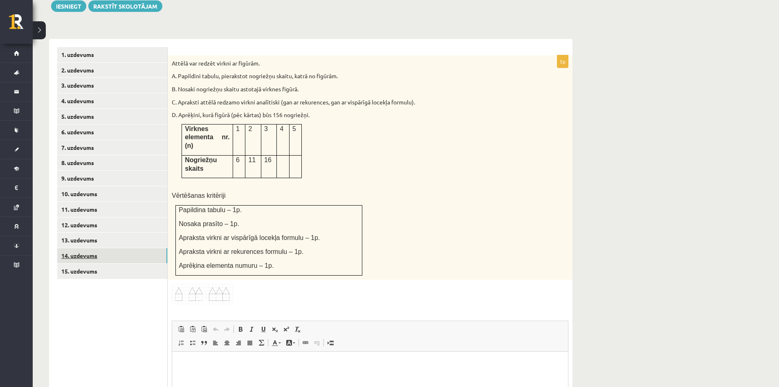
scroll to position [0, 0]
drag, startPoint x: 168, startPoint y: 43, endPoint x: 348, endPoint y: 114, distance: 193.7
click at [163, 40] on div "**********" at bounding box center [311, 269] width 524 height 460
drag, startPoint x: 370, startPoint y: 122, endPoint x: 360, endPoint y: 126, distance: 10.6
click at [370, 122] on div "Attēlā var redzēt virkni ar figūrām. A. Papildini tabulu, pierakstot nogriežņu …" at bounding box center [370, 167] width 405 height 224
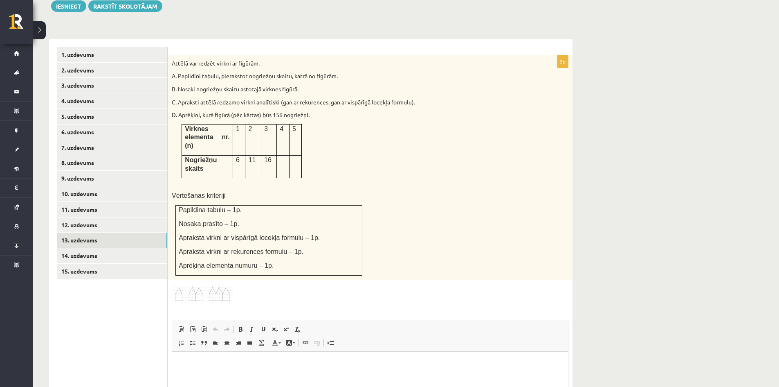
click at [93, 232] on link "13. uzdevums" at bounding box center [112, 239] width 110 height 15
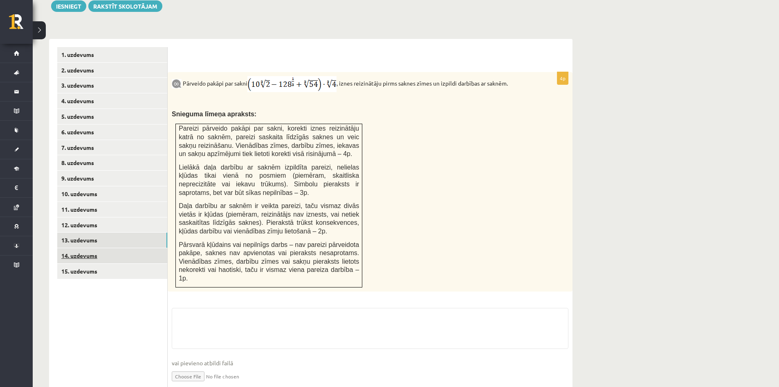
click at [84, 248] on link "14. uzdevums" at bounding box center [112, 255] width 110 height 15
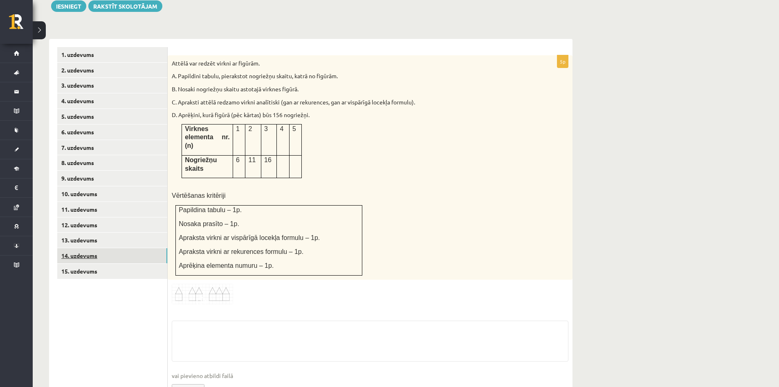
click at [87, 248] on link "14. uzdevums" at bounding box center [112, 255] width 110 height 15
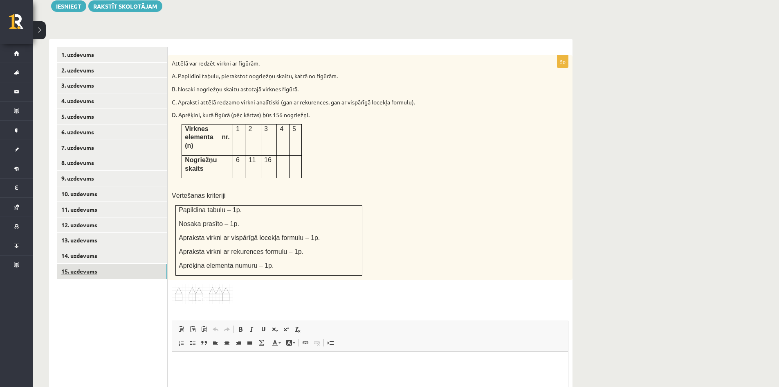
click at [85, 263] on link "15. uzdevums" at bounding box center [112, 270] width 110 height 15
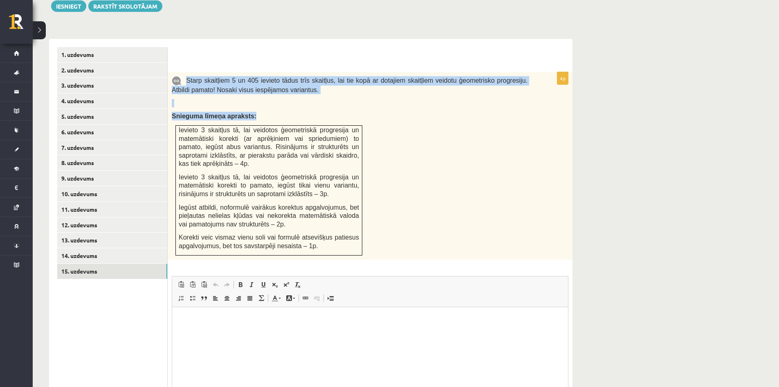
drag, startPoint x: 187, startPoint y: 59, endPoint x: 354, endPoint y: 237, distance: 244.5
click at [354, 237] on div "Starp skaitļiem 5 un 405 ievieto tādus trīs skaitļus, lai tie kopā ar dotajiem …" at bounding box center [370, 165] width 405 height 187
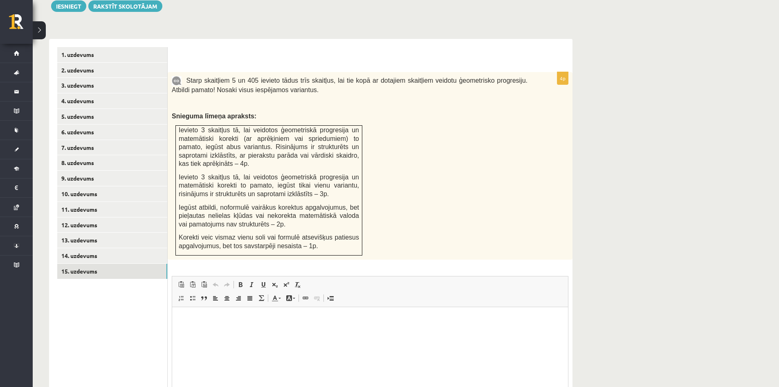
click at [292, 31] on div "**********" at bounding box center [311, 242] width 524 height 423
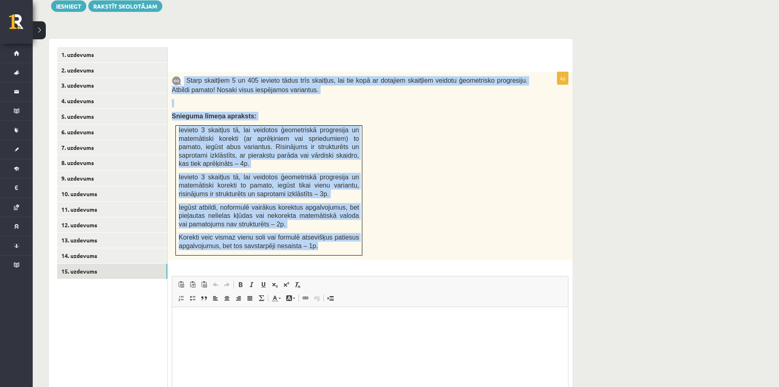
drag, startPoint x: 185, startPoint y: 62, endPoint x: 359, endPoint y: 223, distance: 237.0
click at [362, 225] on div "Starp skaitļiem 5 un 405 ievieto tādus trīs skaitļus, lai tie kopā ar dotajiem …" at bounding box center [370, 165] width 405 height 187
copy div "Starp skaitļiem 5 un 405 ievieto tādus trīs skaitļus, lai tie kopā ar dotajiem …"
click at [390, 108] on div "Starp skaitļiem 5 un 405 ievieto tādus trīs skaitļus, lai tie kopā ar dotajiem …" at bounding box center [370, 165] width 405 height 187
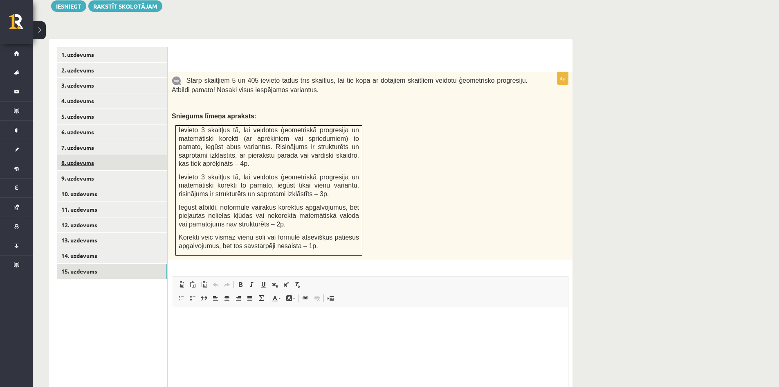
click at [73, 155] on link "8. uzdevums" at bounding box center [112, 162] width 110 height 15
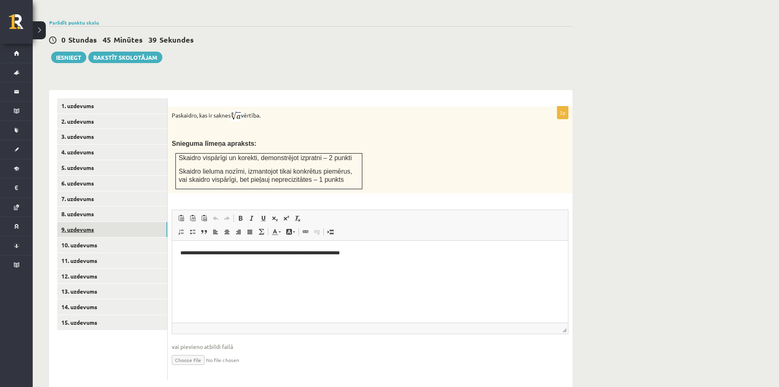
click at [88, 222] on link "9. uzdevums" at bounding box center [112, 229] width 110 height 15
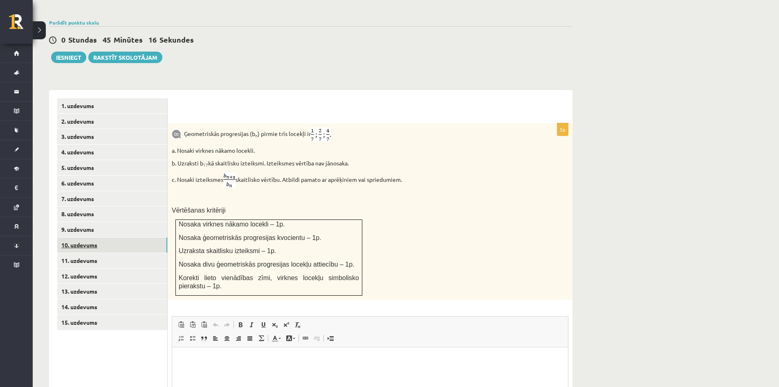
click at [70, 237] on link "10. uzdevums" at bounding box center [112, 244] width 110 height 15
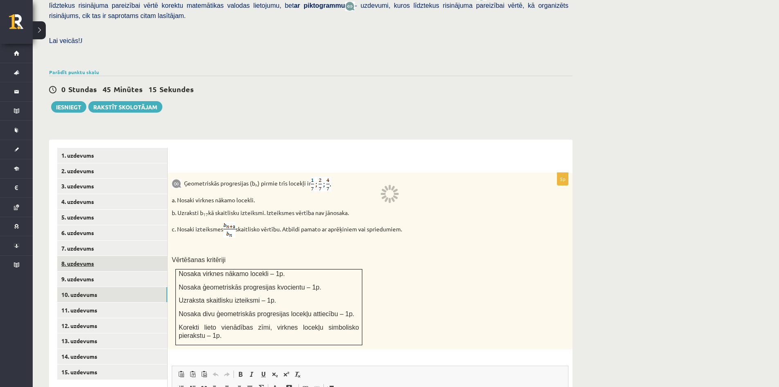
click at [92, 256] on link "8. uzdevums" at bounding box center [112, 263] width 110 height 15
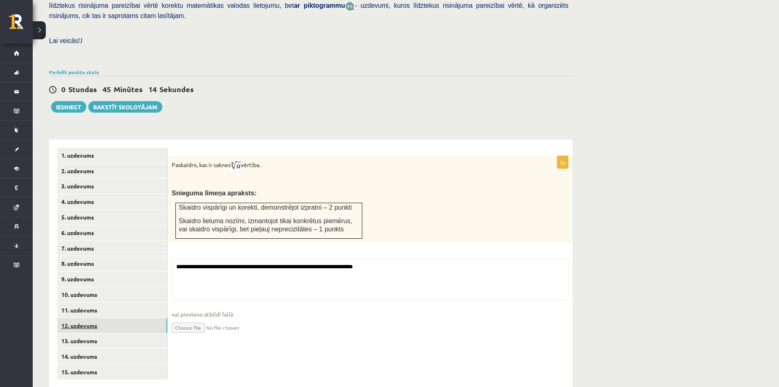
click at [86, 318] on link "12. uzdevums" at bounding box center [112, 325] width 110 height 15
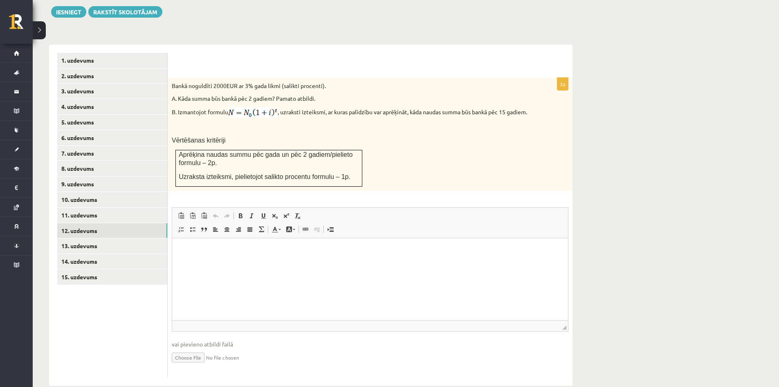
scroll to position [316, 0]
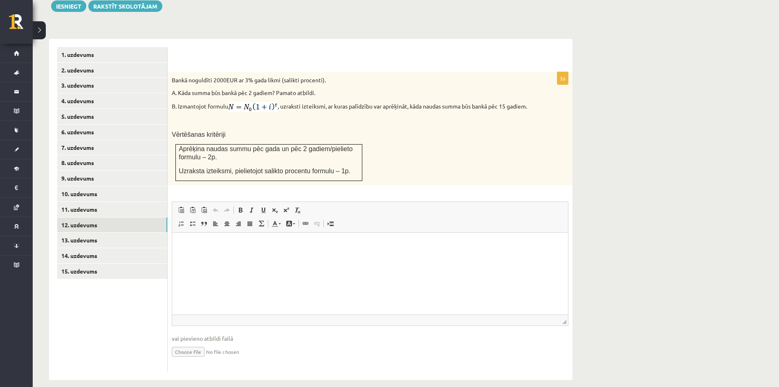
click at [190, 342] on input "file" at bounding box center [370, 350] width 397 height 17
click at [81, 248] on link "14. uzdevums" at bounding box center [112, 255] width 110 height 15
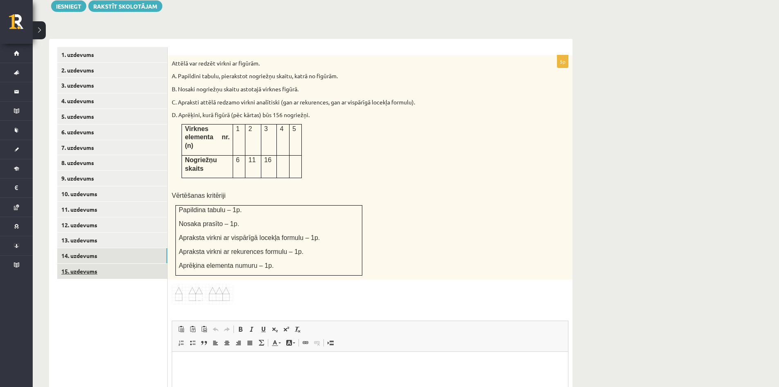
scroll to position [0, 0]
click at [85, 232] on link "13. uzdevums" at bounding box center [112, 239] width 110 height 15
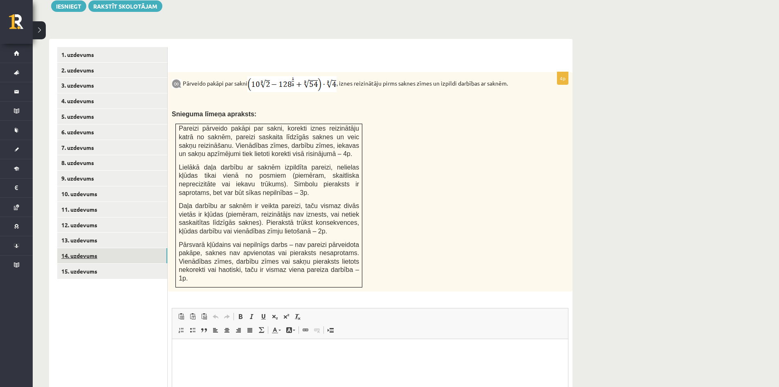
click at [83, 248] on link "14. uzdevums" at bounding box center [112, 255] width 110 height 15
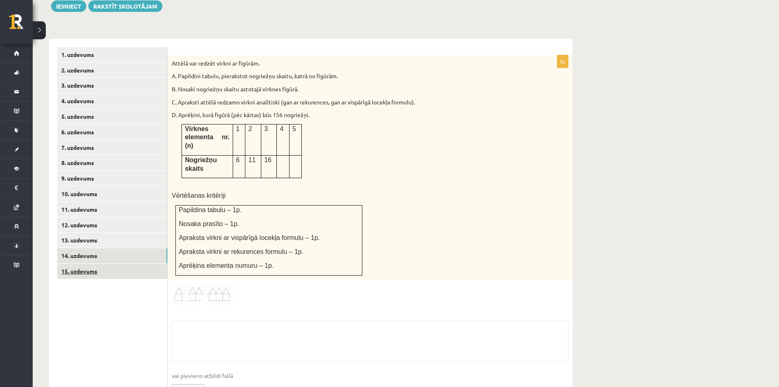
click at [87, 263] on link "15. uzdevums" at bounding box center [112, 270] width 110 height 15
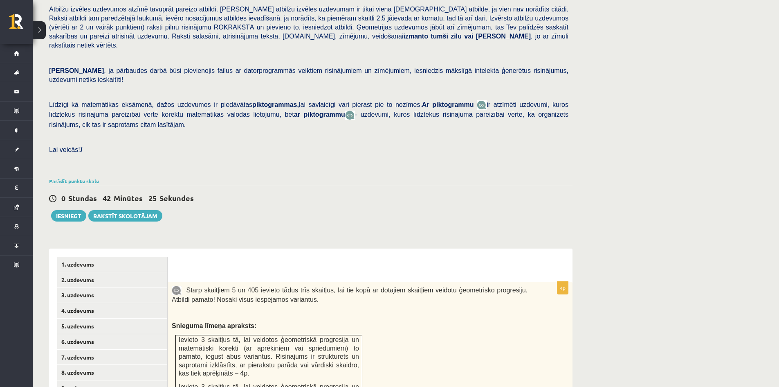
scroll to position [71, 0]
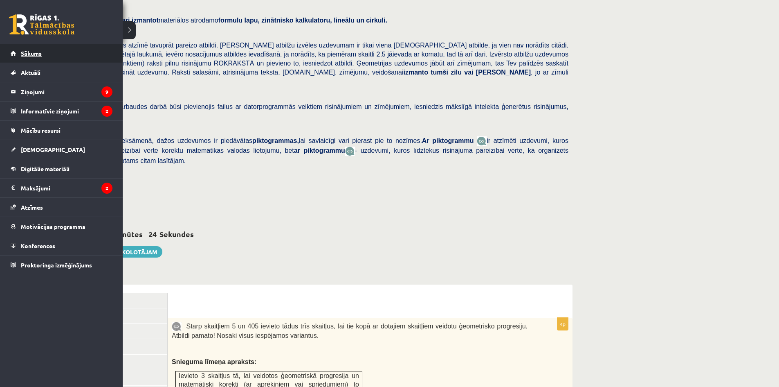
click at [19, 54] on link "Sākums" at bounding box center [62, 53] width 102 height 19
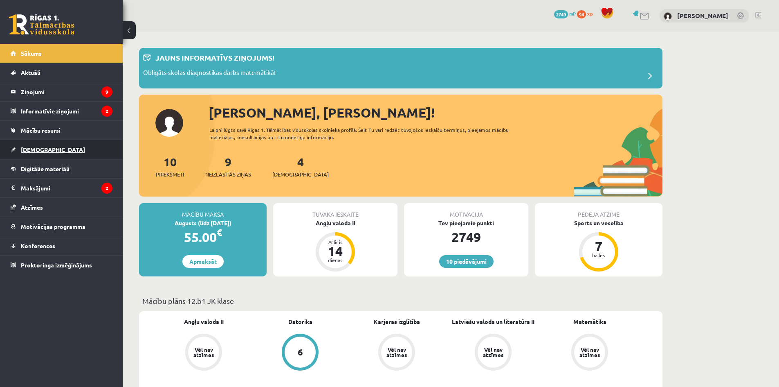
click at [38, 149] on span "[DEMOGRAPHIC_DATA]" at bounding box center [53, 149] width 64 height 7
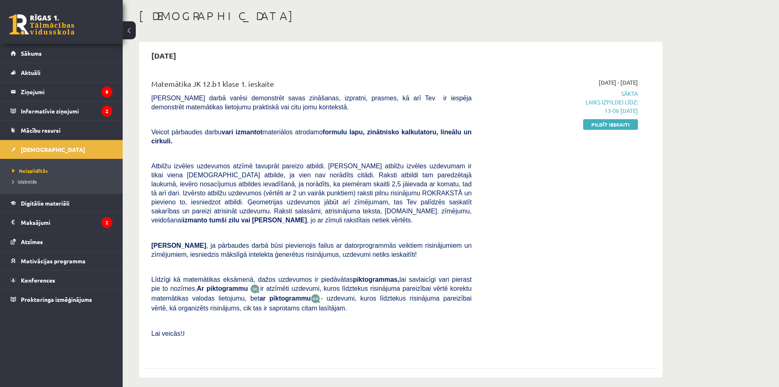
scroll to position [41, 0]
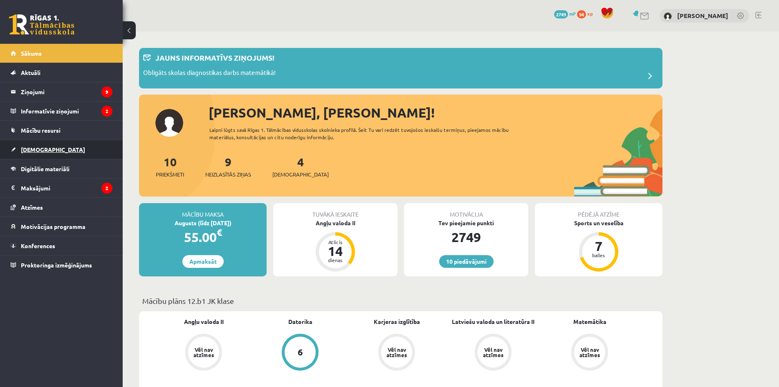
click at [35, 153] on link "[DEMOGRAPHIC_DATA]" at bounding box center [62, 149] width 102 height 19
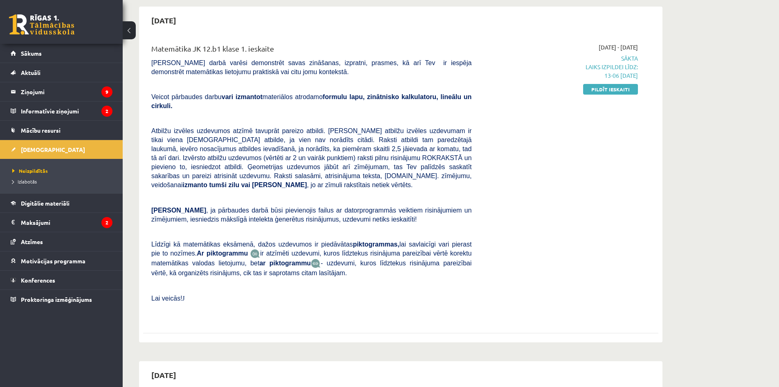
scroll to position [82, 0]
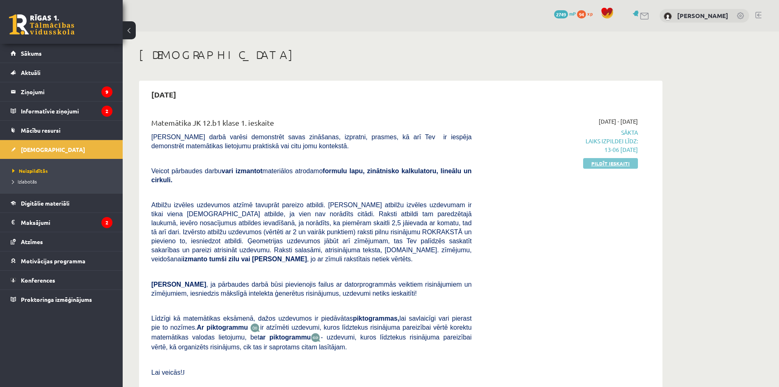
click at [625, 164] on link "Pildīt ieskaiti" at bounding box center [610, 163] width 55 height 11
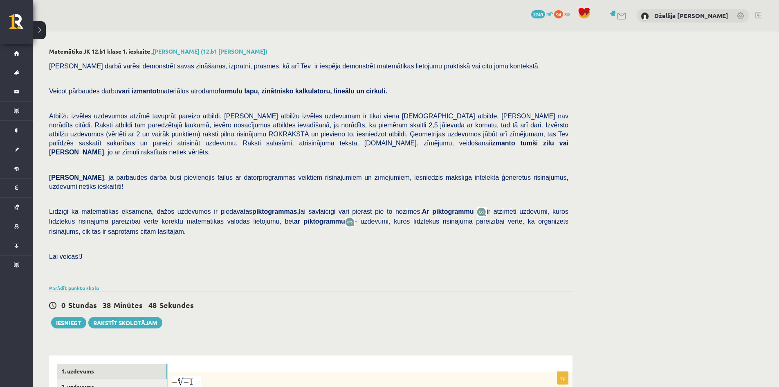
scroll to position [205, 0]
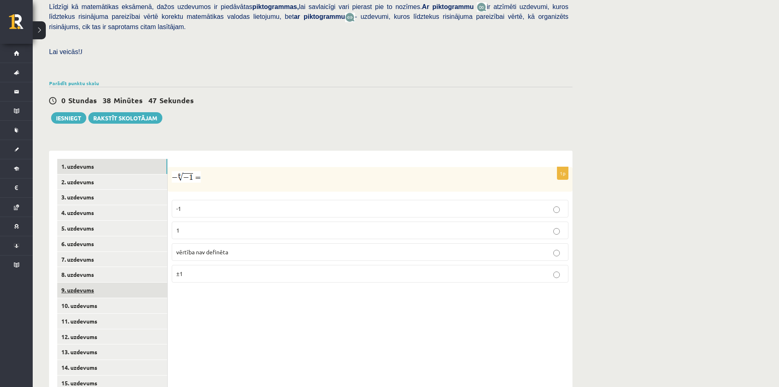
click at [86, 282] on link "9. uzdevums" at bounding box center [112, 289] width 110 height 15
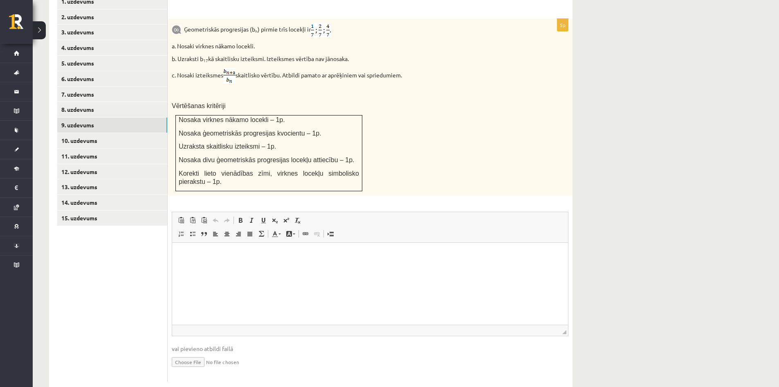
scroll to position [371, 0]
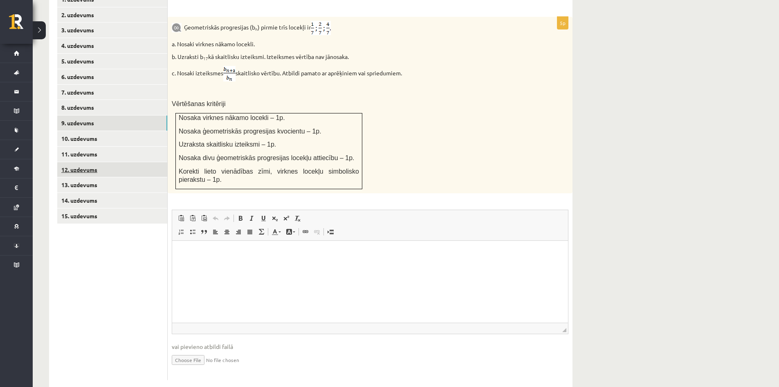
click at [78, 162] on link "12. uzdevums" at bounding box center [112, 169] width 110 height 15
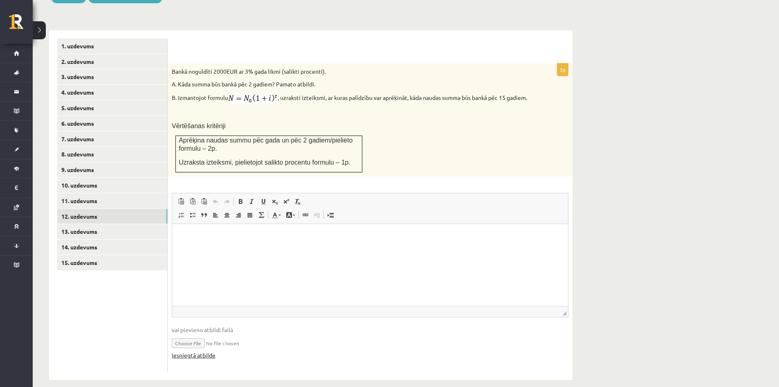
scroll to position [0, 0]
click at [199, 351] on link "Iesniegtā atbilde" at bounding box center [194, 355] width 44 height 9
click at [85, 255] on link "15. uzdevums" at bounding box center [112, 262] width 110 height 15
click at [205, 351] on link "Iesniegtā atbilde" at bounding box center [194, 355] width 44 height 9
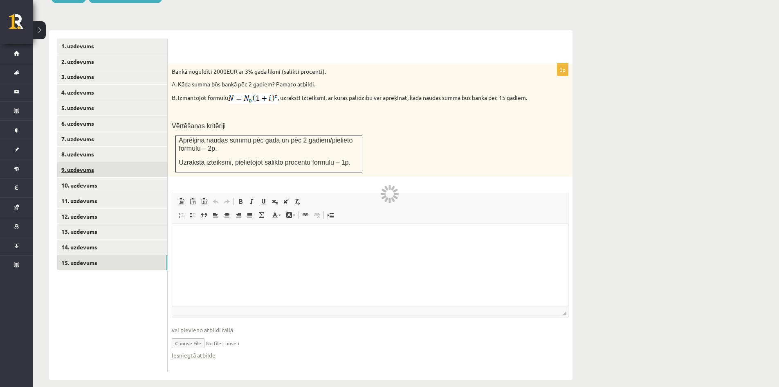
click at [80, 162] on link "9. uzdevums" at bounding box center [112, 169] width 110 height 15
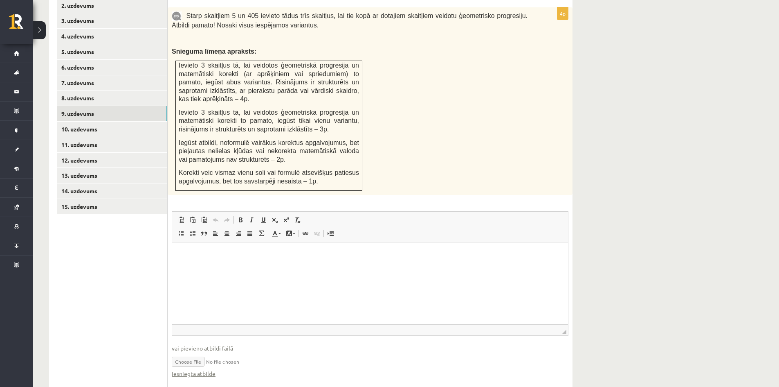
scroll to position [391, 0]
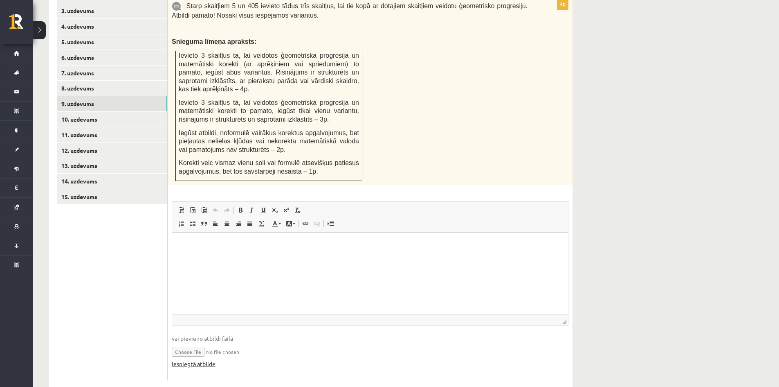
click at [203, 359] on link "Iesniegtā atbilde" at bounding box center [194, 363] width 44 height 9
click at [198, 359] on link "Iesniegtā atbilde" at bounding box center [194, 363] width 44 height 9
drag, startPoint x: 205, startPoint y: 345, endPoint x: 193, endPoint y: 348, distance: 12.3
click at [193, 359] on link "Iesniegtā atbilde" at bounding box center [194, 363] width 44 height 9
drag, startPoint x: 206, startPoint y: 346, endPoint x: 150, endPoint y: 346, distance: 56.0
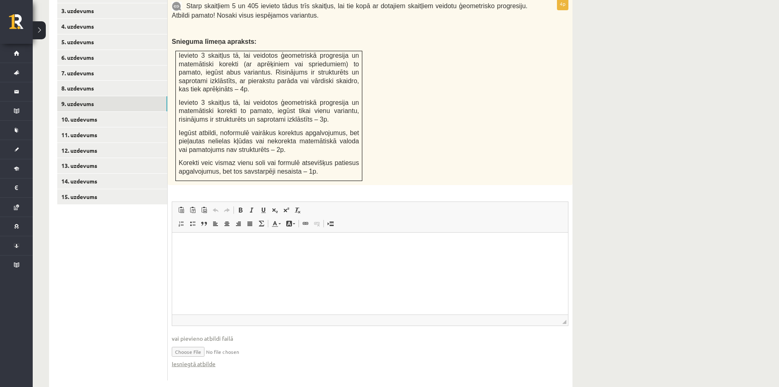
click at [149, 346] on ul "1. uzdevums 2. uzdevums 3. uzdevums 4. uzdevums 5. uzdevums 6. uzdevums 7. uzde…" at bounding box center [112, 176] width 110 height 407
click at [216, 342] on input "file" at bounding box center [370, 350] width 397 height 17
click at [191, 342] on input "file" at bounding box center [370, 350] width 397 height 17
click at [623, 196] on div "Matemātika JK 12.b1 klase 1. ieskaite , Džellija Audere (12.b1 JK klase) Pārbau…" at bounding box center [406, 23] width 746 height 764
click at [200, 342] on input "file" at bounding box center [370, 350] width 397 height 17
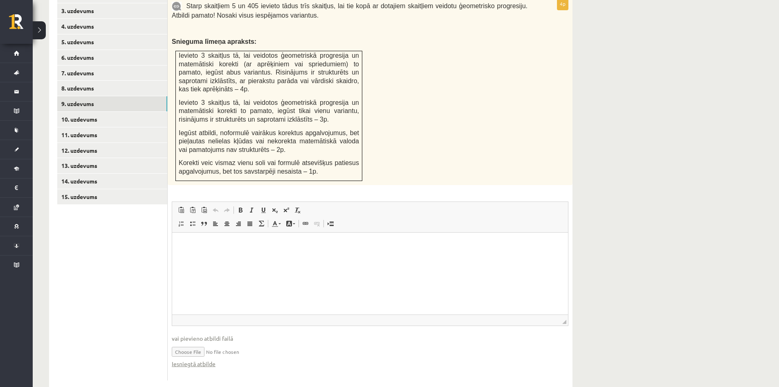
type input "**********"
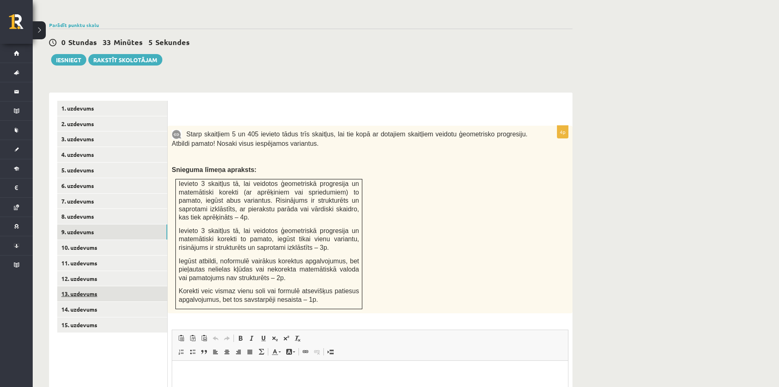
scroll to position [309, 0]
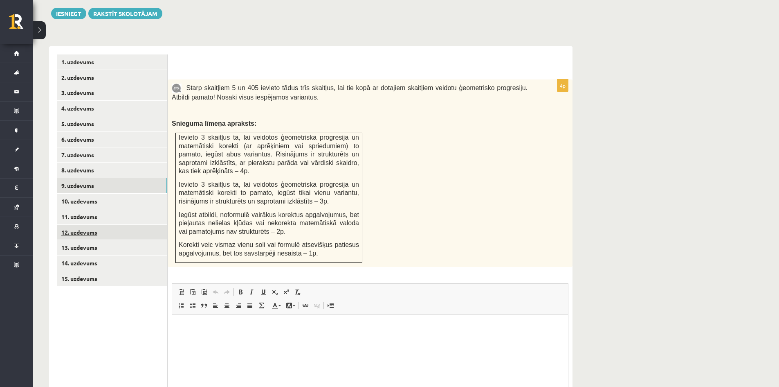
click at [84, 225] on link "12. uzdevums" at bounding box center [112, 232] width 110 height 15
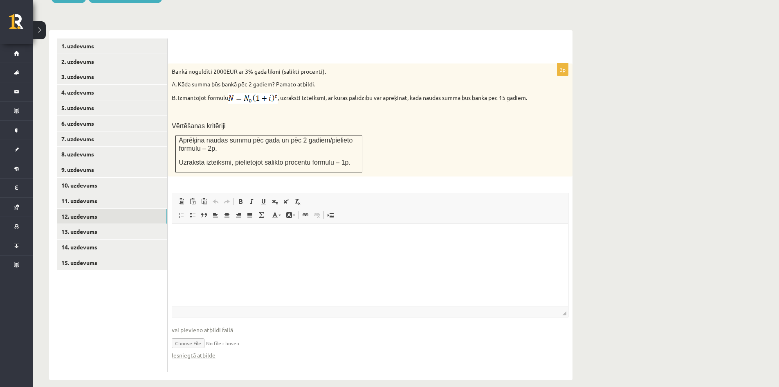
scroll to position [0, 0]
click at [84, 255] on link "15. uzdevums" at bounding box center [112, 262] width 110 height 15
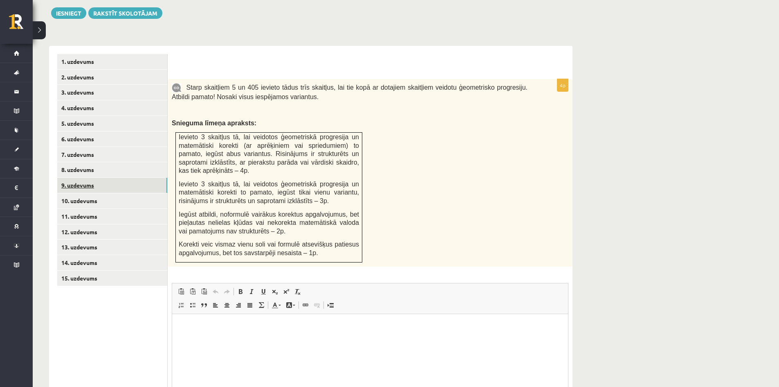
click at [78, 178] on link "9. uzdevums" at bounding box center [112, 185] width 110 height 15
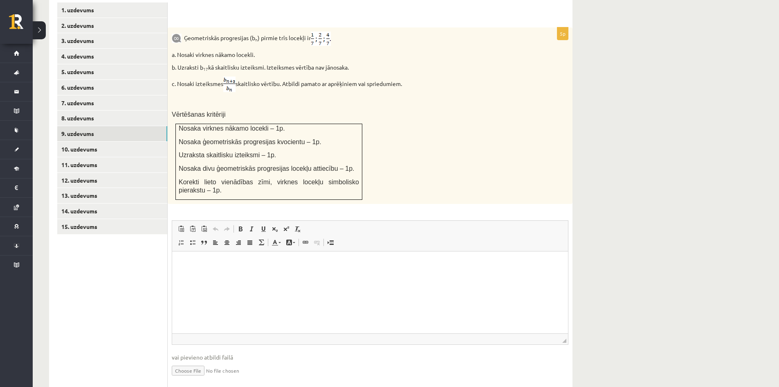
scroll to position [371, 0]
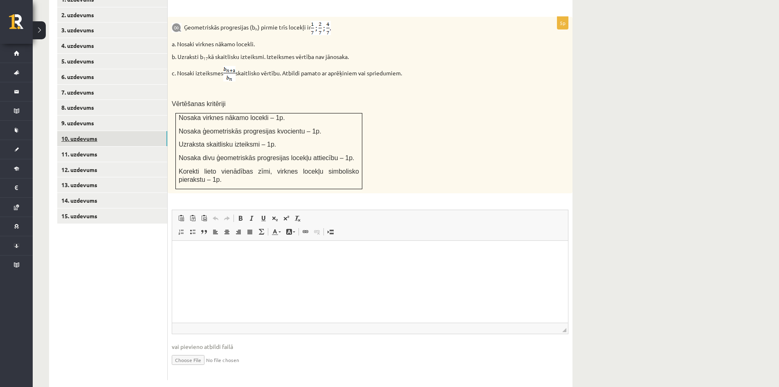
click at [87, 131] on link "10. uzdevums" at bounding box center [112, 138] width 110 height 15
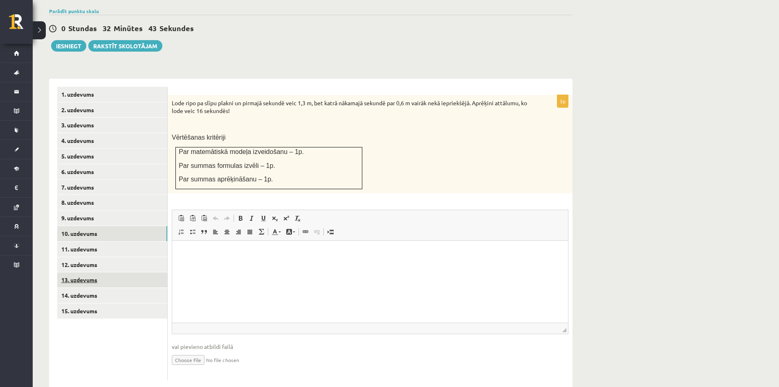
scroll to position [0, 0]
click at [82, 272] on link "13. uzdevums" at bounding box center [112, 279] width 110 height 15
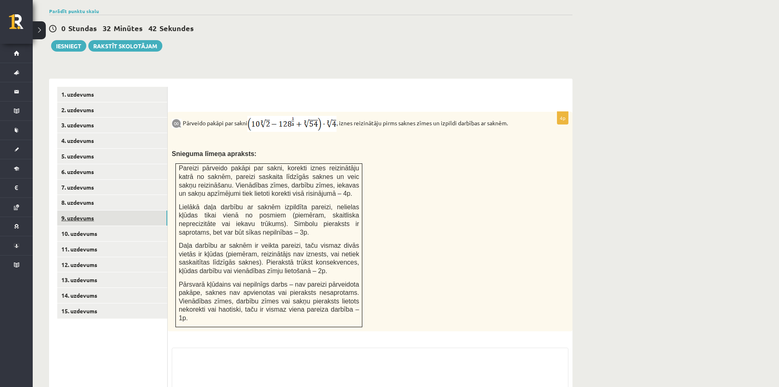
click at [81, 210] on link "9. uzdevums" at bounding box center [112, 217] width 110 height 15
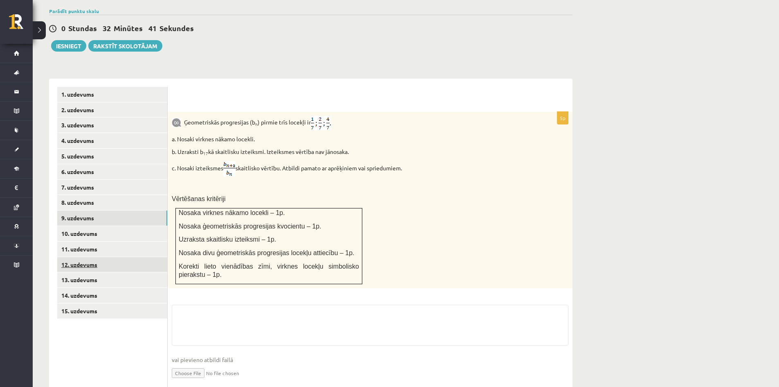
click at [85, 257] on link "12. uzdevums" at bounding box center [112, 264] width 110 height 15
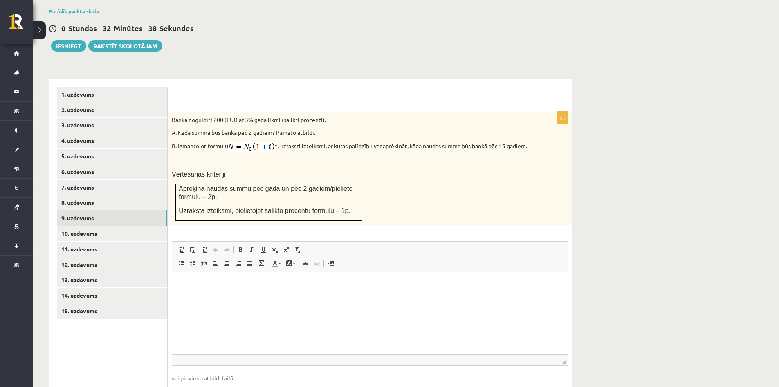
click at [83, 210] on link "9. uzdevums" at bounding box center [112, 217] width 110 height 15
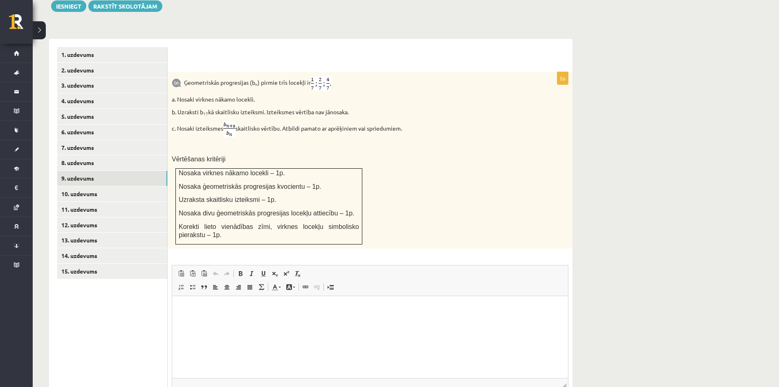
scroll to position [371, 0]
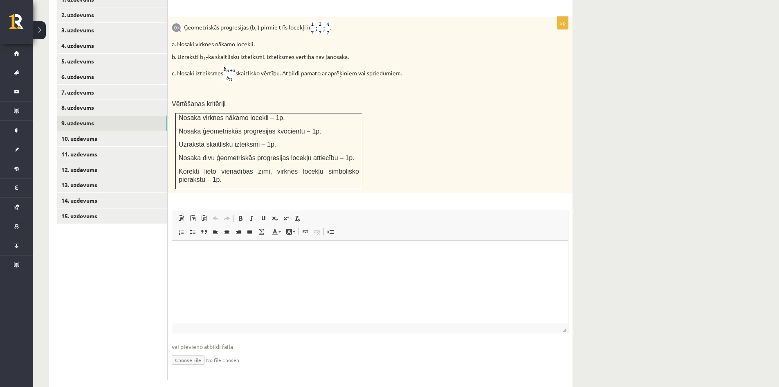
click at [199, 342] on span "vai pievieno atbildi failā" at bounding box center [370, 346] width 397 height 9
click at [225, 265] on html at bounding box center [370, 252] width 396 height 25
click at [226, 351] on input "file" at bounding box center [370, 359] width 397 height 17
type input "**********"
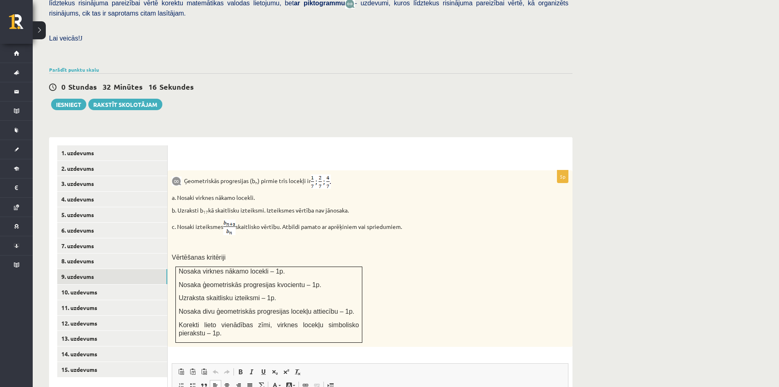
scroll to position [167, 0]
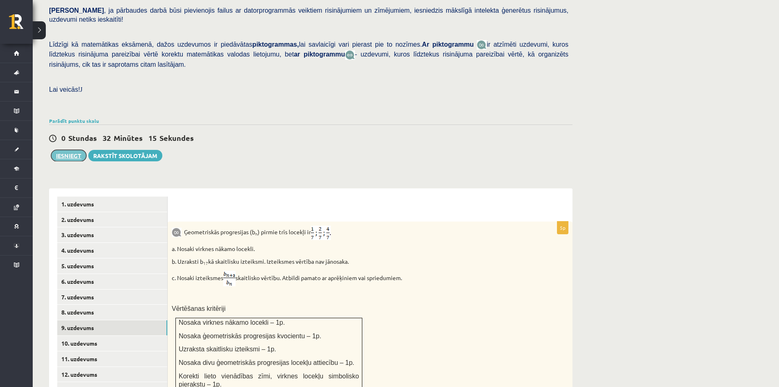
click at [73, 150] on button "Iesniegt" at bounding box center [68, 155] width 35 height 11
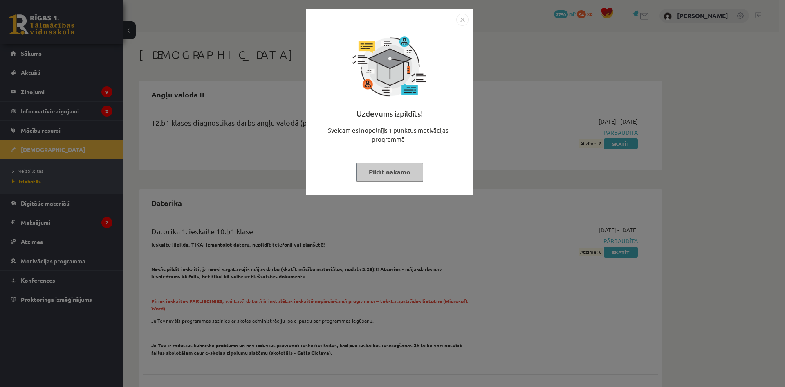
click at [395, 166] on button "Pildīt nākamo" at bounding box center [389, 171] width 67 height 19
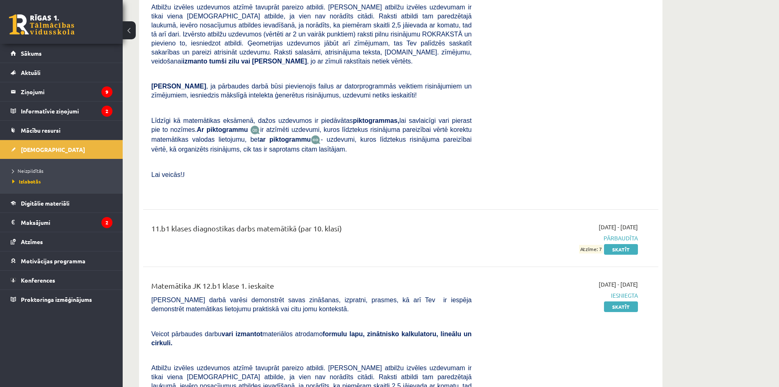
scroll to position [3027, 0]
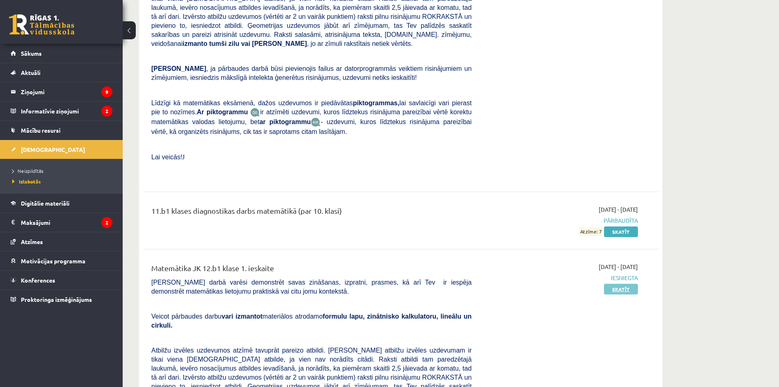
click at [613, 283] on link "Skatīt" at bounding box center [621, 288] width 34 height 11
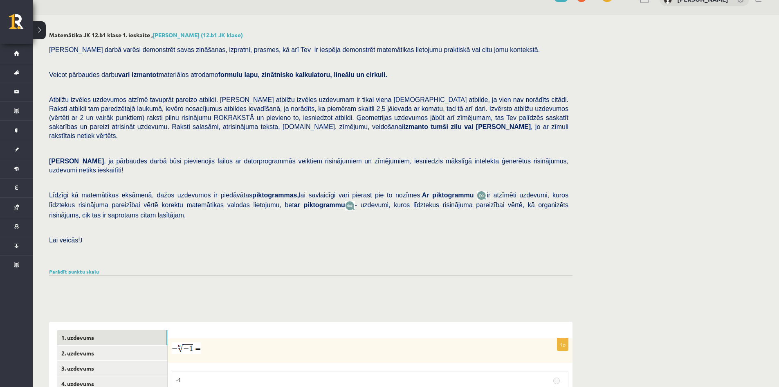
scroll to position [198, 0]
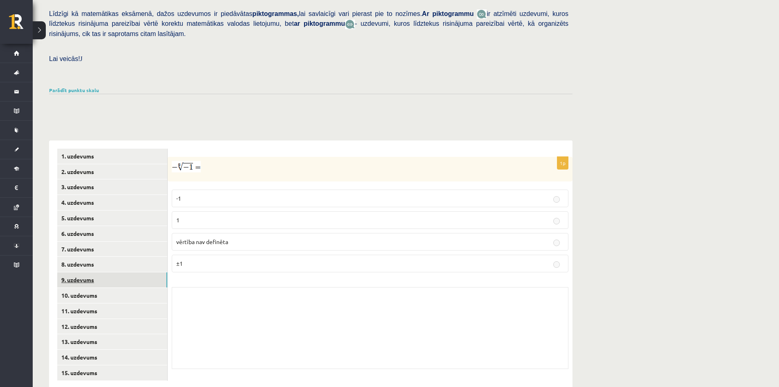
click at [76, 272] on link "9. uzdevums" at bounding box center [112, 279] width 110 height 15
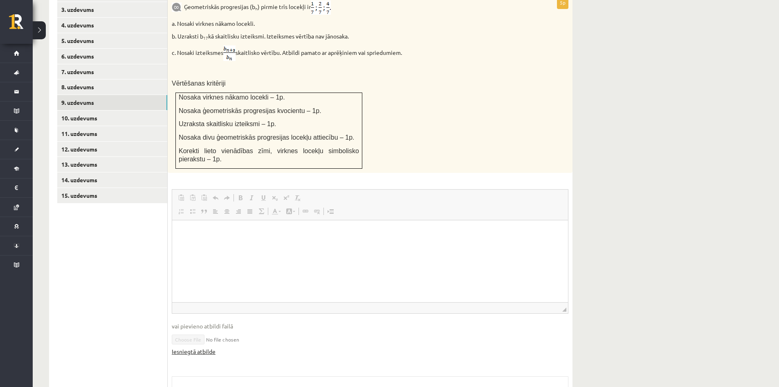
scroll to position [0, 0]
click at [196, 347] on link "Iesniegtā atbilde" at bounding box center [194, 351] width 44 height 9
click at [89, 142] on link "12. uzdevums" at bounding box center [112, 149] width 110 height 15
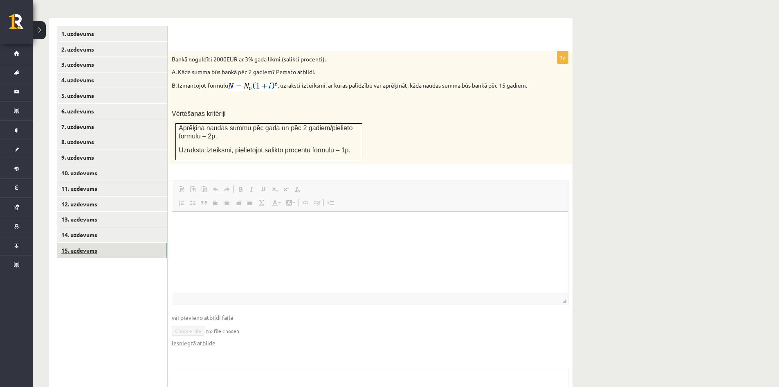
click at [74, 243] on link "15. uzdevums" at bounding box center [112, 250] width 110 height 15
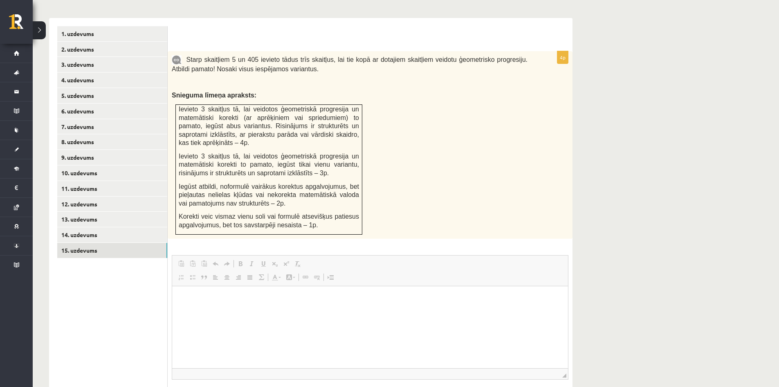
scroll to position [0, 0]
